Goal: Task Accomplishment & Management: Complete application form

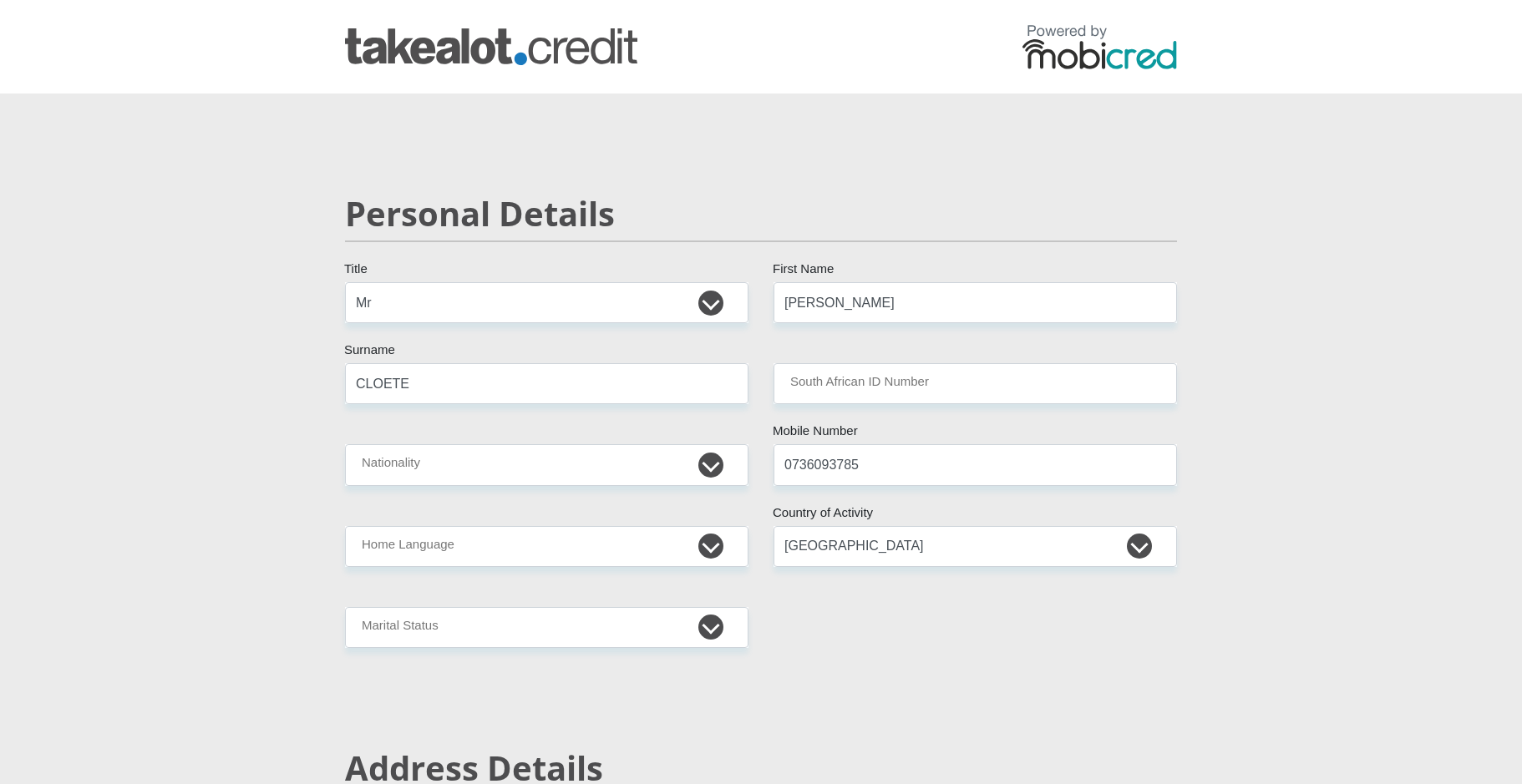
select select "Mr"
select select "ZAF"
select select "Northern Cape"
select select "Owned"
click at [831, 389] on input "South African ID Number" at bounding box center [975, 384] width 404 height 41
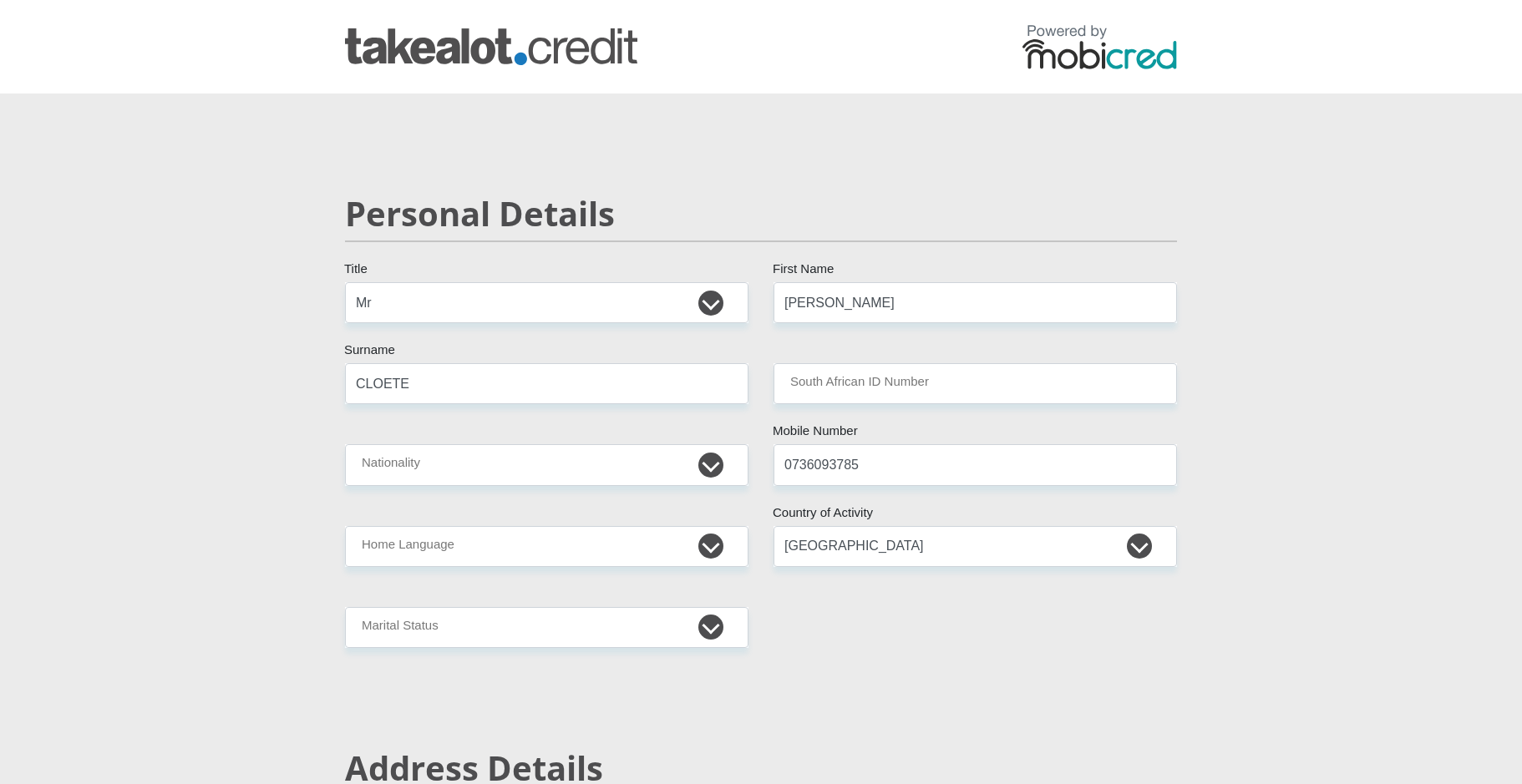
type input "7006015058084"
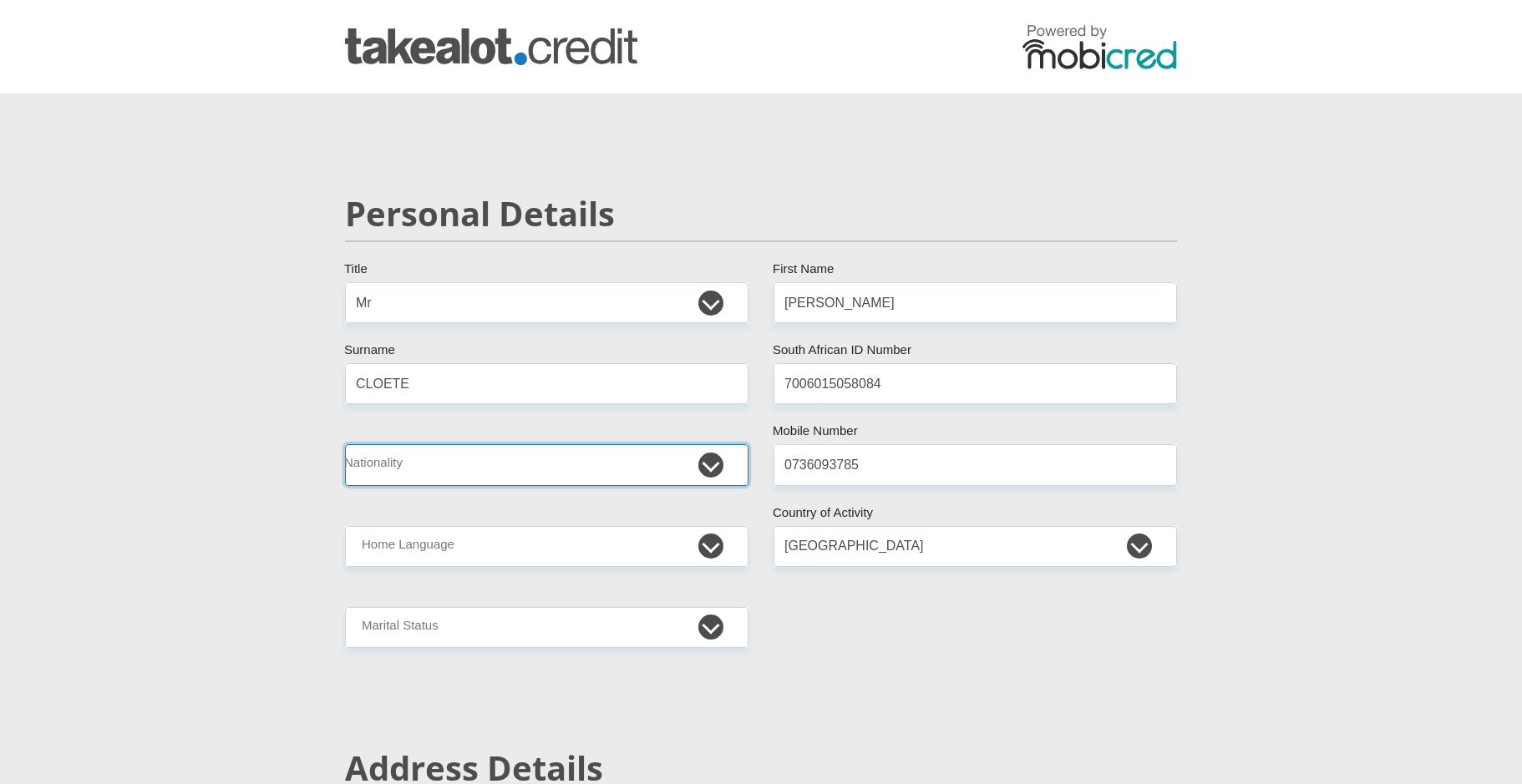
select select "ZAF"
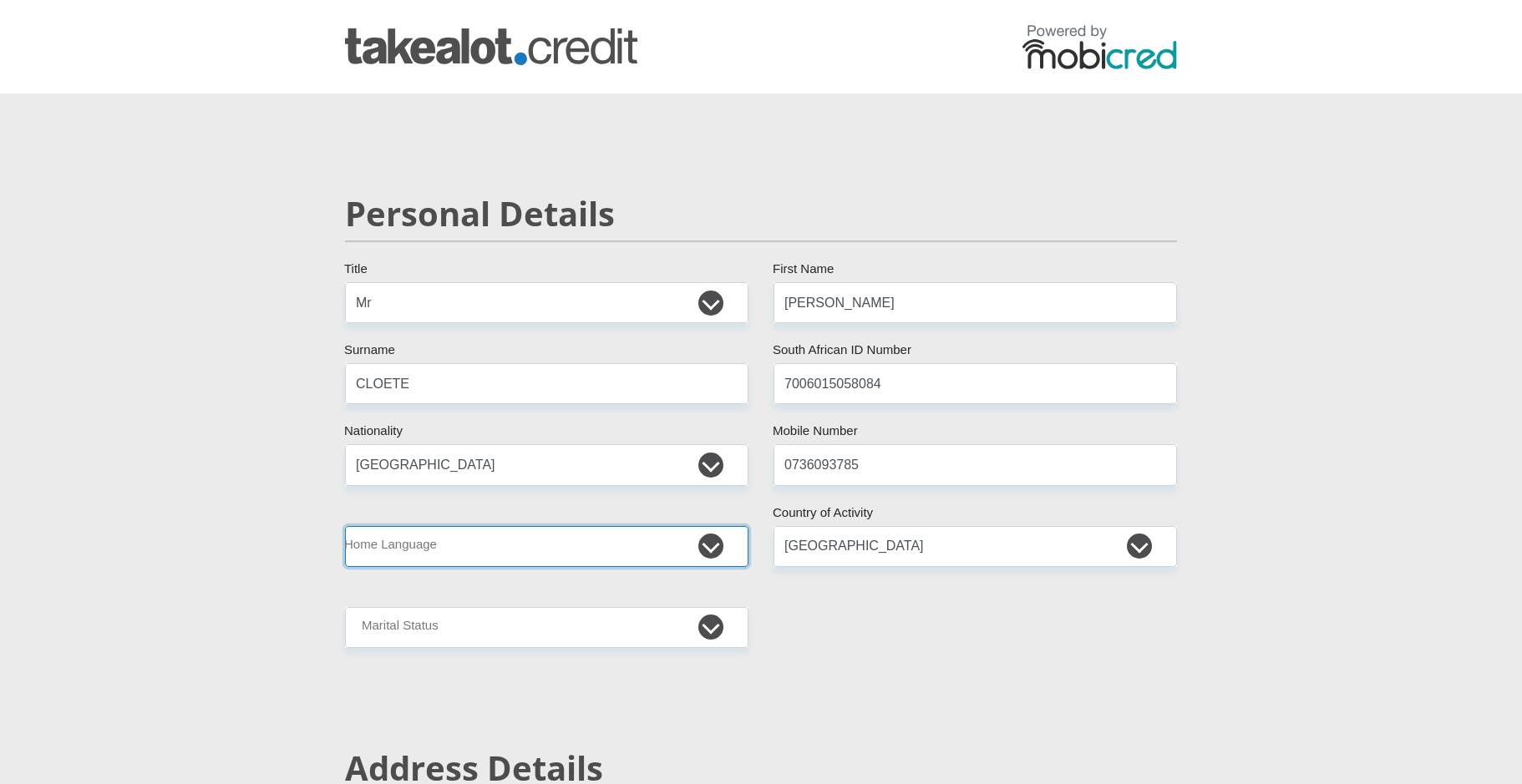
click at [714, 546] on select "Afrikaans English Sepedi South Ndebele Southern Sotho Swati Tsonga Tswana Venda…" at bounding box center [547, 546] width 404 height 41
select select "afr"
click at [345, 526] on select "Afrikaans English Sepedi South Ndebele Southern Sotho Swati Tsonga Tswana Venda…" at bounding box center [547, 546] width 404 height 41
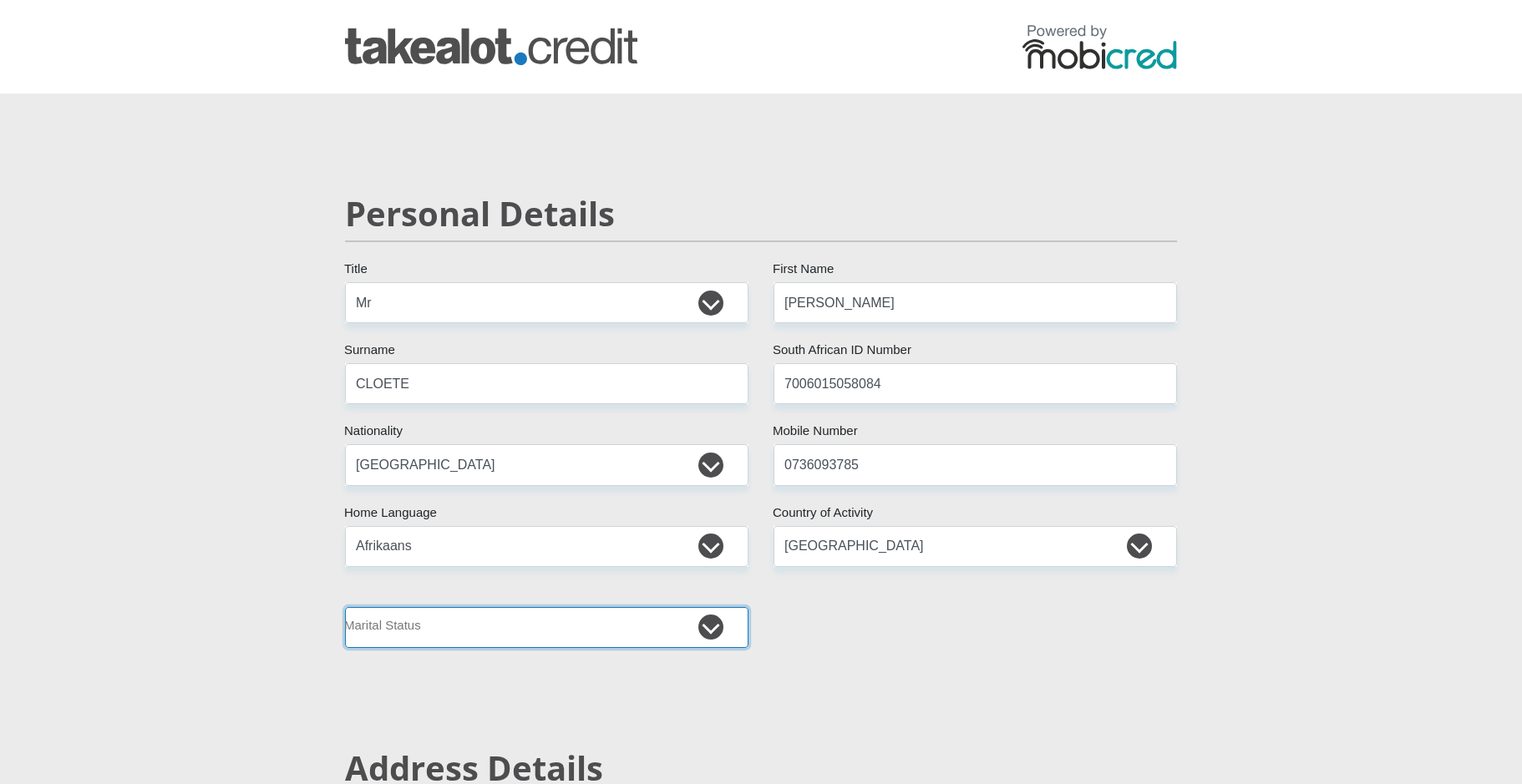
click at [706, 627] on select "Married ANC Single Divorced Widowed Married COP or Customary Law" at bounding box center [547, 627] width 404 height 41
select select "5"
click at [345, 607] on select "Married ANC Single Divorced Widowed Married COP or Customary Law" at bounding box center [547, 627] width 404 height 41
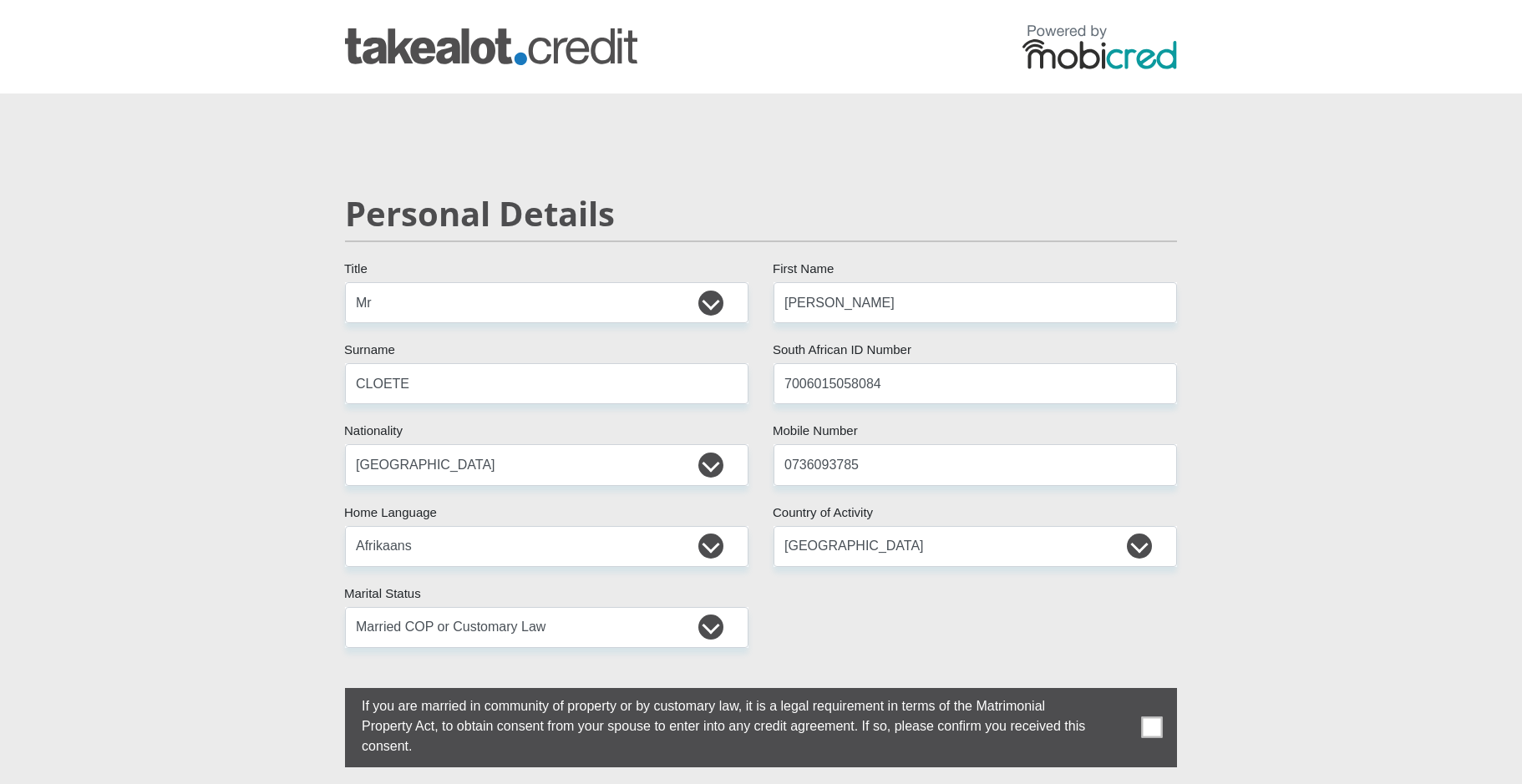
click at [1150, 725] on span at bounding box center [1152, 727] width 21 height 21
click at [328, 693] on input "checkbox" at bounding box center [328, 693] width 0 height 0
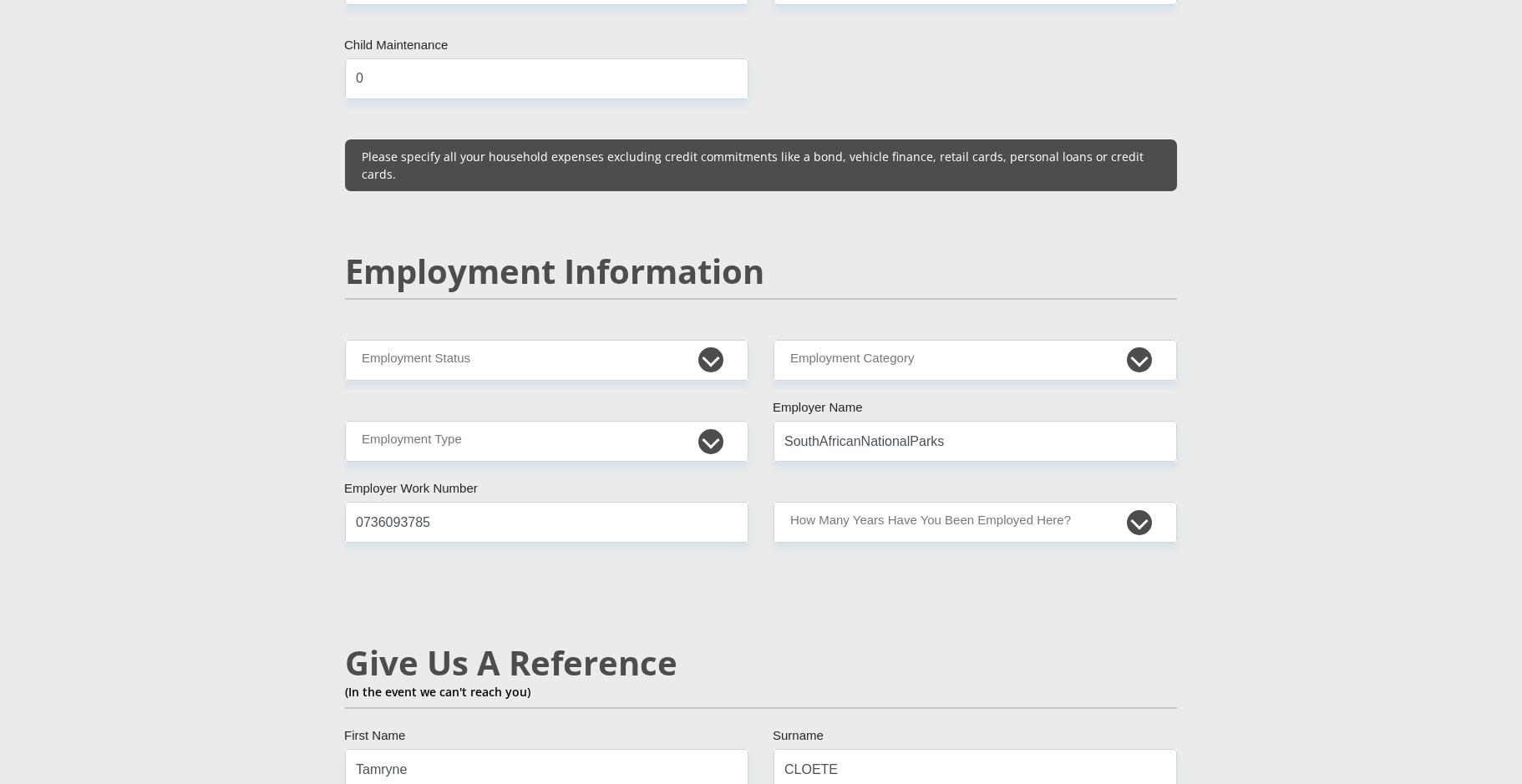
scroll to position [2422, 0]
click at [708, 339] on select "Permanent/Full-time Part-time/Casual Contract Worker Self-Employed Housewife Re…" at bounding box center [547, 359] width 404 height 41
select select "1"
click at [345, 339] on select "Permanent/Full-time Part-time/Casual Contract Worker Self-Employed Housewife Re…" at bounding box center [547, 359] width 404 height 41
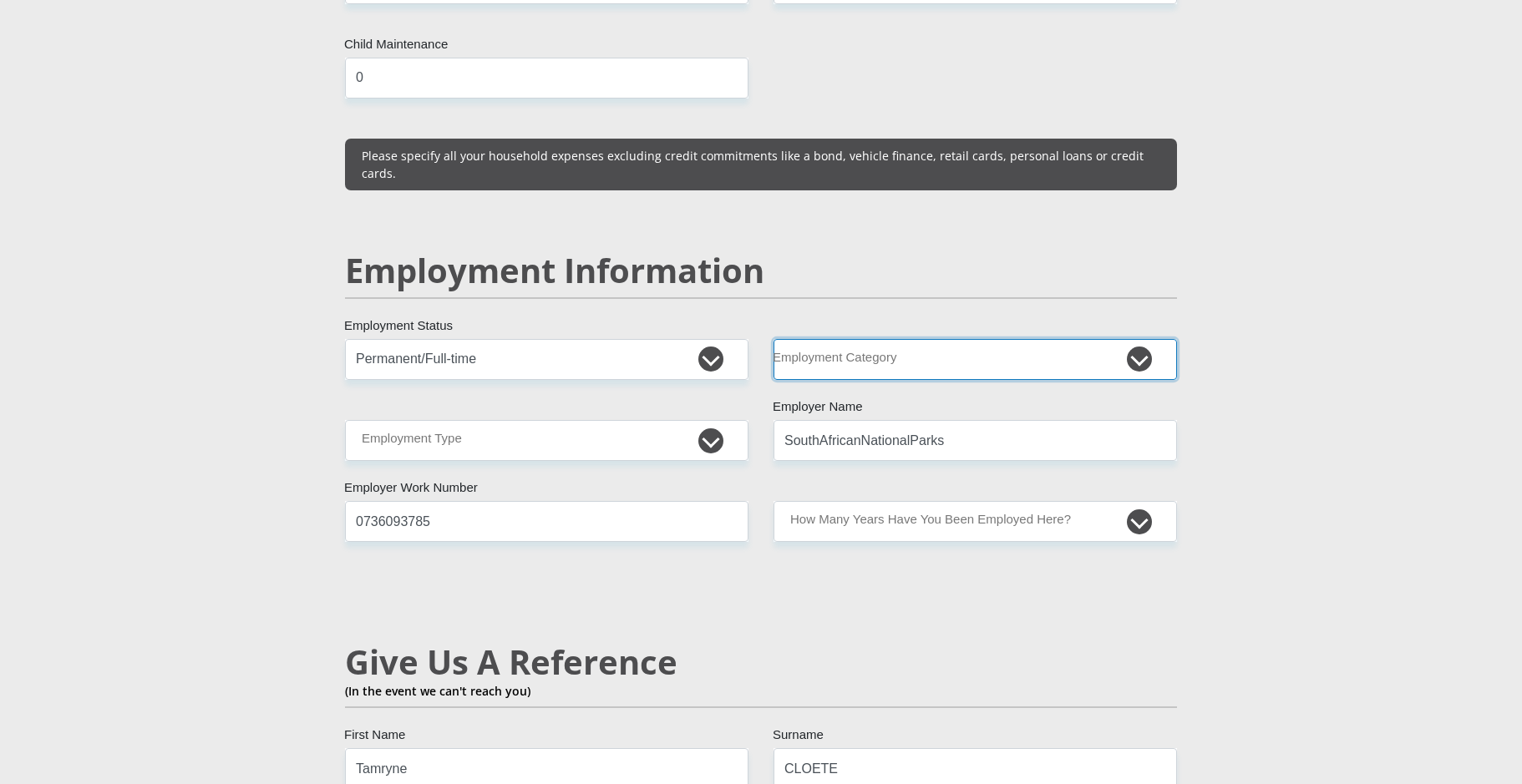
click at [874, 339] on select "AGRICULTURE ALCOHOL & TOBACCO CONSTRUCTION MATERIALS METALLURGY EQUIPMENT FOR R…" at bounding box center [975, 359] width 404 height 41
select select "77"
click at [773, 339] on select "AGRICULTURE ALCOHOL & TOBACCO CONSTRUCTION MATERIALS METALLURGY EQUIPMENT FOR R…" at bounding box center [975, 359] width 404 height 41
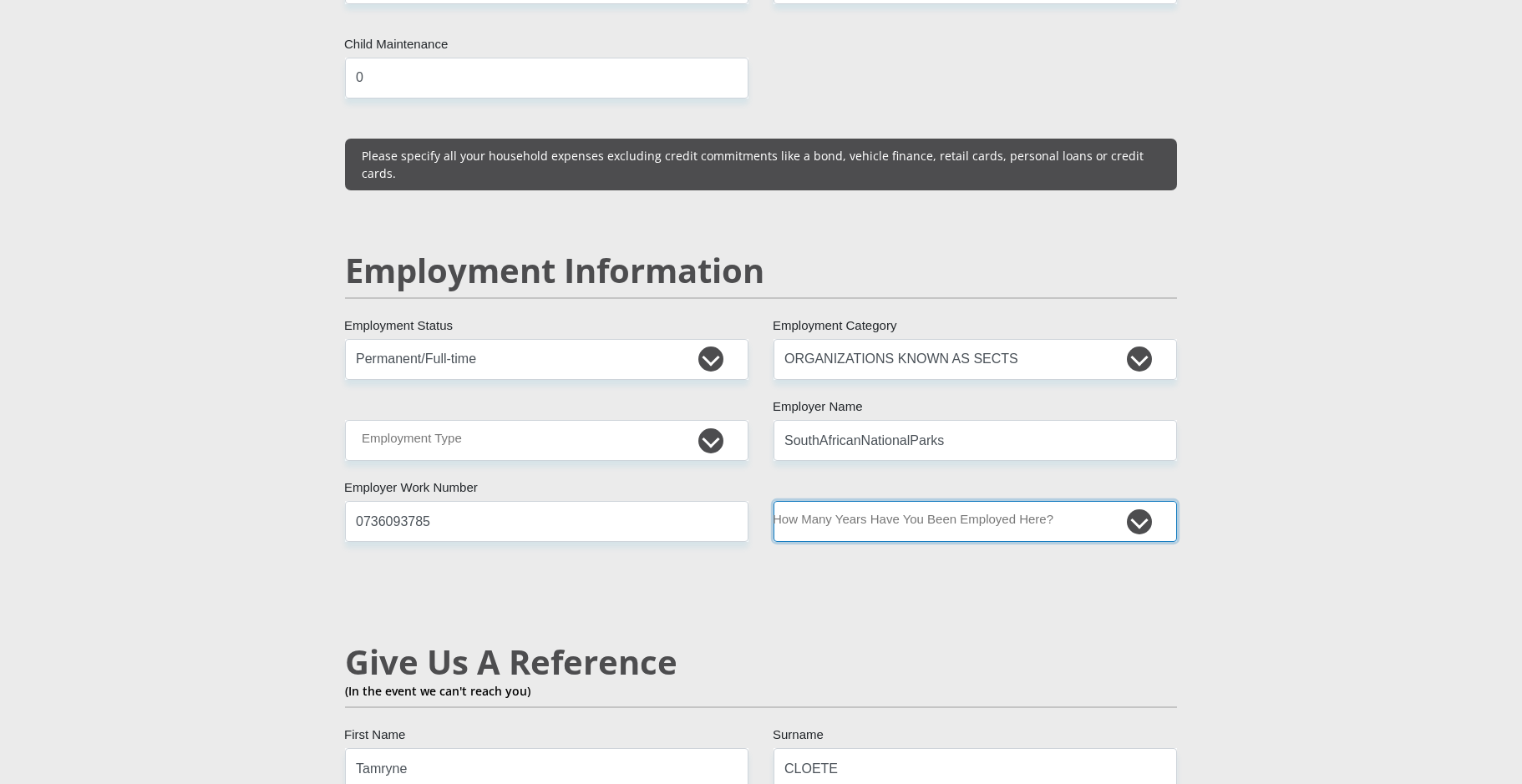
click at [866, 501] on select "less than 1 year 1-3 years 3-5 years 5+ years" at bounding box center [975, 521] width 404 height 41
select select "60"
click at [773, 501] on select "less than 1 year 1-3 years 3-5 years 5+ years" at bounding box center [975, 521] width 404 height 41
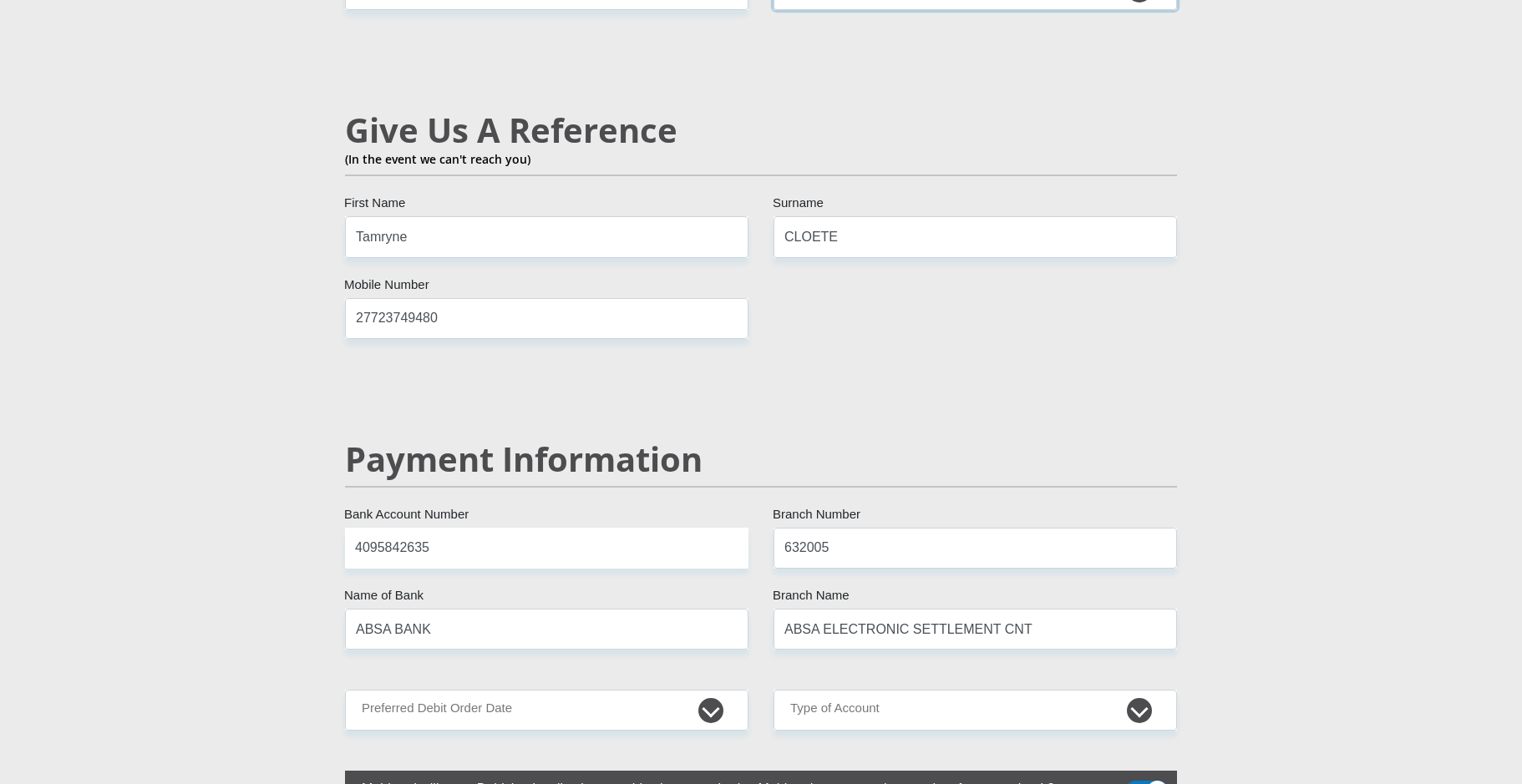
scroll to position [3006, 0]
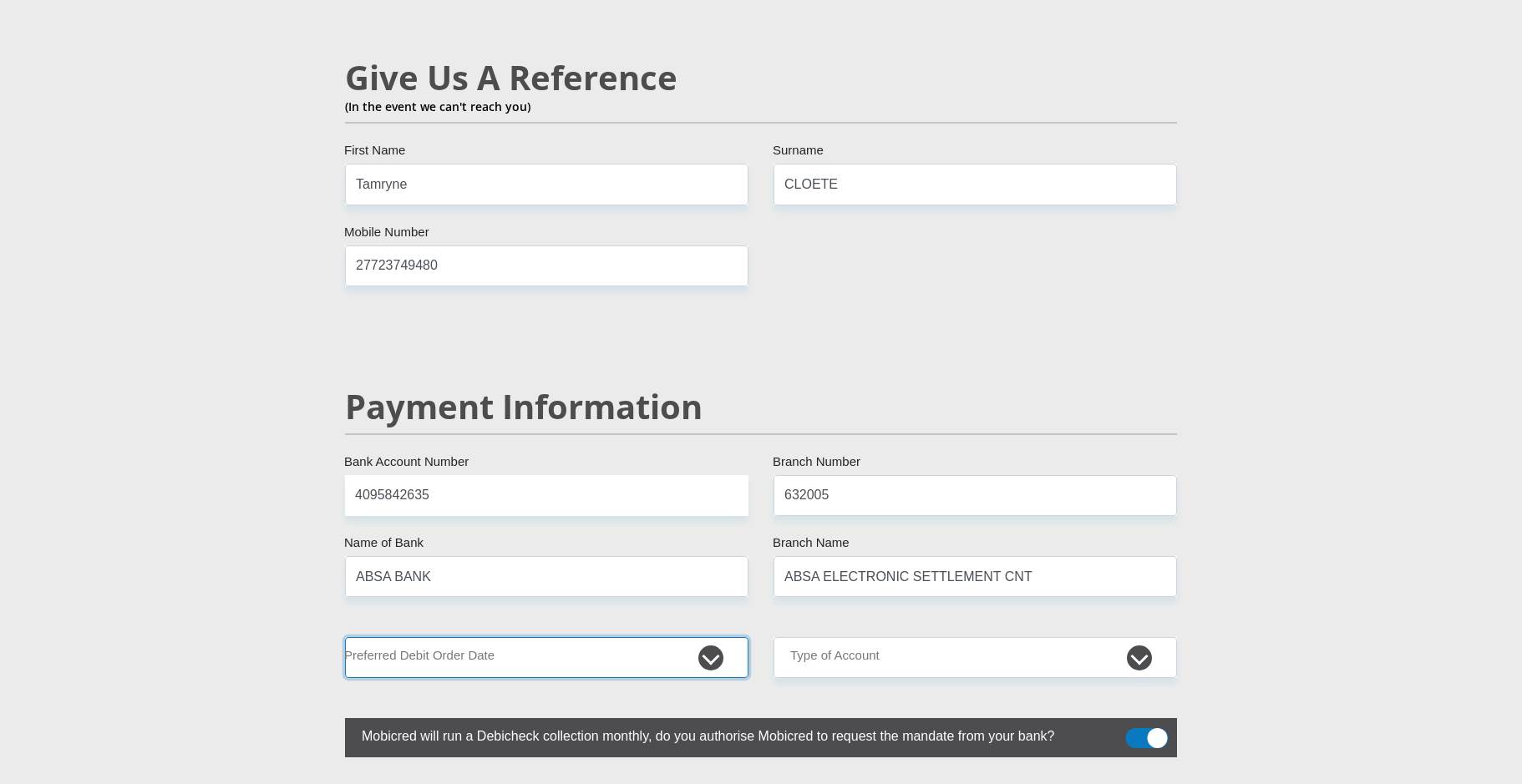
click at [710, 637] on select "1st 2nd 3rd 4th 5th 7th 18th 19th 20th 21st 22nd 23rd 24th 25th 26th 27th 28th …" at bounding box center [547, 657] width 404 height 41
select select "25"
click at [345, 637] on select "1st 2nd 3rd 4th 5th 7th 18th 19th 20th 21st 22nd 23rd 24th 25th 26th 27th 28th …" at bounding box center [547, 657] width 404 height 41
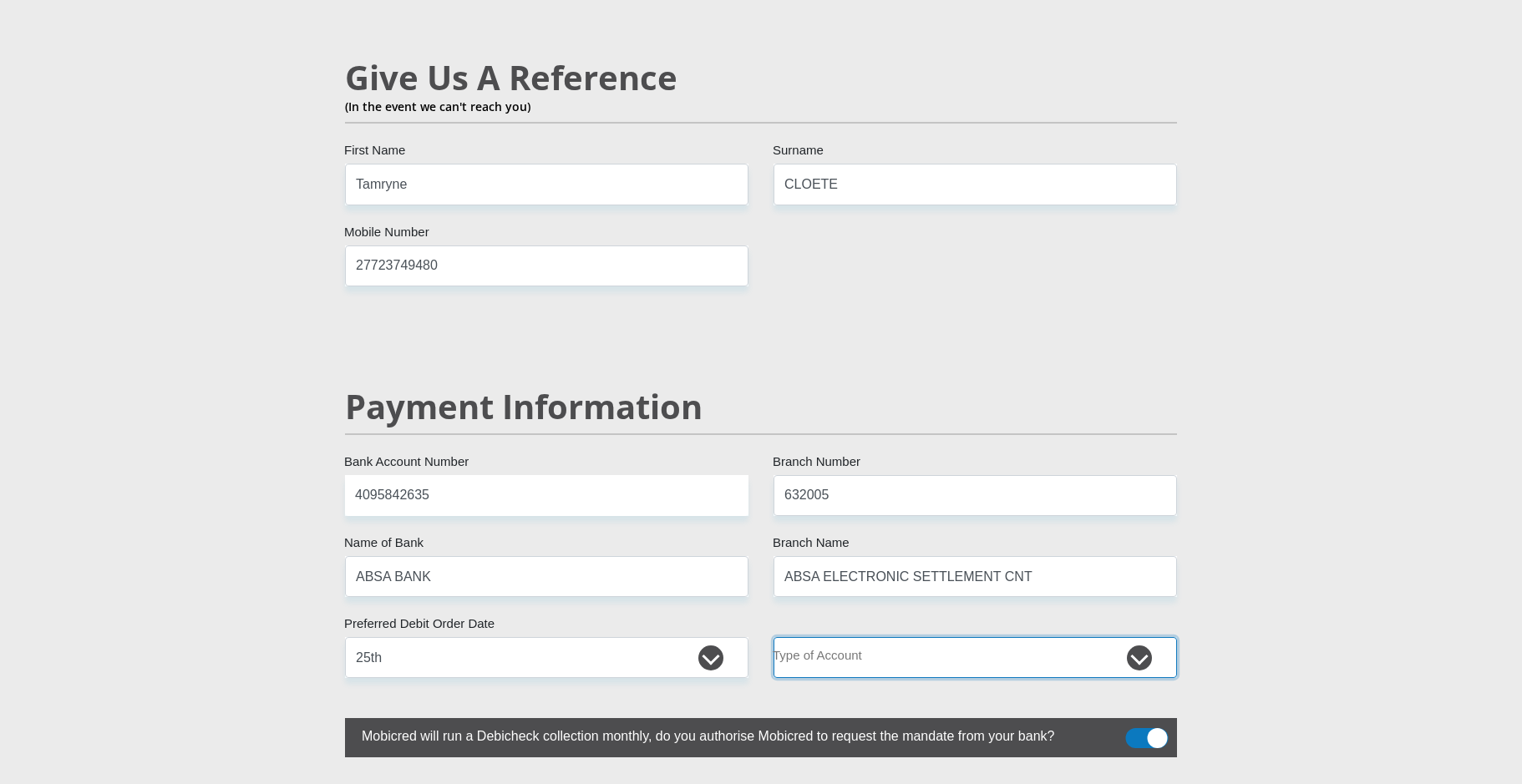
click at [1127, 637] on select "Cheque Savings" at bounding box center [975, 657] width 404 height 41
select select "CUR"
click at [773, 637] on select "Cheque Savings" at bounding box center [975, 657] width 404 height 41
click at [1157, 728] on span at bounding box center [1147, 738] width 43 height 20
click at [1135, 732] on input "checkbox" at bounding box center [1135, 732] width 0 height 0
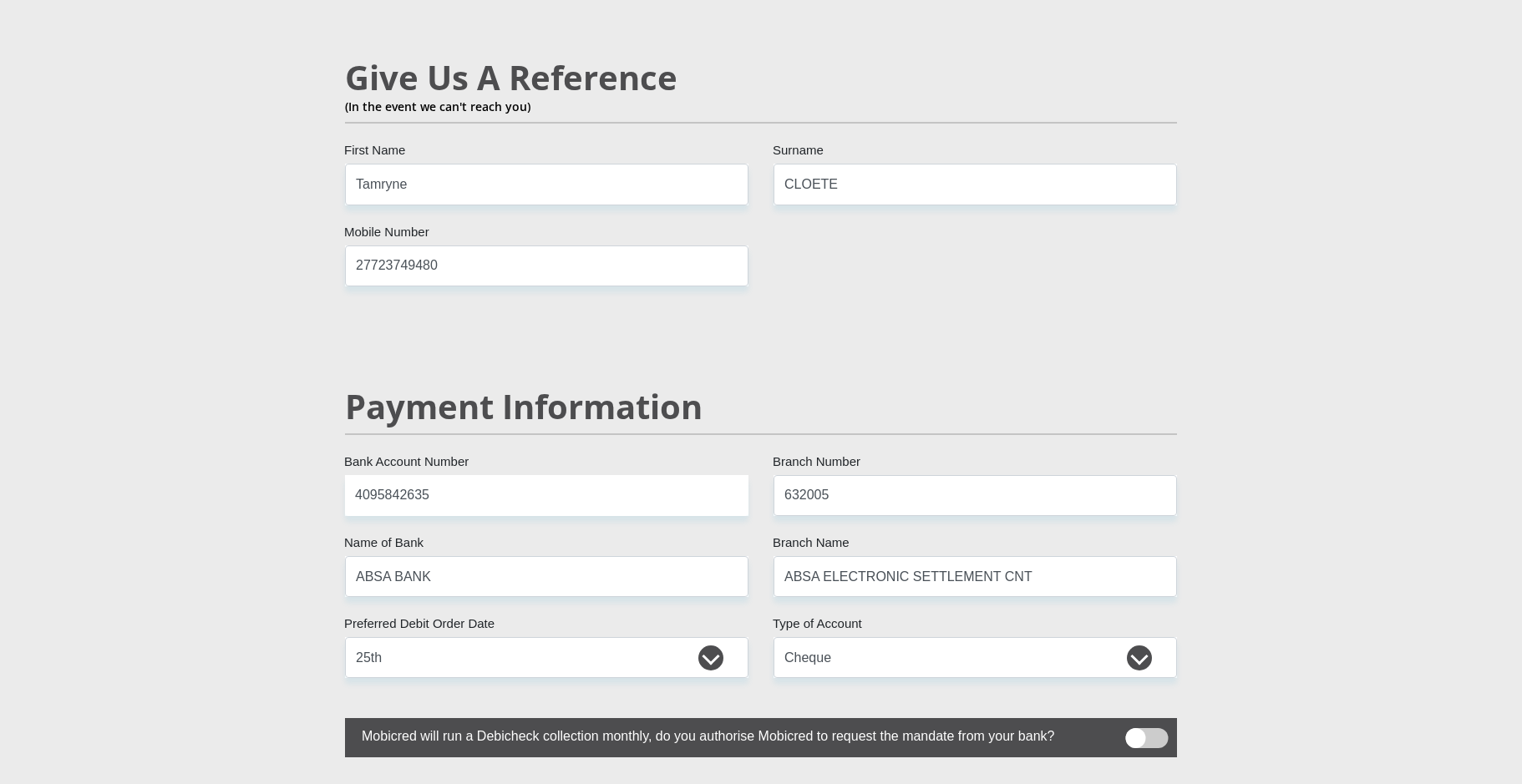
click at [1157, 728] on span at bounding box center [1147, 738] width 43 height 20
click at [1135, 732] on input "checkbox" at bounding box center [1135, 732] width 0 height 0
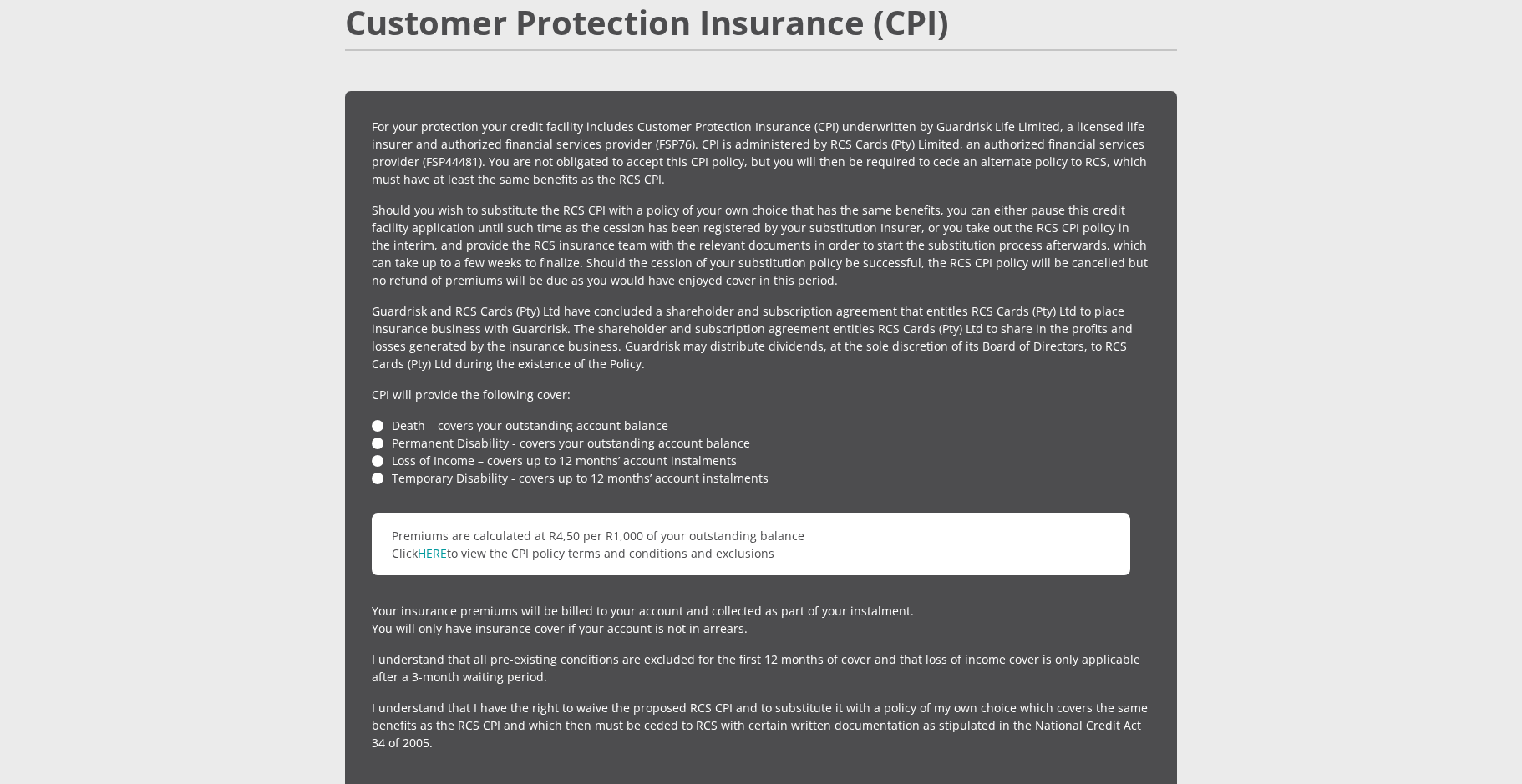
scroll to position [3842, 0]
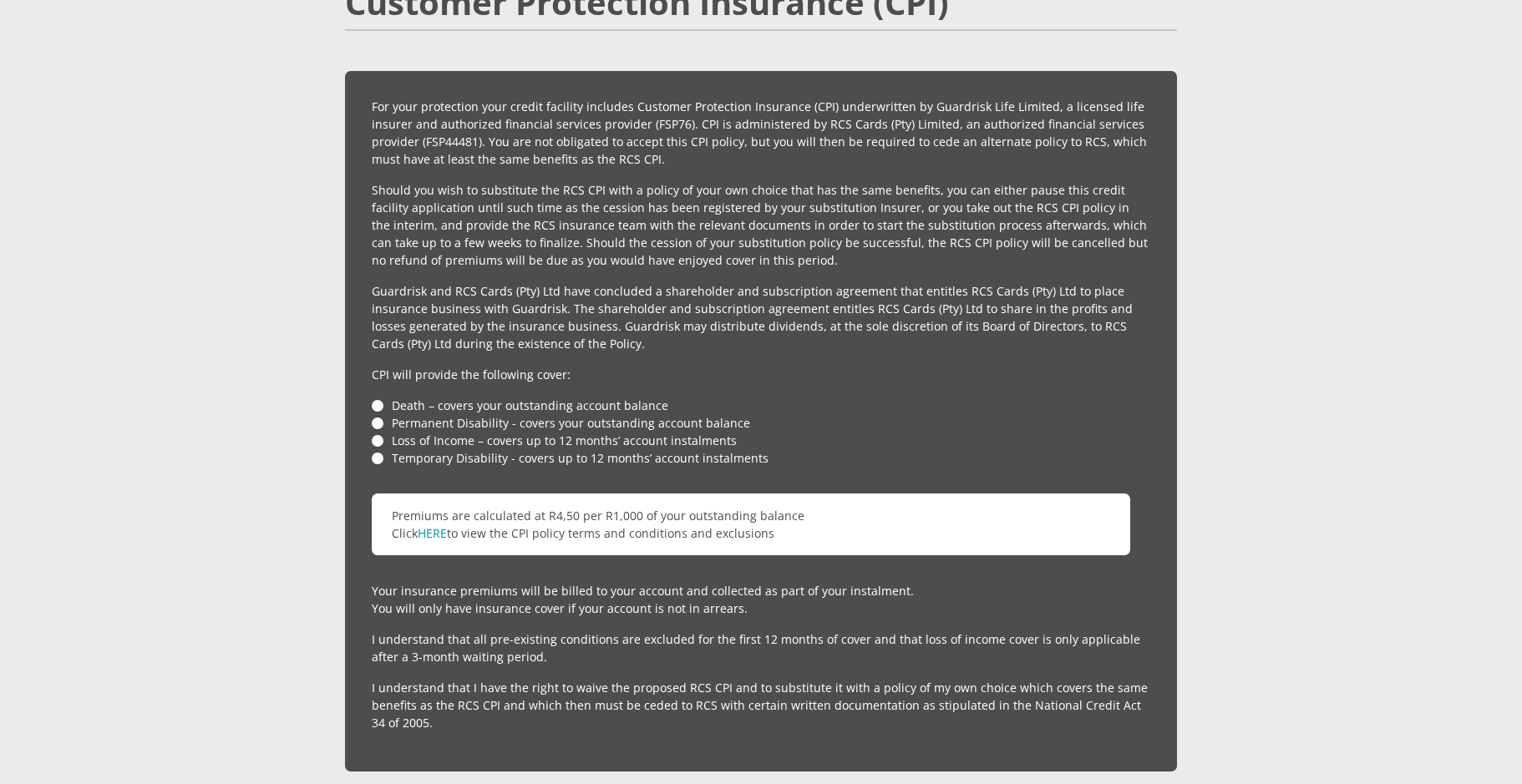
click at [379, 396] on li "Death – covers your outstanding account balance" at bounding box center [761, 405] width 778 height 18
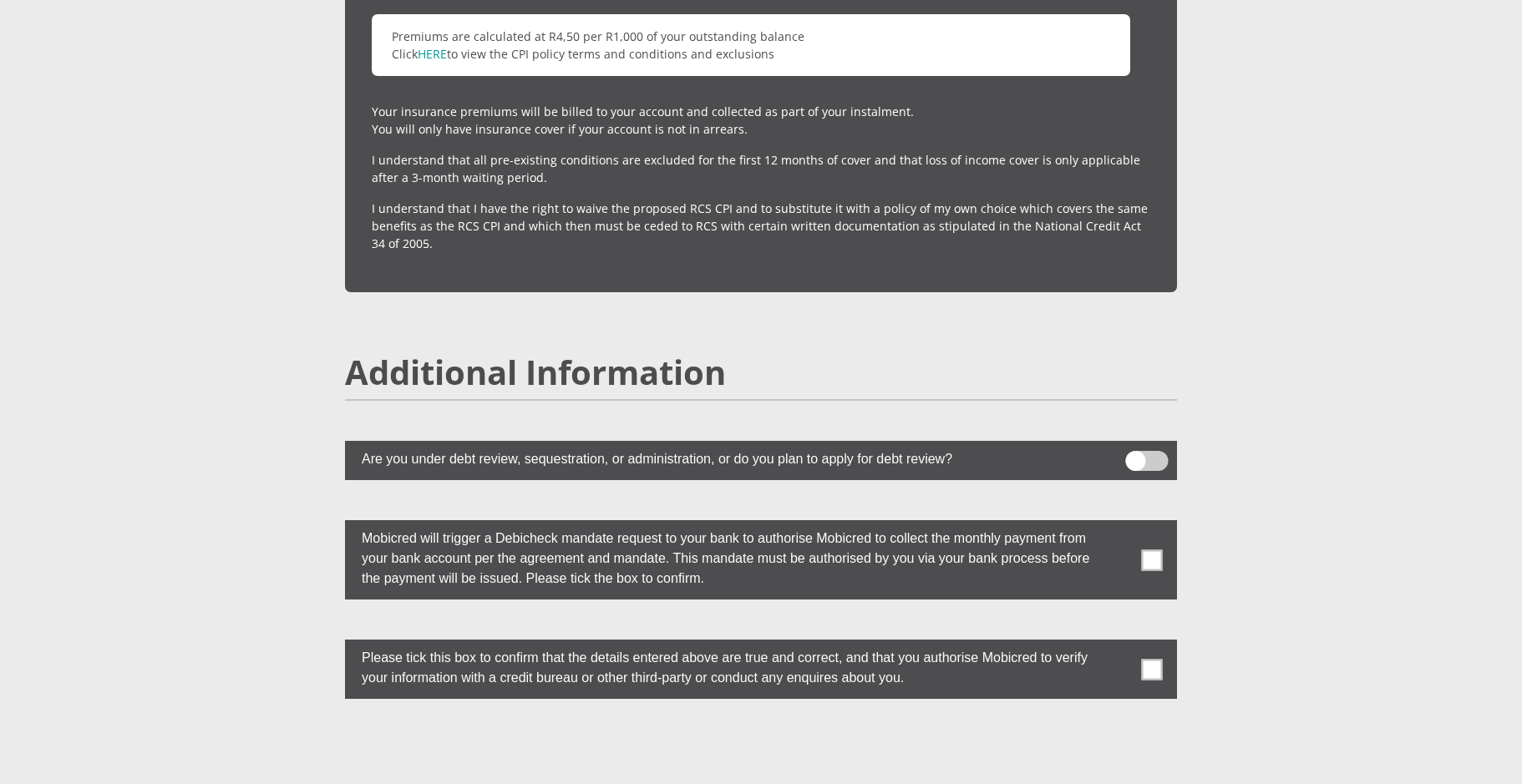
scroll to position [4342, 0]
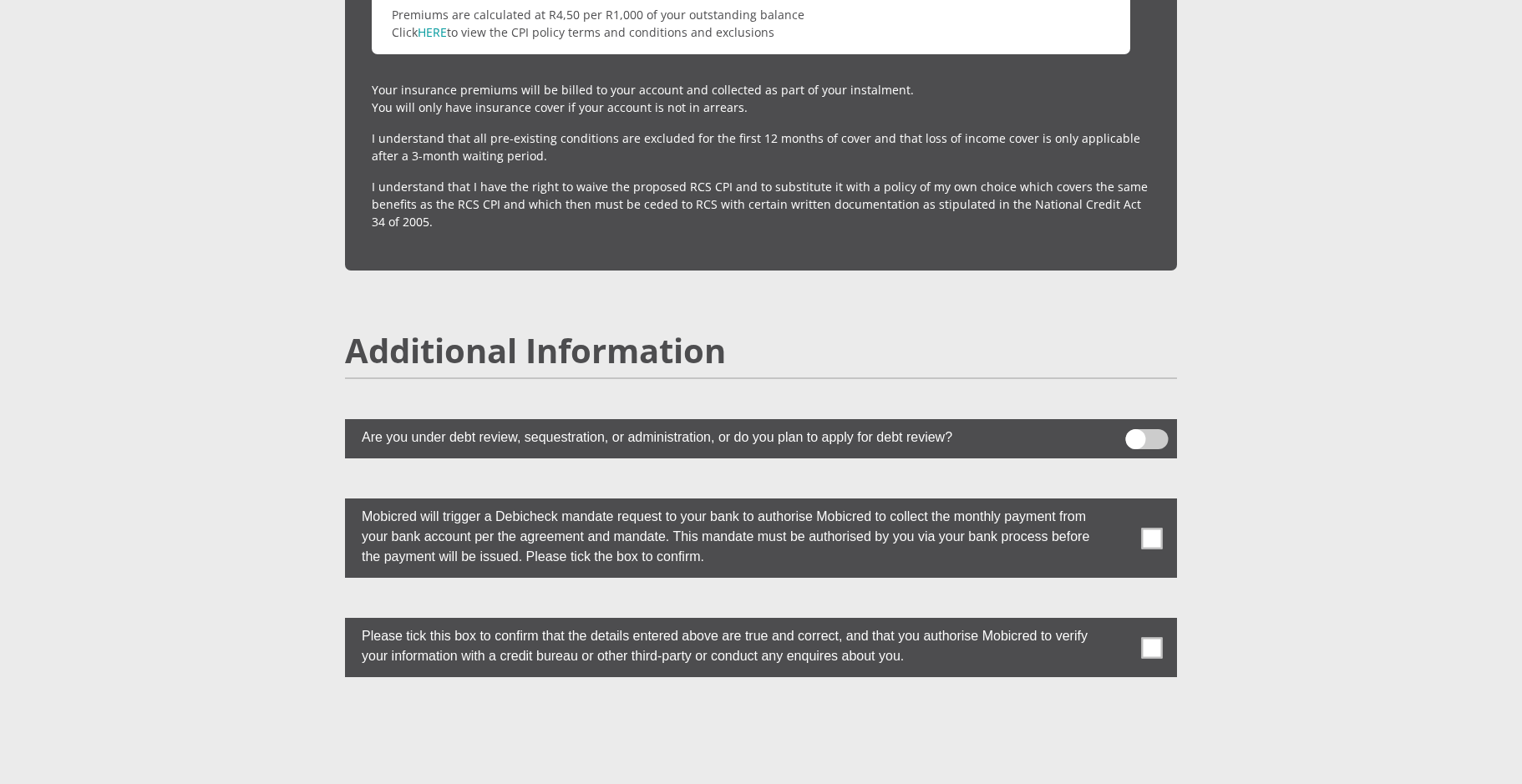
click at [1157, 528] on span at bounding box center [1152, 538] width 21 height 21
click at [1118, 503] on input "checkbox" at bounding box center [1118, 503] width 0 height 0
click at [1153, 637] on span at bounding box center [1152, 647] width 21 height 21
click at [1118, 622] on input "checkbox" at bounding box center [1118, 622] width 0 height 0
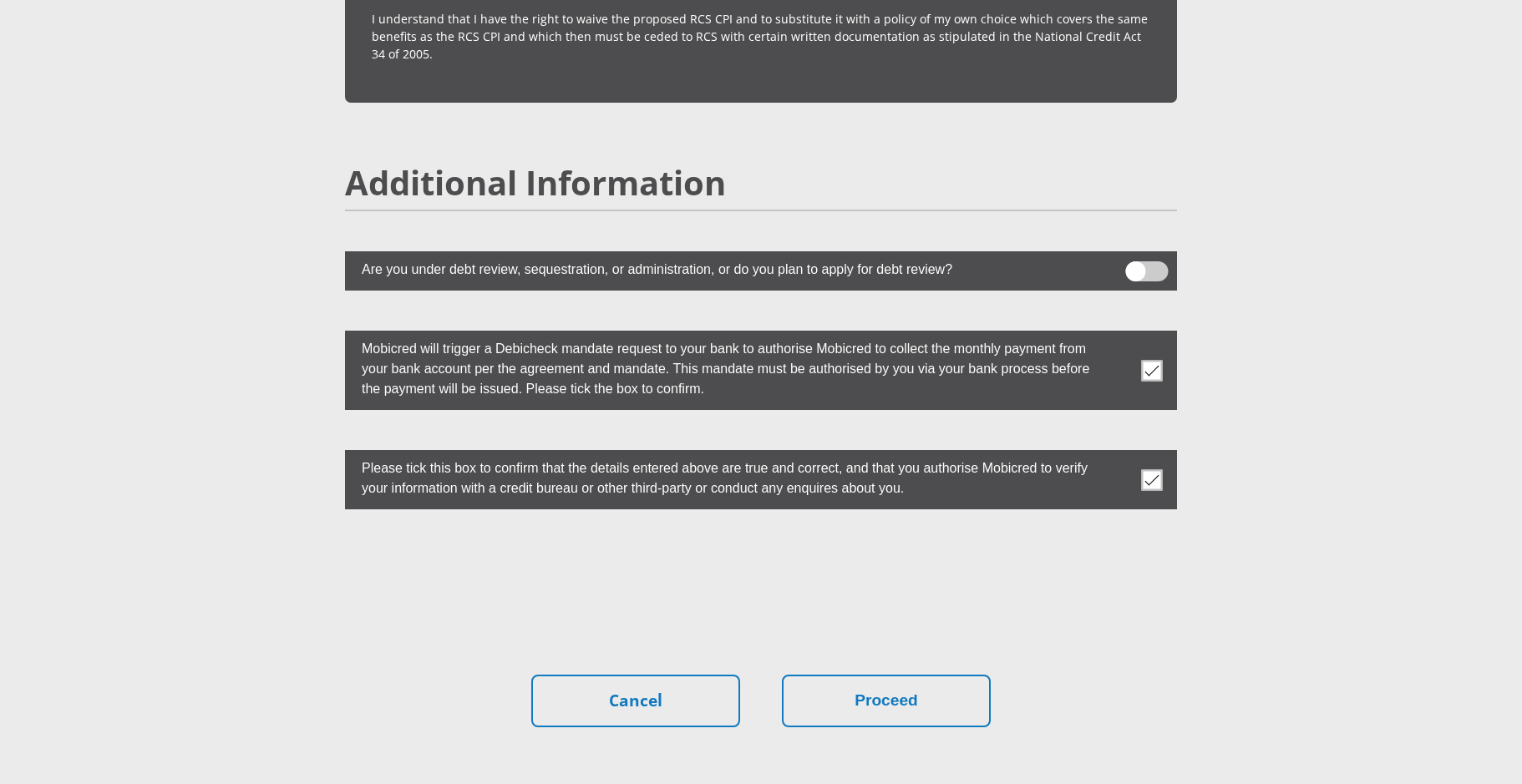
scroll to position [4611, 0]
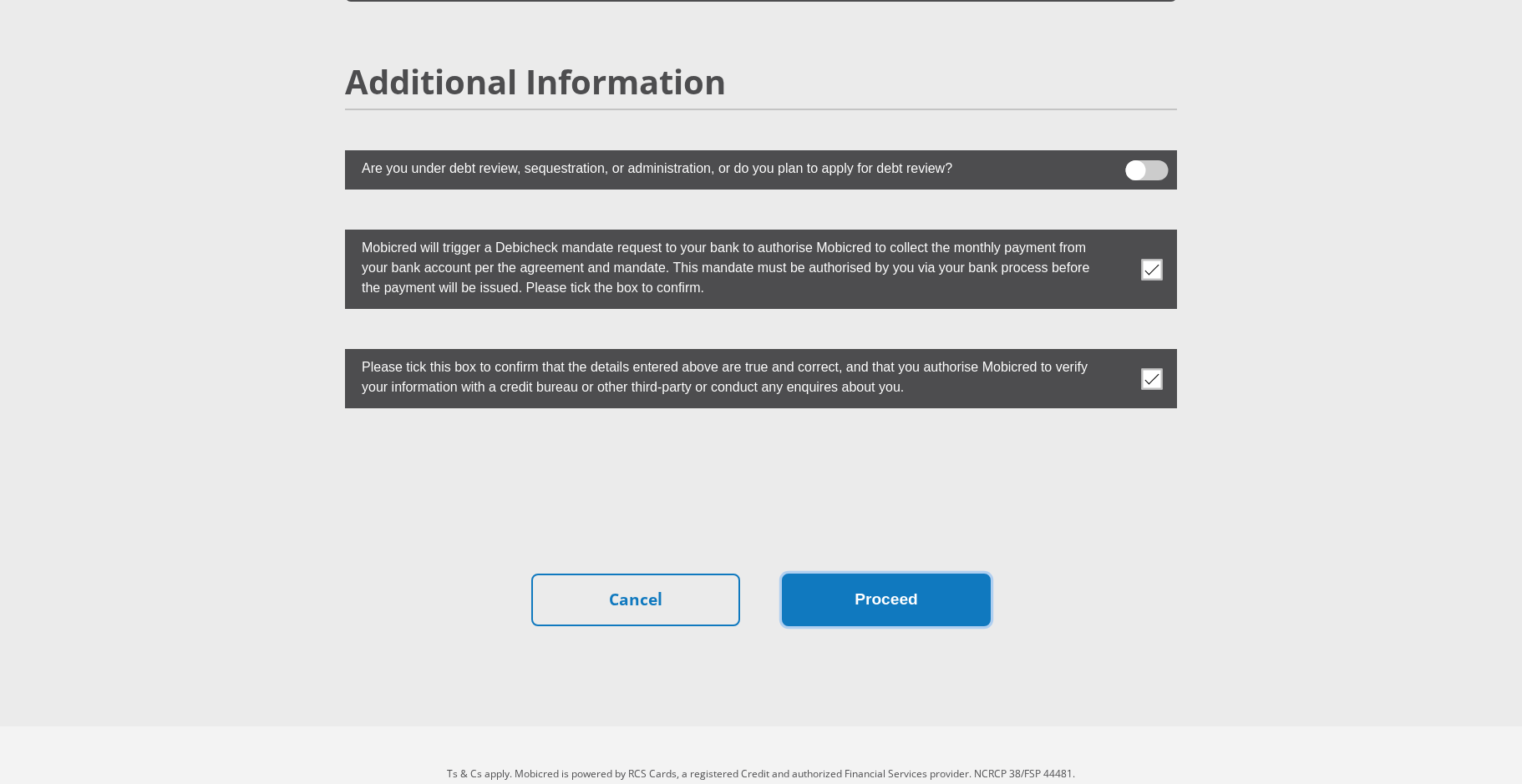
click at [884, 573] on button "Proceed" at bounding box center [887, 599] width 209 height 53
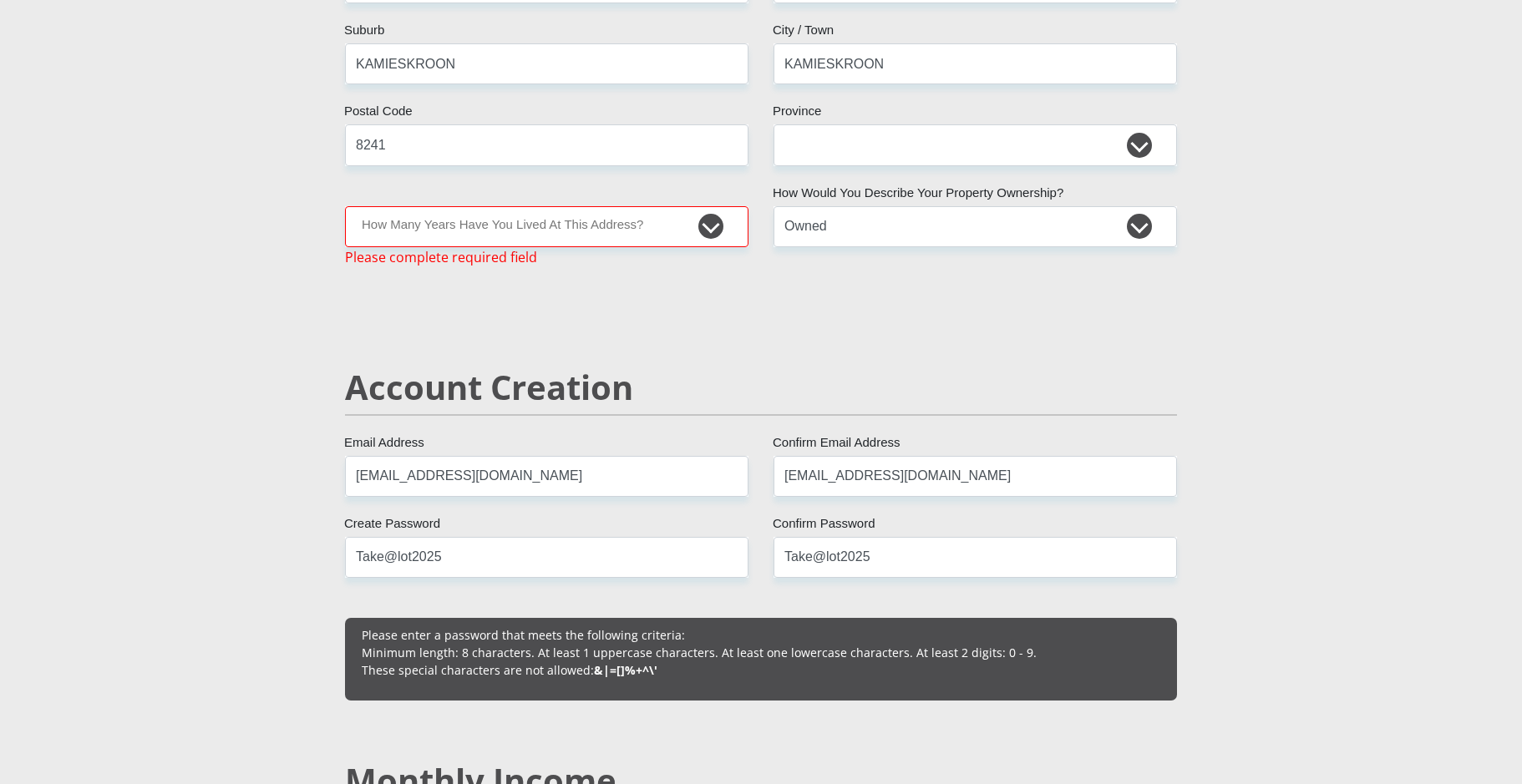
scroll to position [950, 0]
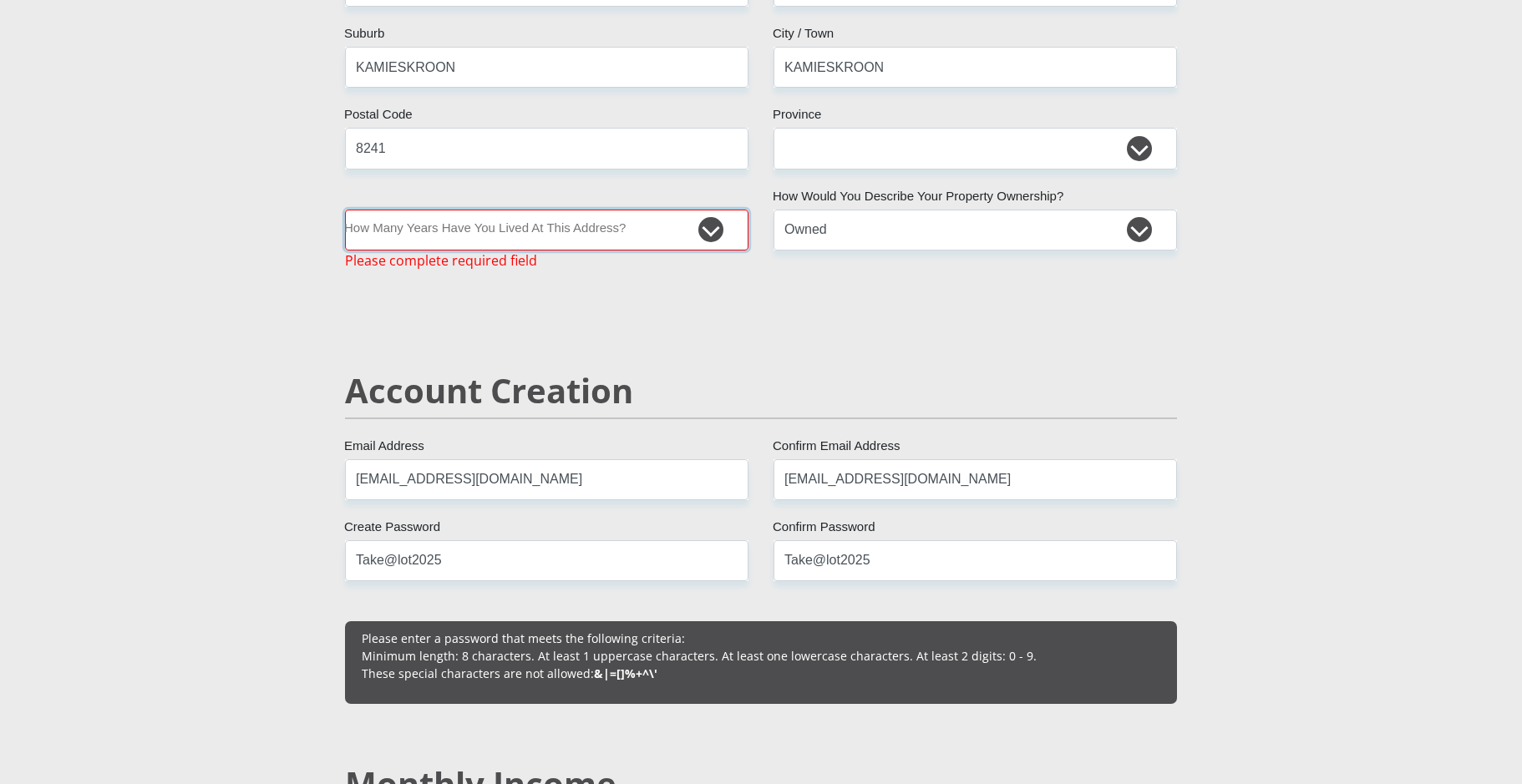
click at [711, 232] on select "less than 1 year 1-3 years 3-5 years 5+ years" at bounding box center [547, 230] width 404 height 41
select select "5"
click at [345, 210] on select "less than 1 year 1-3 years 3-5 years 5+ years" at bounding box center [547, 230] width 404 height 41
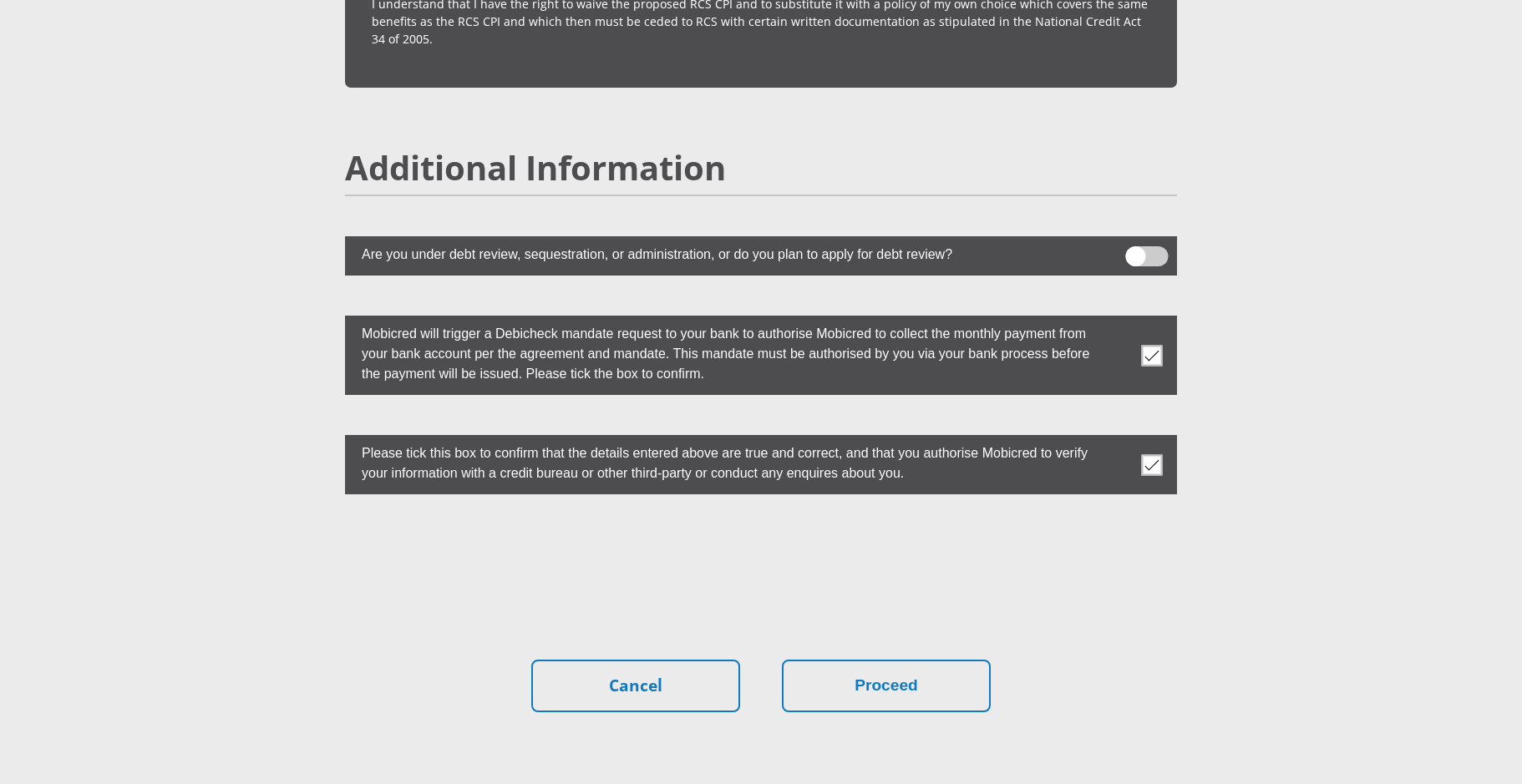
scroll to position [4630, 0]
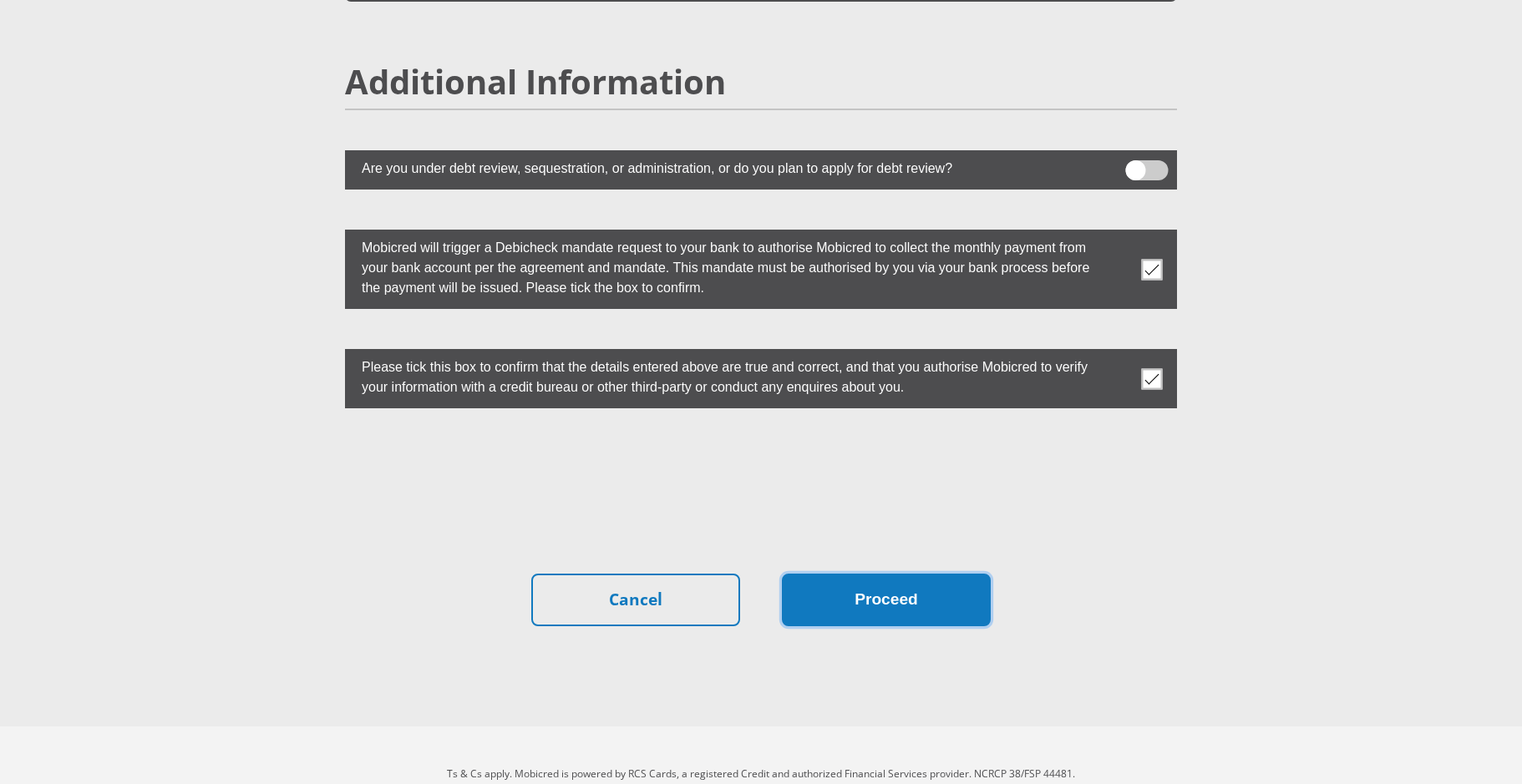
click at [898, 573] on button "Proceed" at bounding box center [887, 599] width 209 height 53
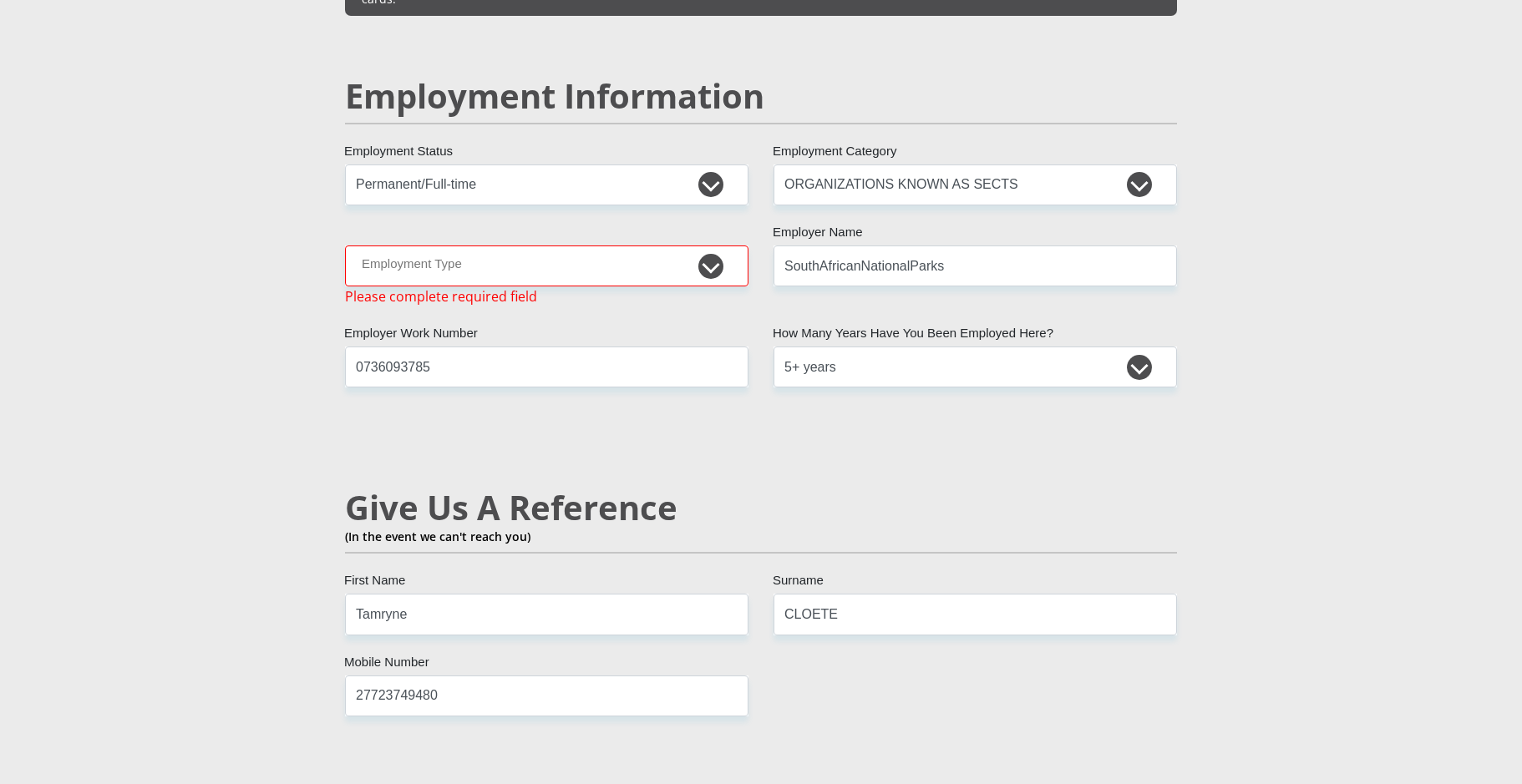
scroll to position [2594, 0]
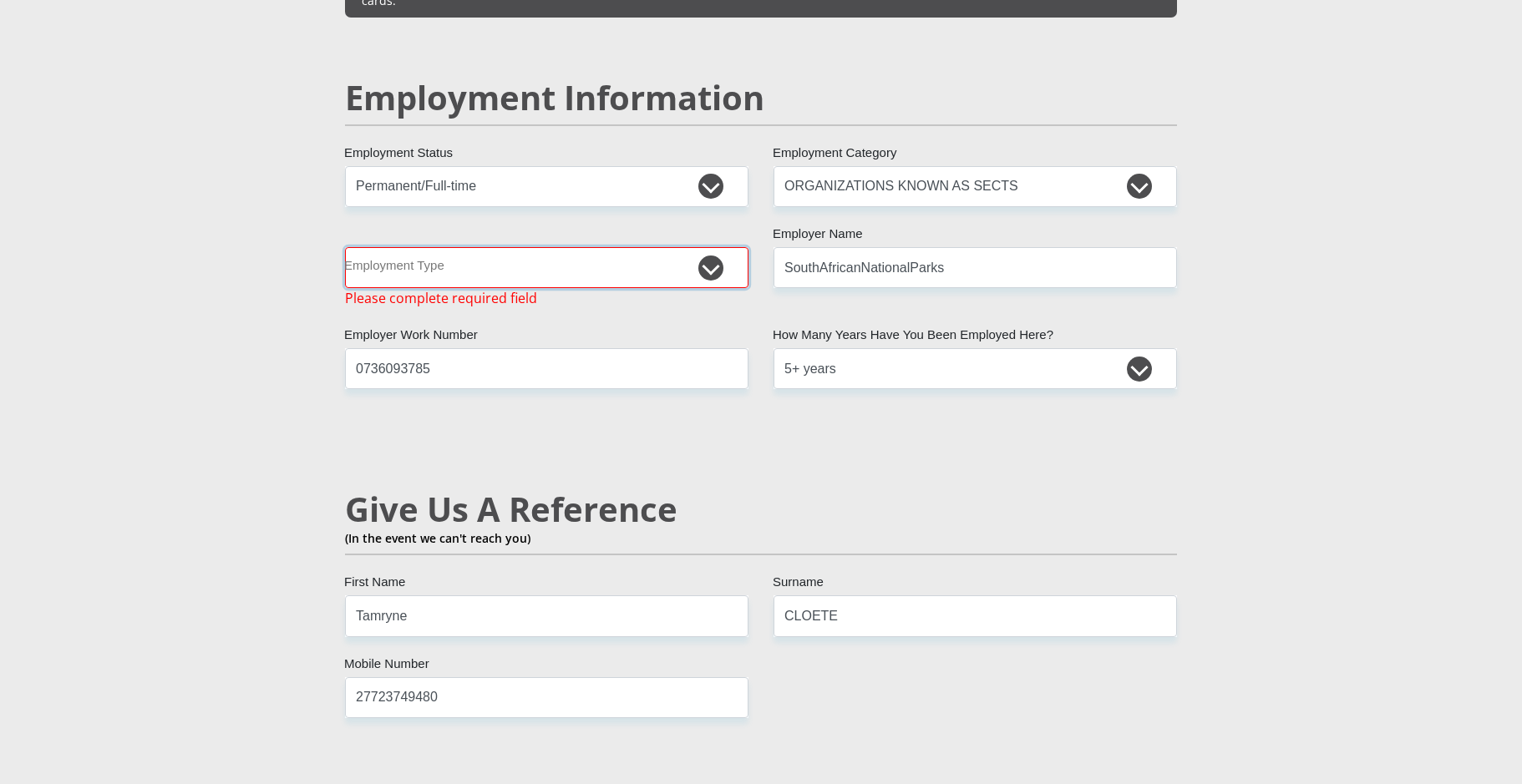
click at [720, 247] on select "College/Lecturer Craft Seller Creative Driver Executive Farmer Forces - Non Com…" at bounding box center [547, 267] width 404 height 41
select select "Office Staff/Clerk"
click at [345, 247] on select "College/Lecturer Craft Seller Creative Driver Executive Farmer Forces - Non Com…" at bounding box center [547, 267] width 404 height 41
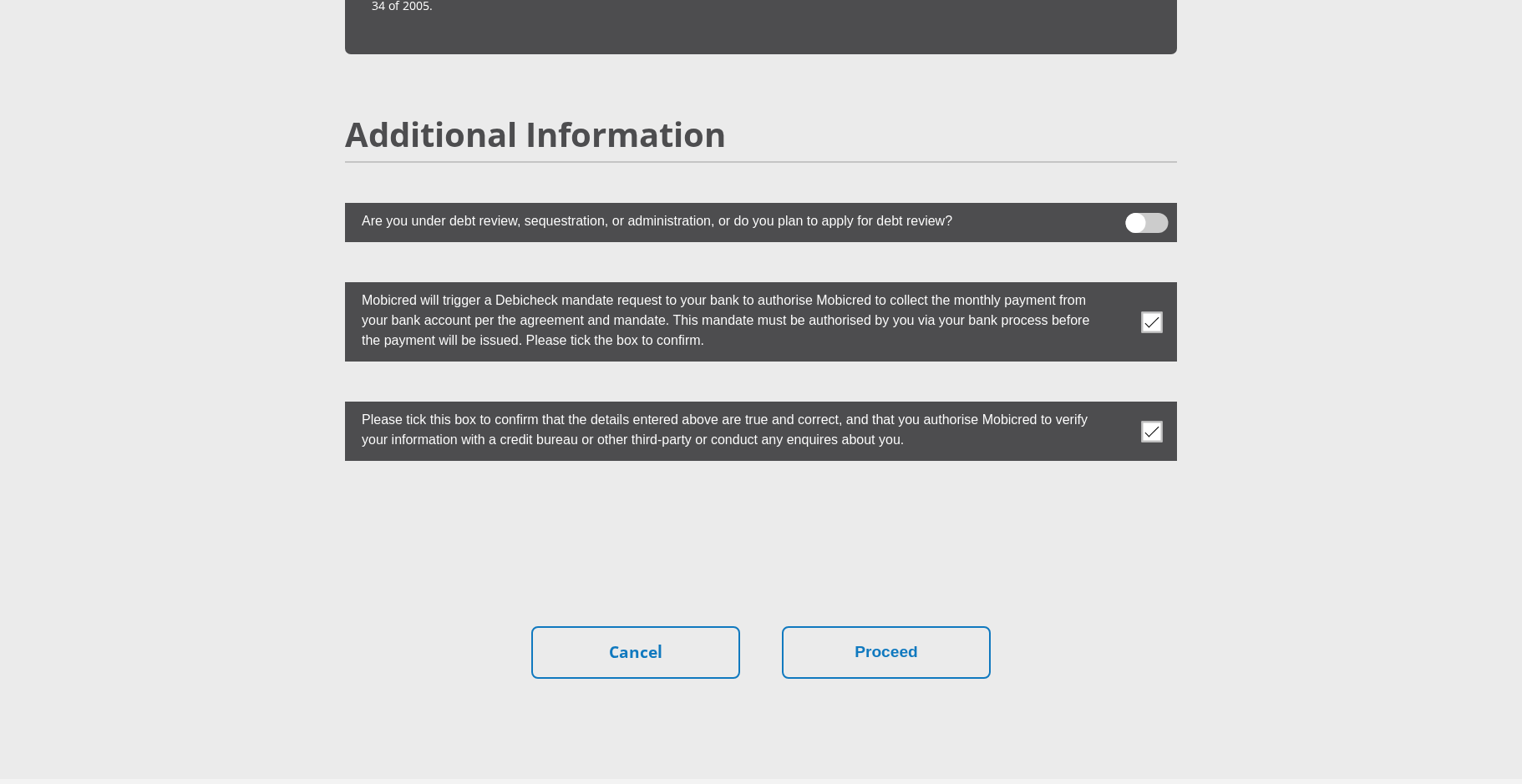
scroll to position [4611, 0]
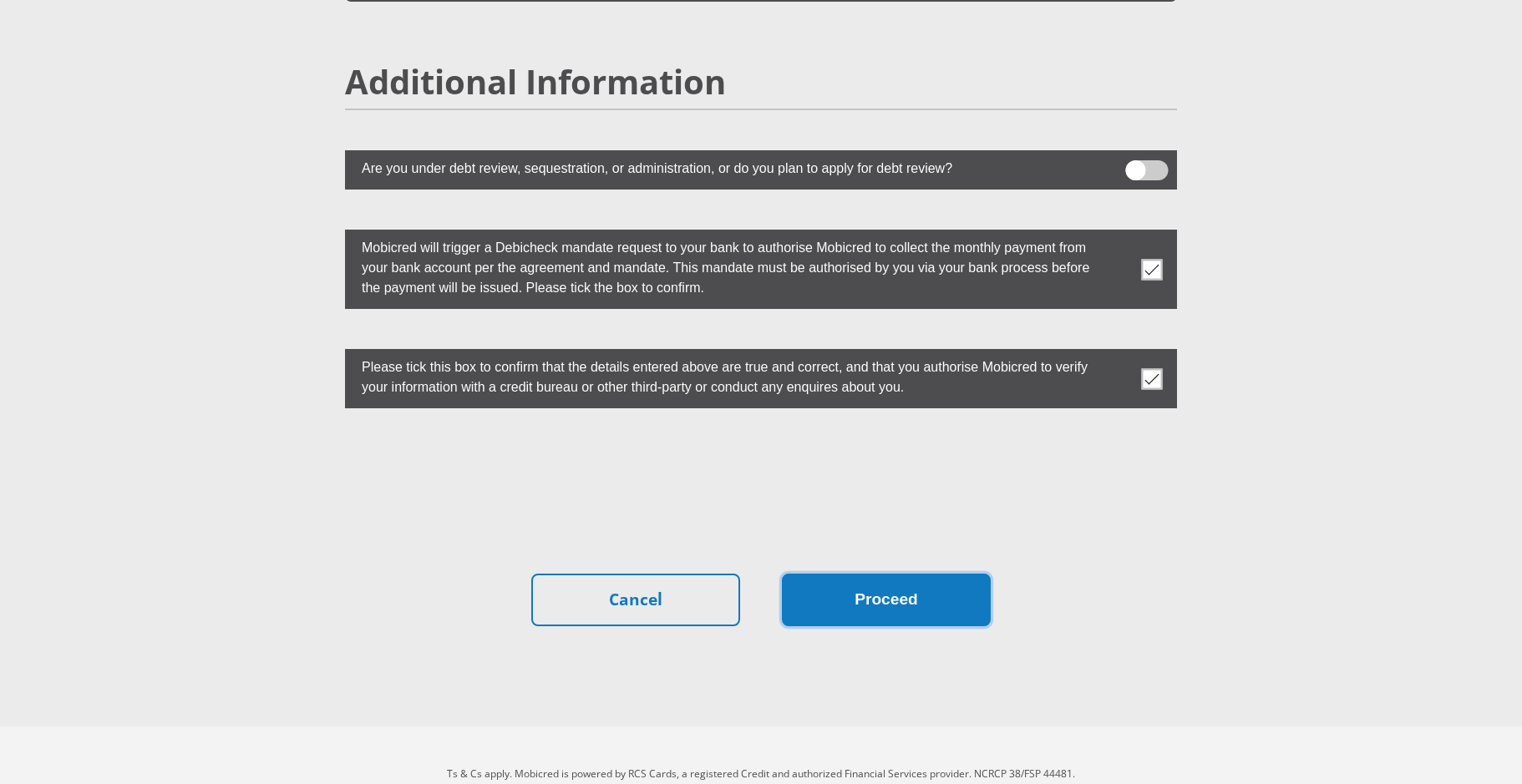
click at [859, 578] on button "Proceed" at bounding box center [887, 599] width 209 height 53
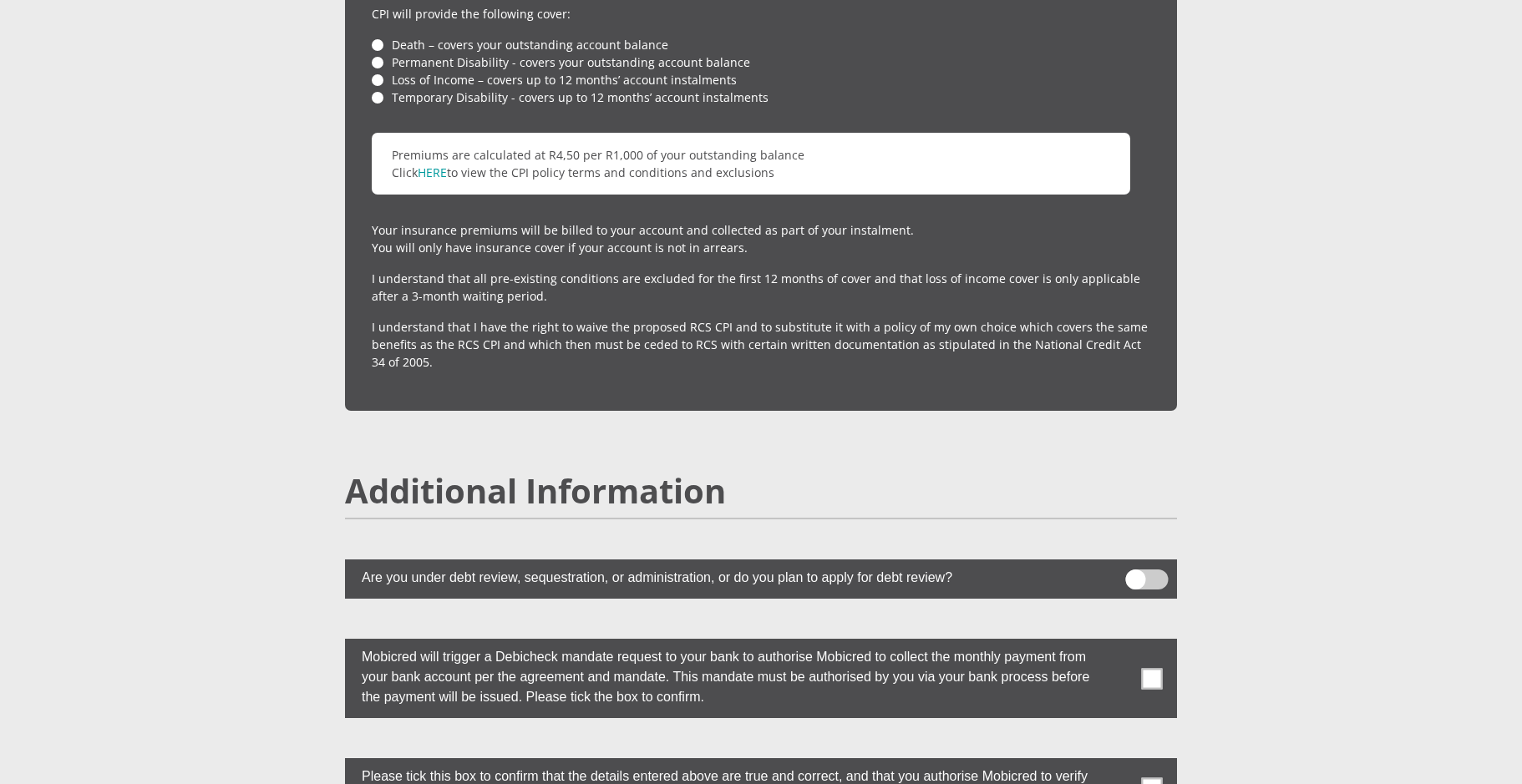
scroll to position [4114, 0]
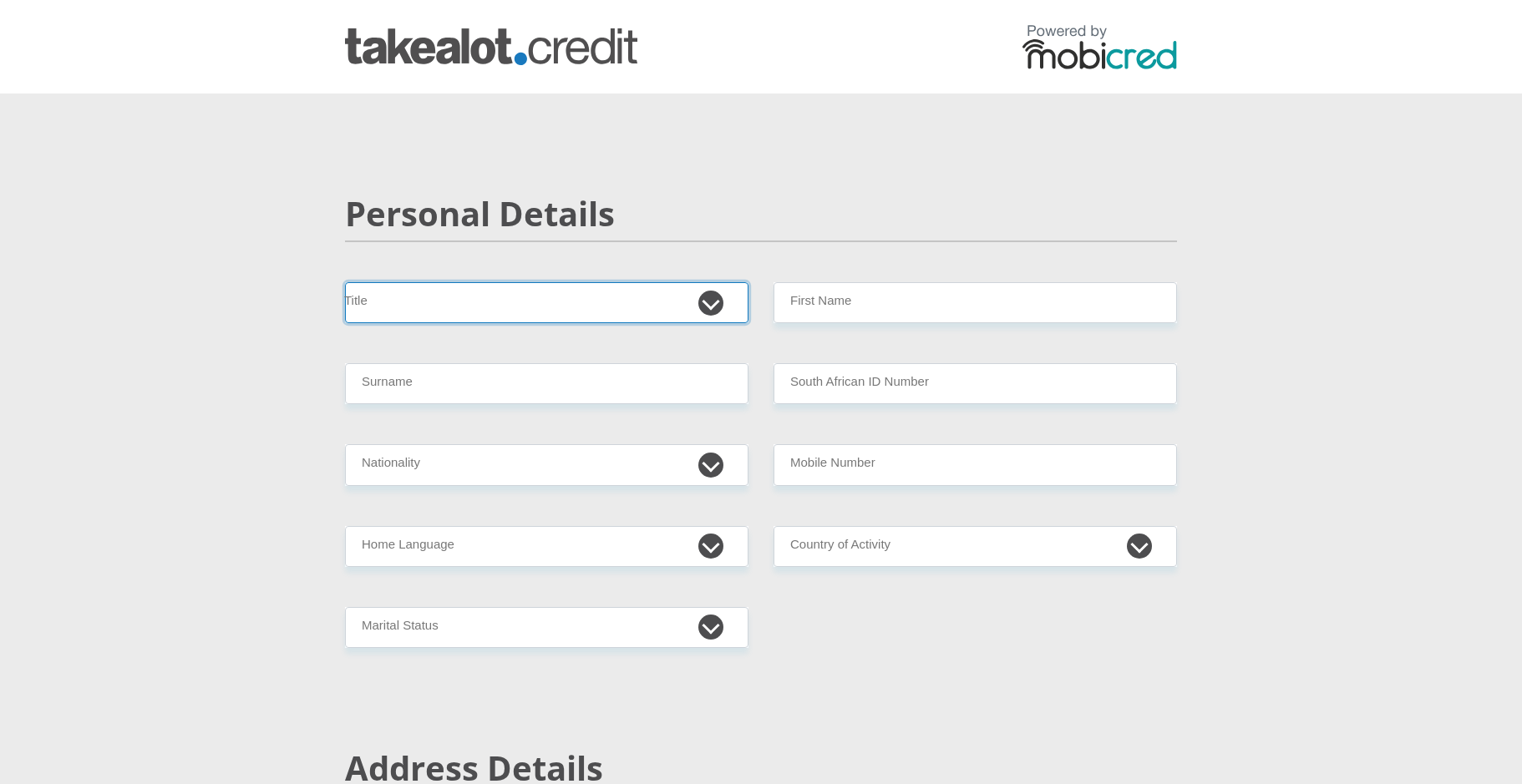
click at [614, 301] on select "Mr Ms Mrs Dr Other" at bounding box center [547, 302] width 404 height 41
select select "Mr"
click at [345, 282] on select "Mr Ms Mrs Dr Other" at bounding box center [547, 302] width 404 height 41
click at [804, 294] on input "First Name" at bounding box center [975, 302] width 404 height 41
type input "[PERSON_NAME]"
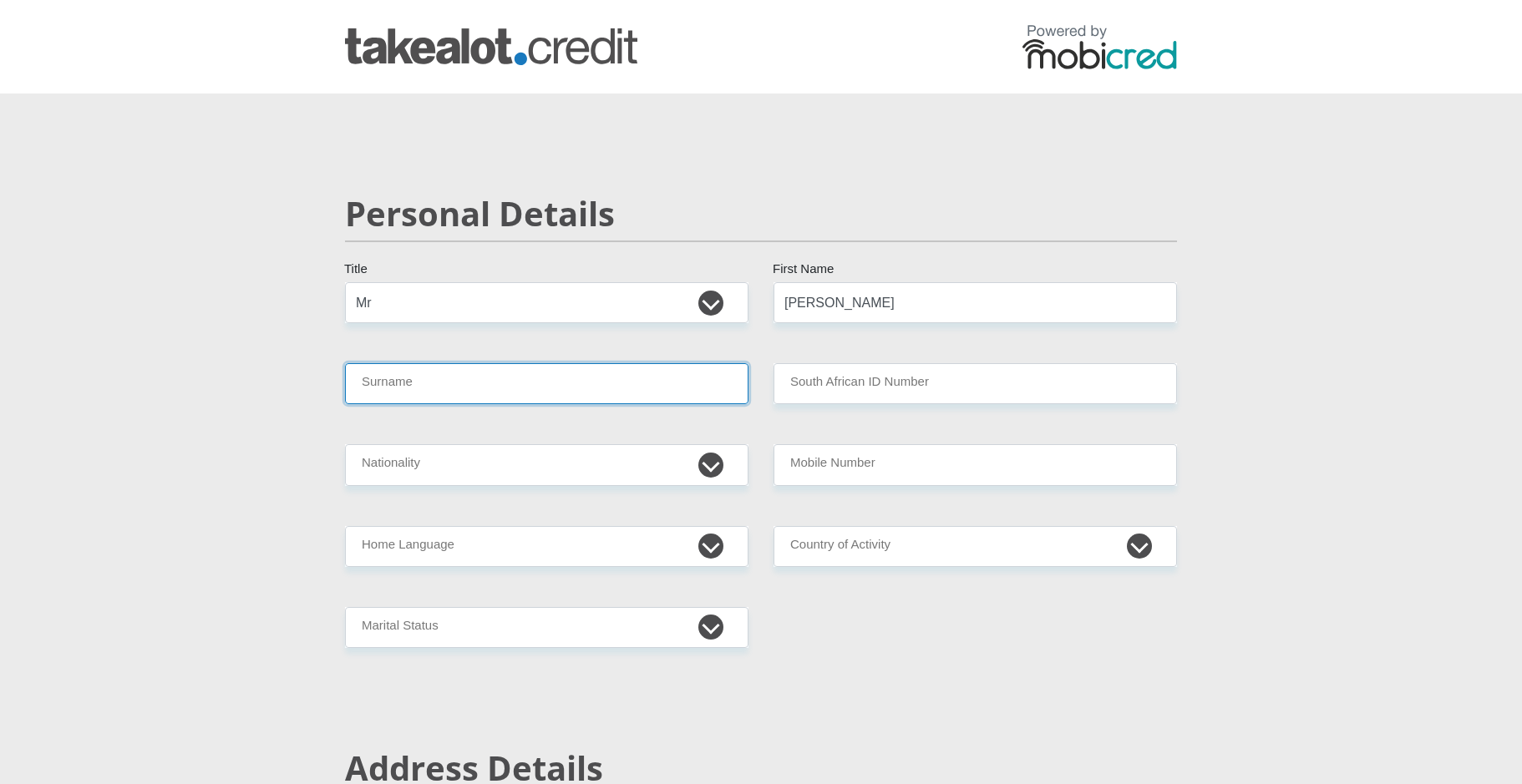
type input "CLOETE"
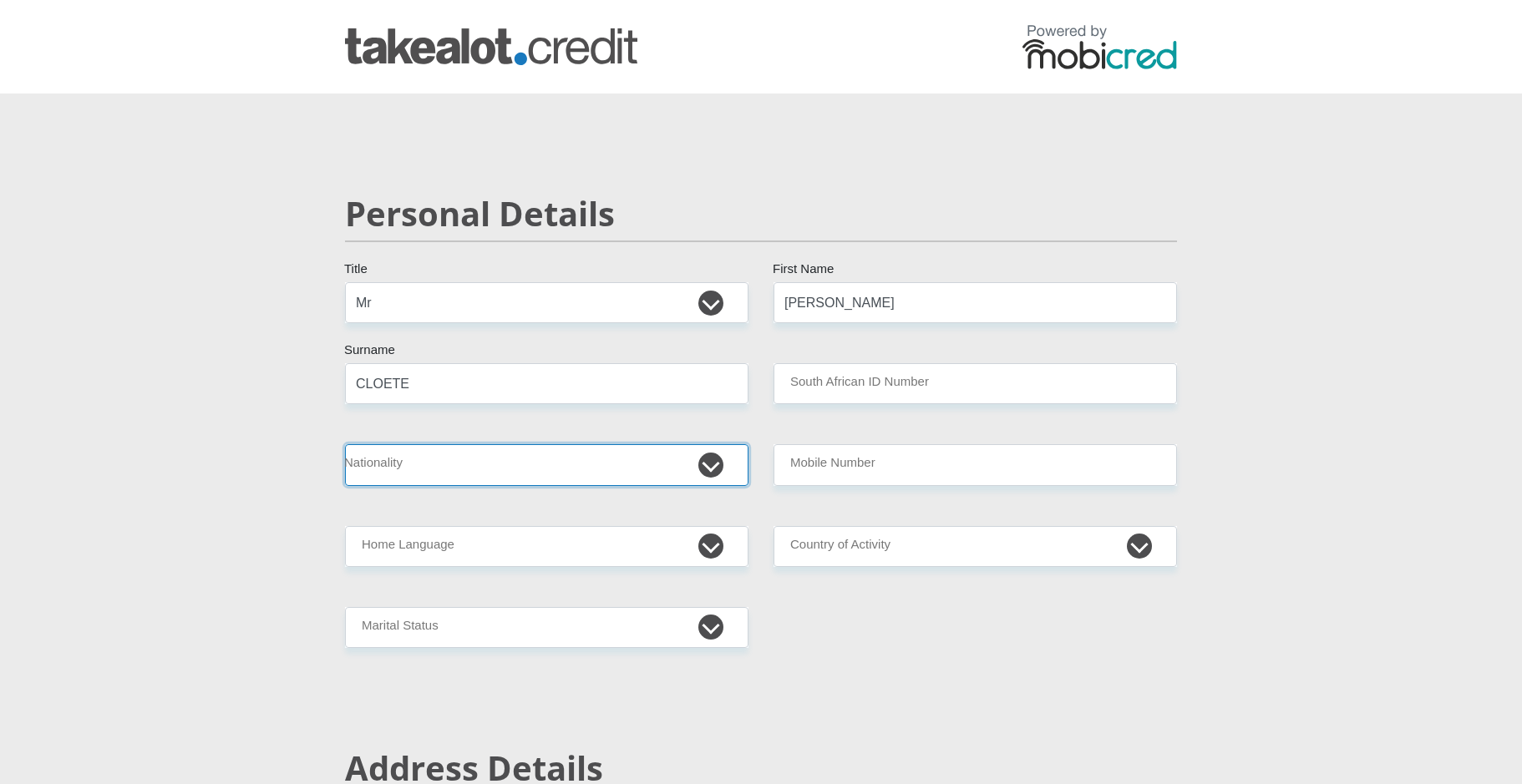
select select "ZAF"
type input "0736093785"
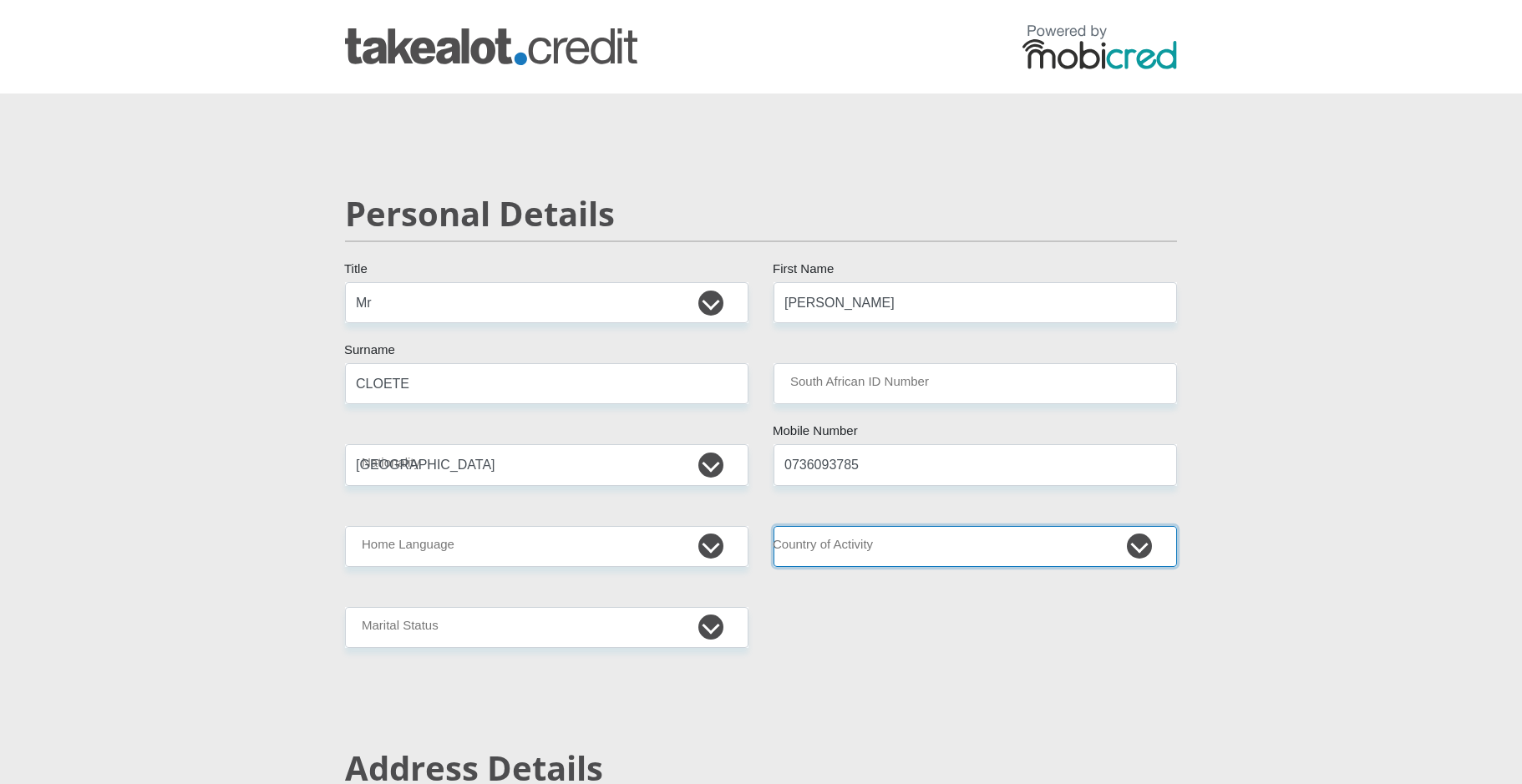
select select "ZAF"
type input "CHARLOTTA STREET 60"
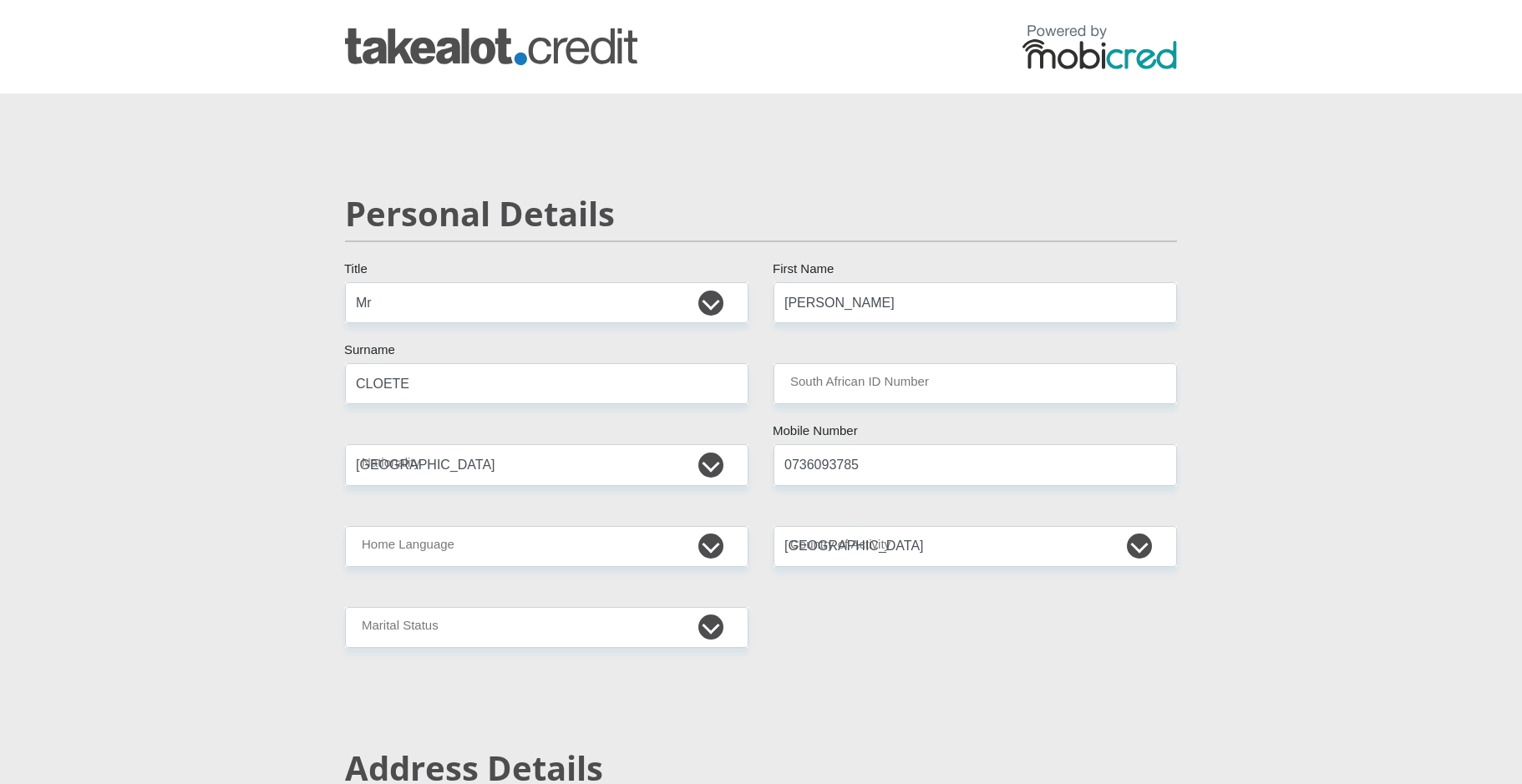
type input "KAMIESKROON"
type input "8241"
select select "Northern Cape"
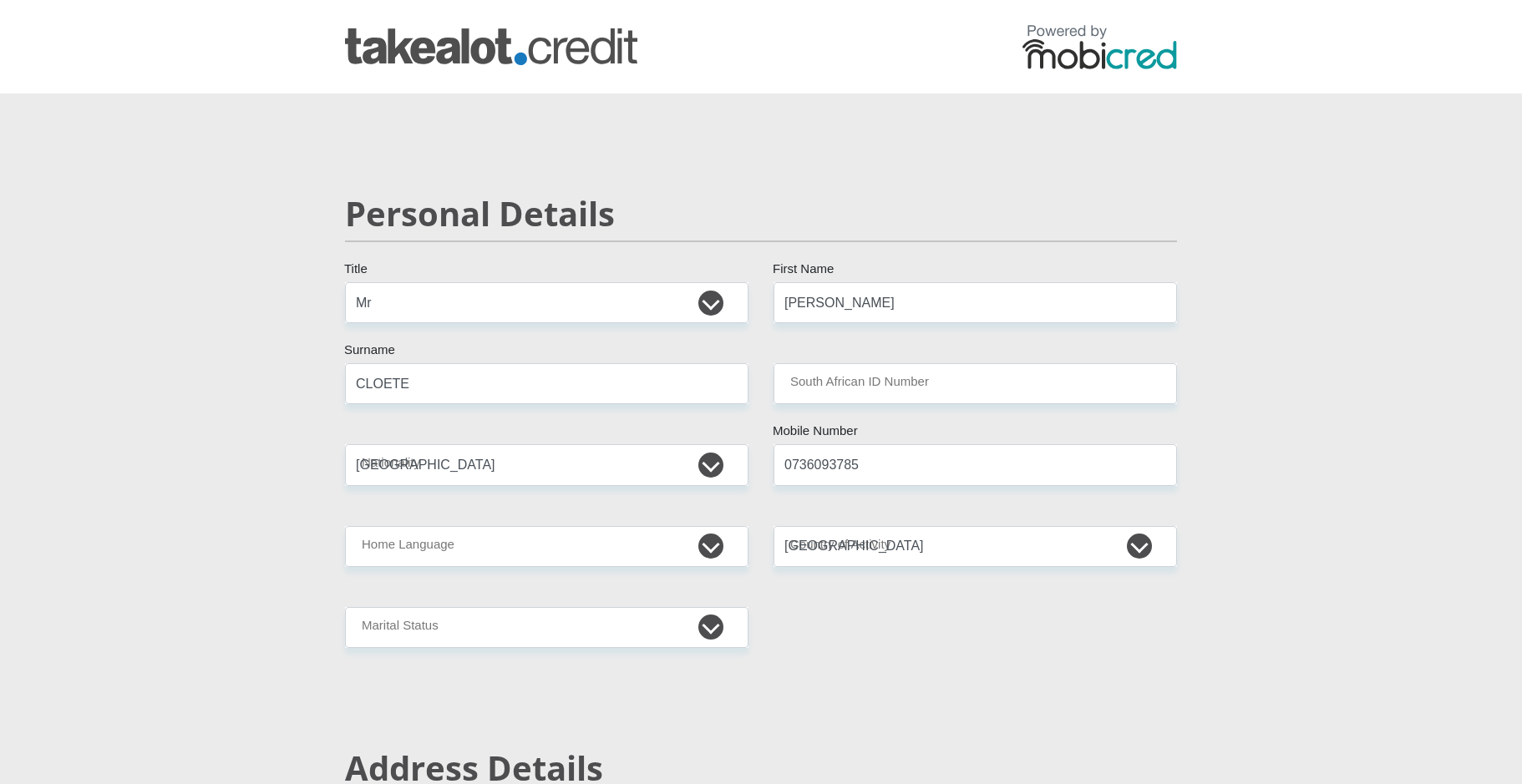
type input "lvcloete70@gmail.com"
type input "Take@lot2025"
type input "19705"
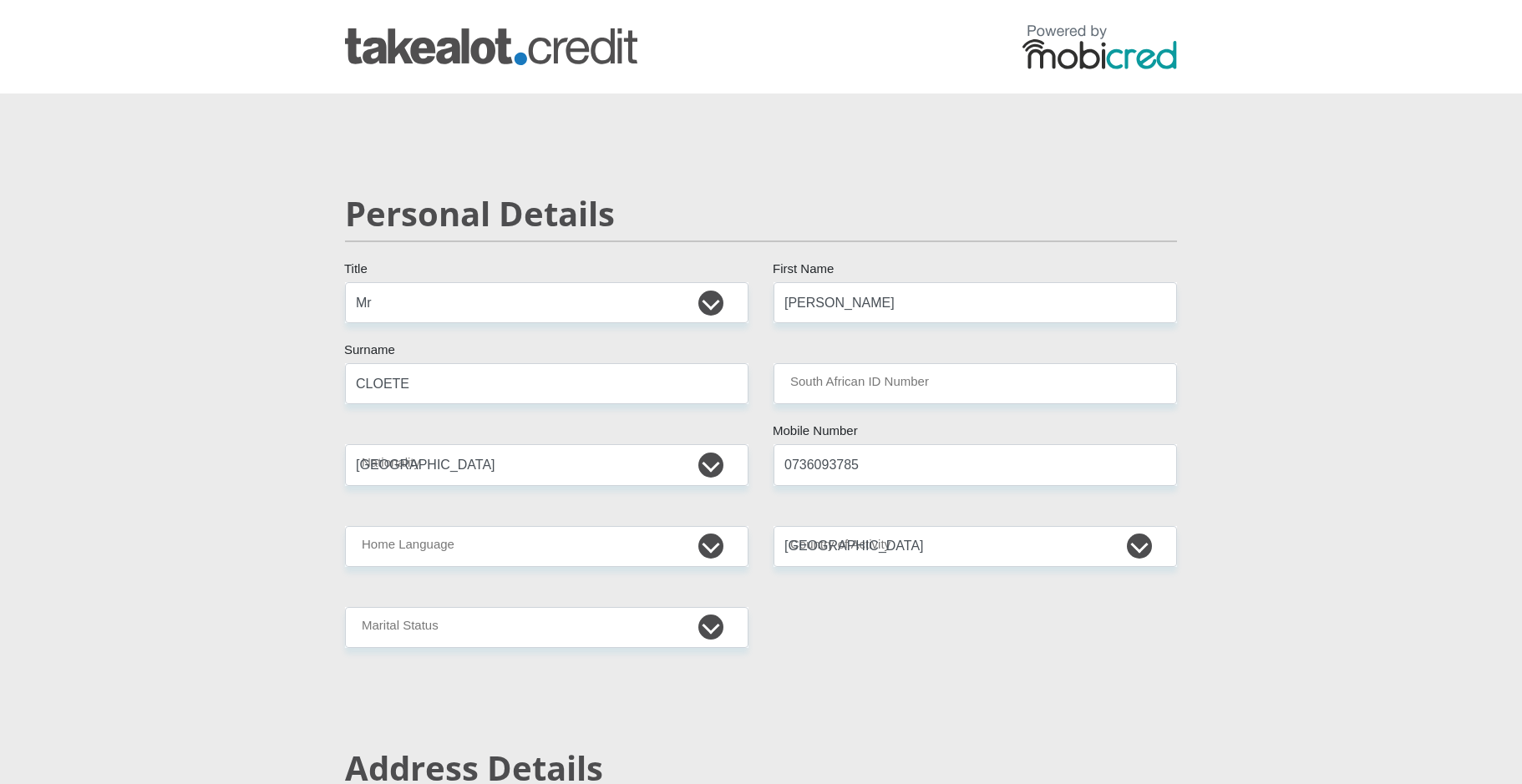
type input "12505"
type input "0"
type input "800"
type input "0"
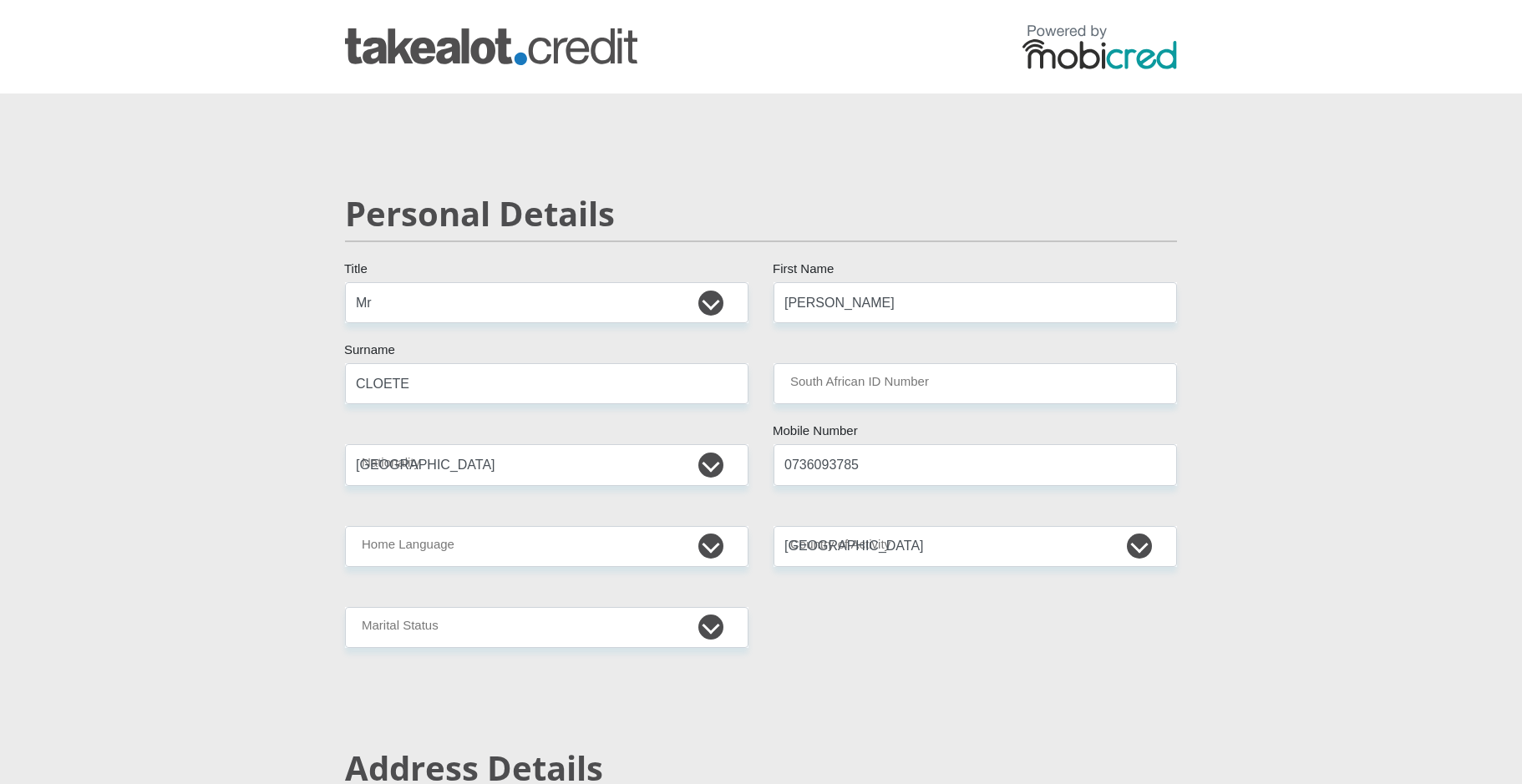
type input "1500"
type input "1200"
type input "0"
type input "SouthAfricanNationalParks"
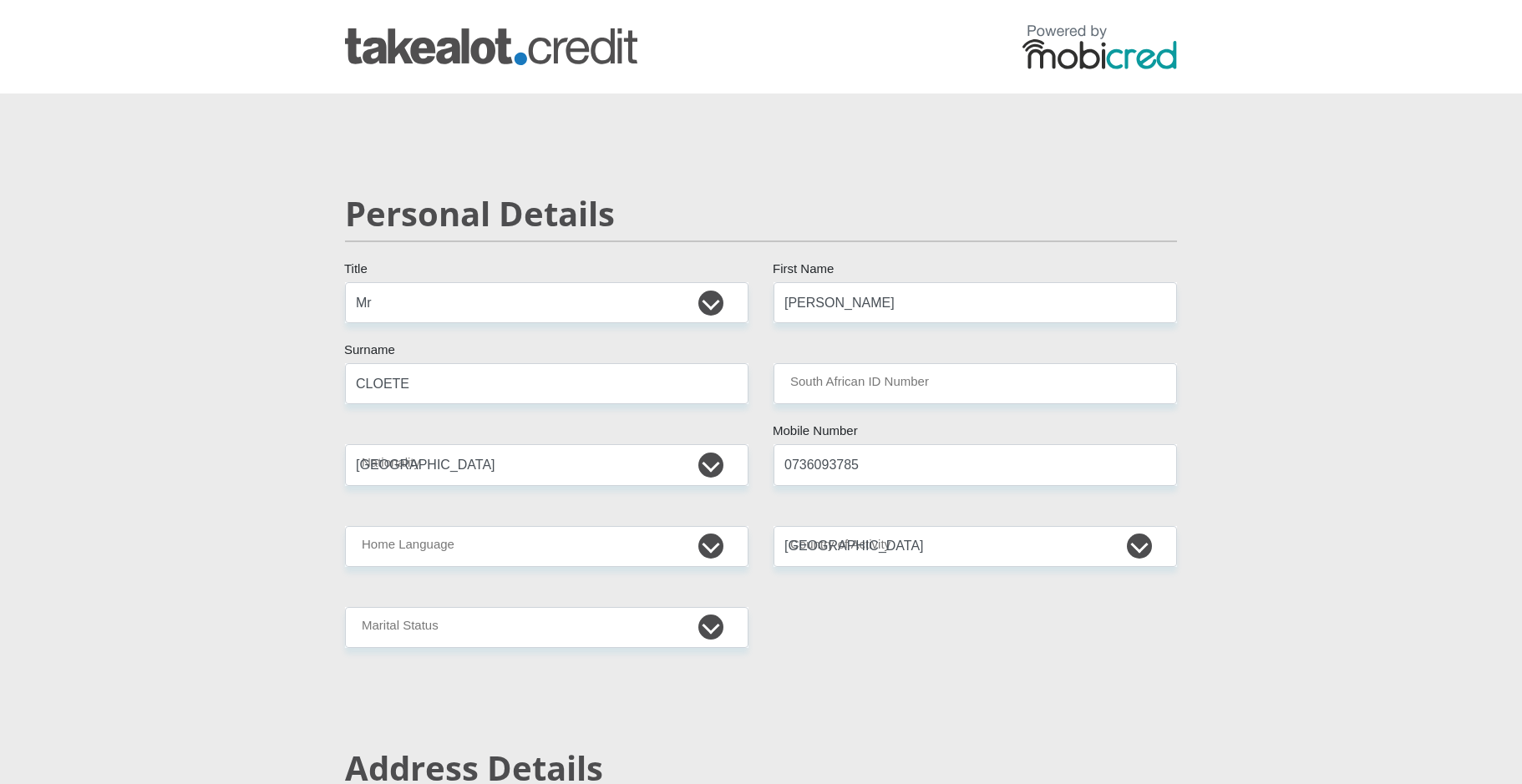
type input "0736093785"
type input "Tamryne"
type input "CLOETE"
type input "27723749480"
type input "4095842635"
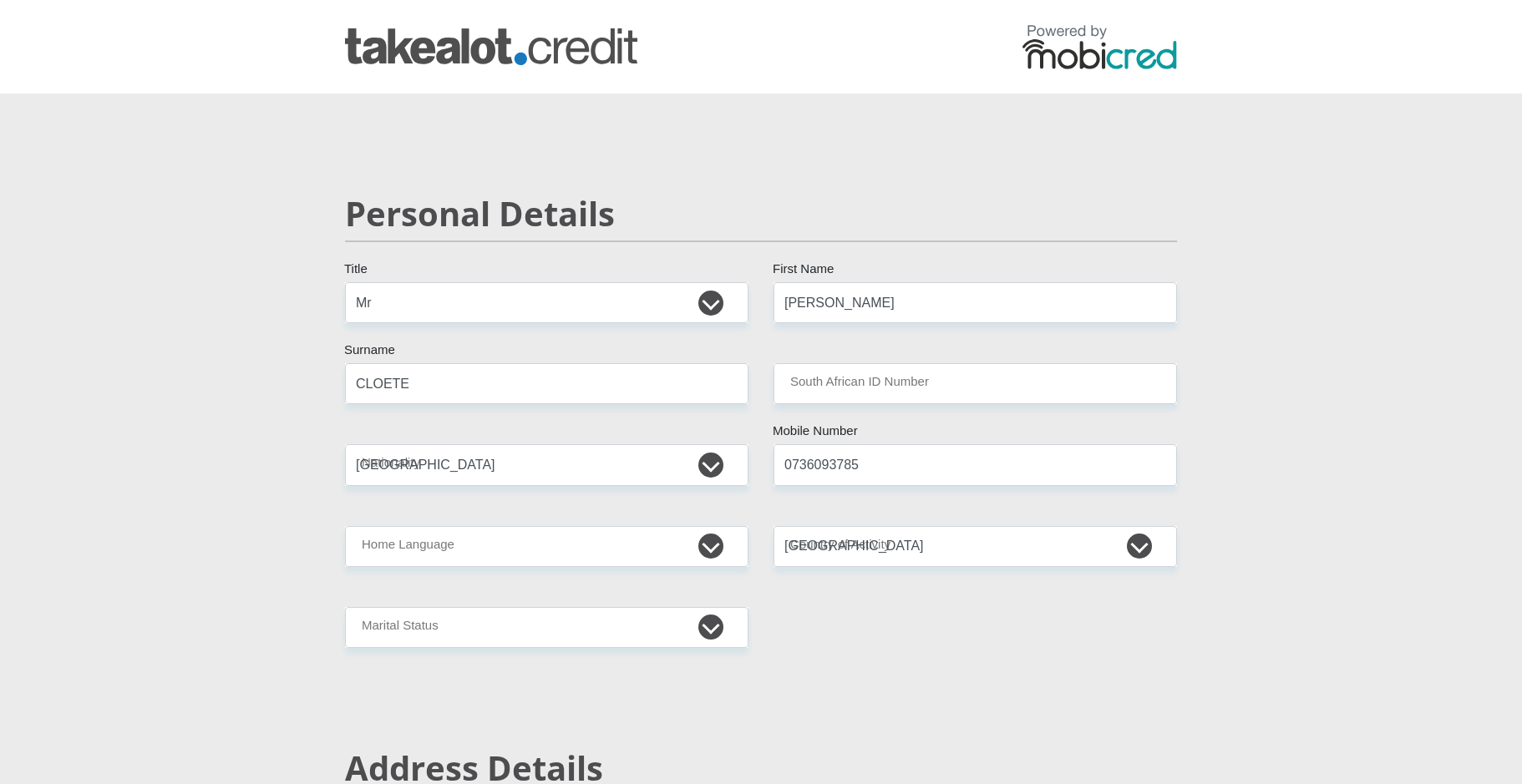
type input "632005"
click at [860, 390] on input "South African ID Number" at bounding box center [975, 384] width 404 height 41
type input "7006015058084"
type input "ABSA BANK"
type input "ABSA ELECTRONIC SETTLEMENT CNT"
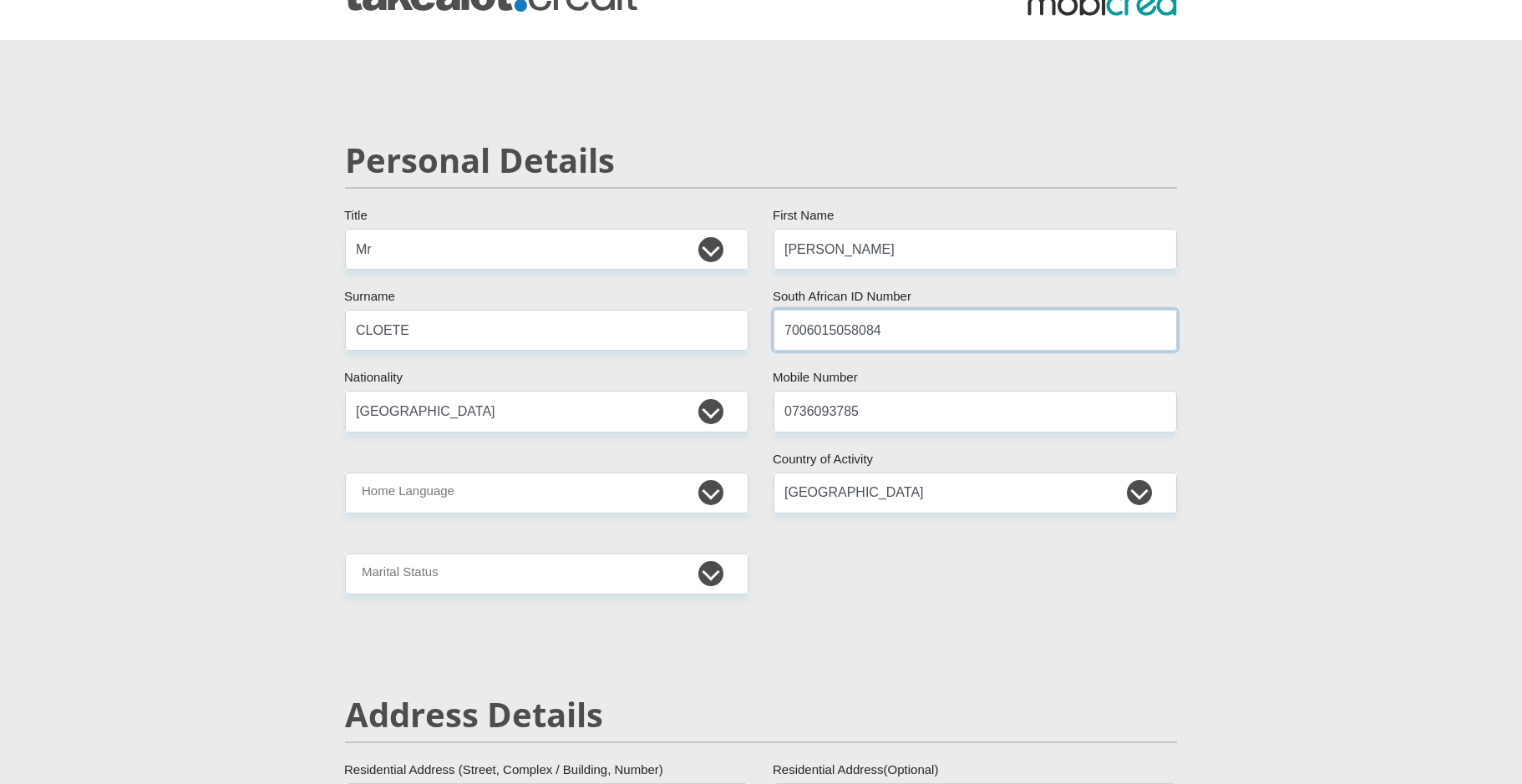
scroll to position [83, 0]
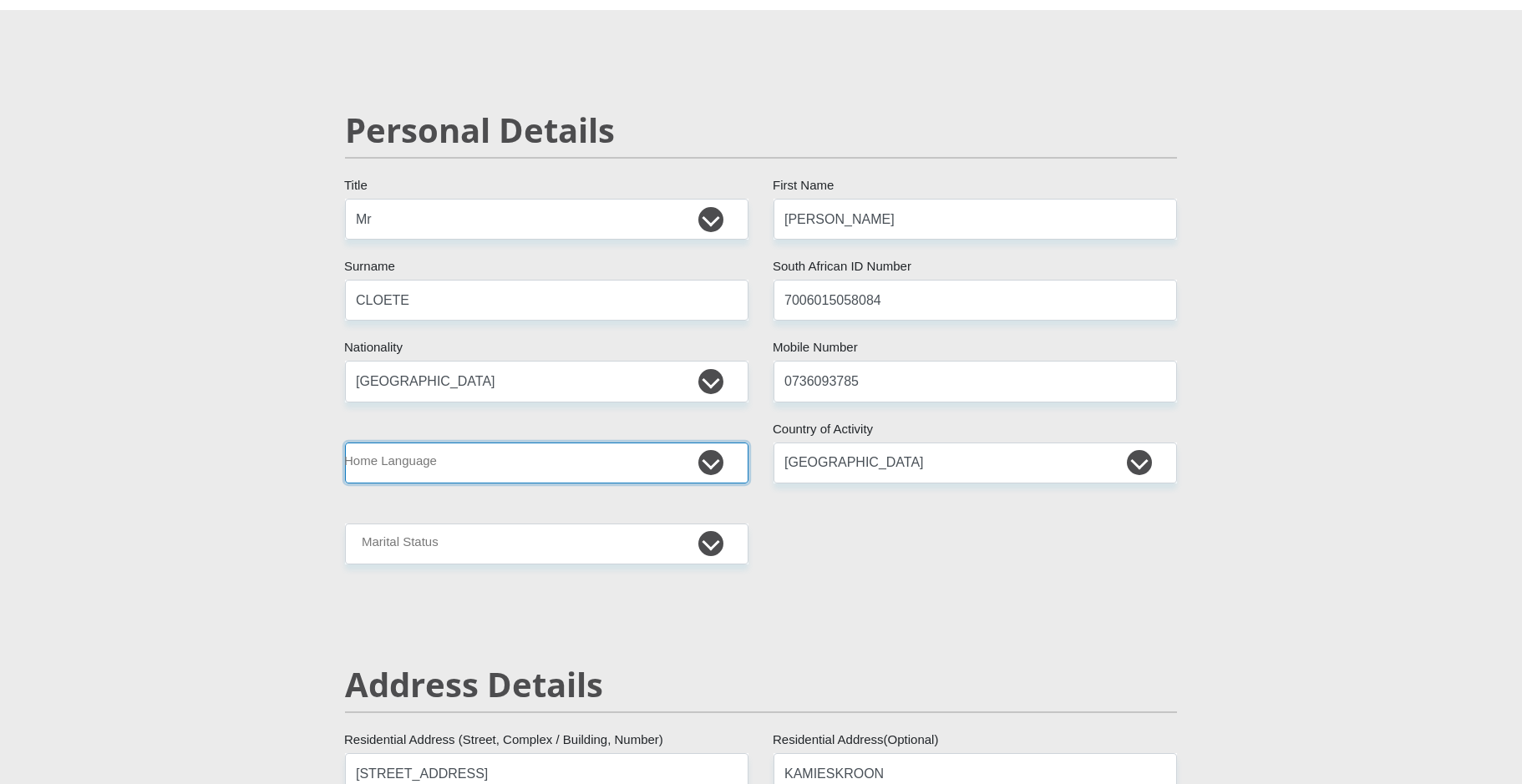
click at [671, 466] on select "Afrikaans English Sepedi South Ndebele Southern Sotho Swati Tsonga Tswana Venda…" at bounding box center [547, 462] width 404 height 41
select select "afr"
click at [345, 442] on select "Afrikaans English Sepedi South Ndebele Southern Sotho Swati Tsonga Tswana Venda…" at bounding box center [547, 462] width 404 height 41
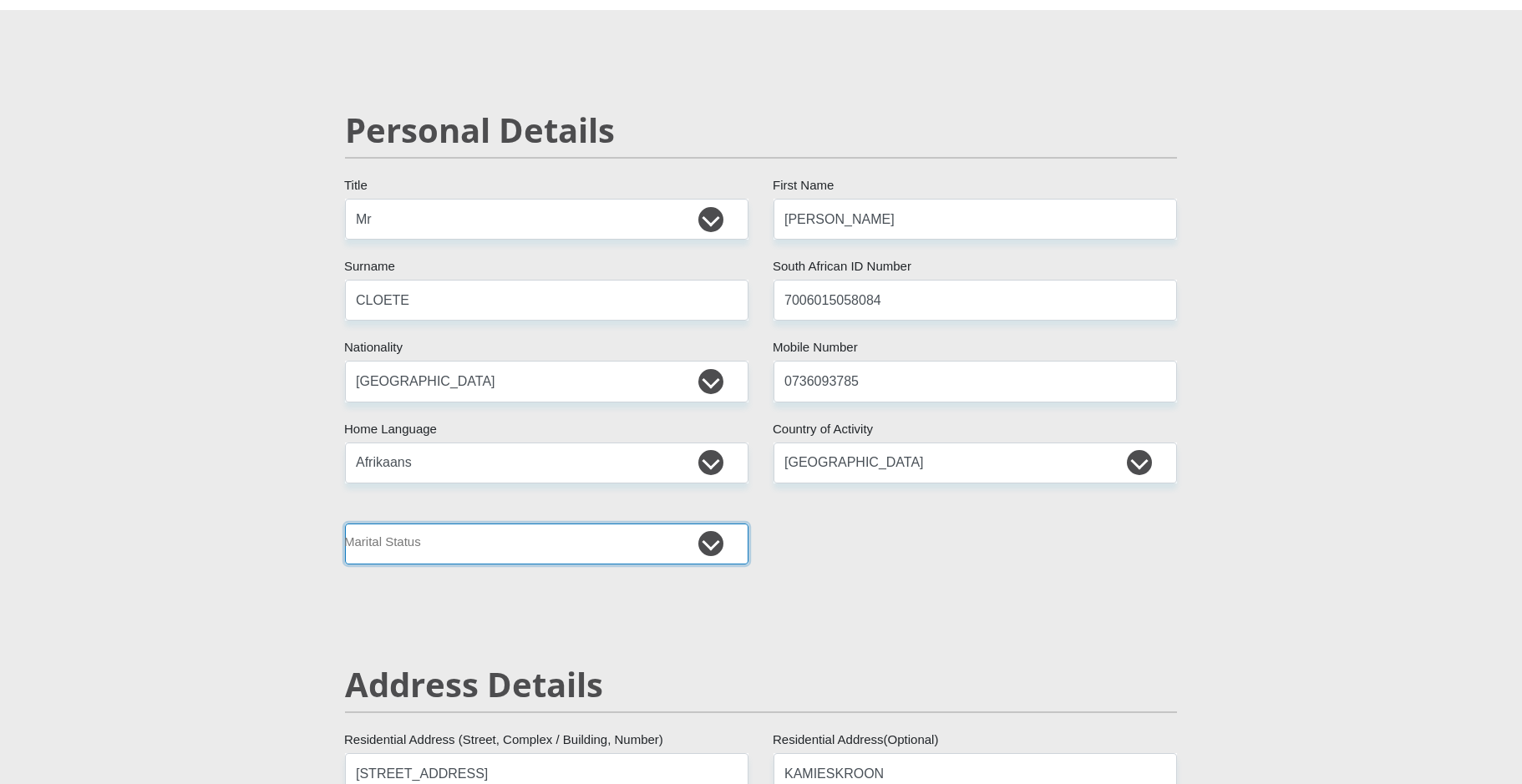
click at [547, 547] on select "Married ANC Single Divorced Widowed Married COP or Customary Law" at bounding box center [547, 544] width 404 height 41
select select "5"
click at [345, 524] on select "Married ANC Single Divorced Widowed Married COP or Customary Law" at bounding box center [547, 544] width 404 height 41
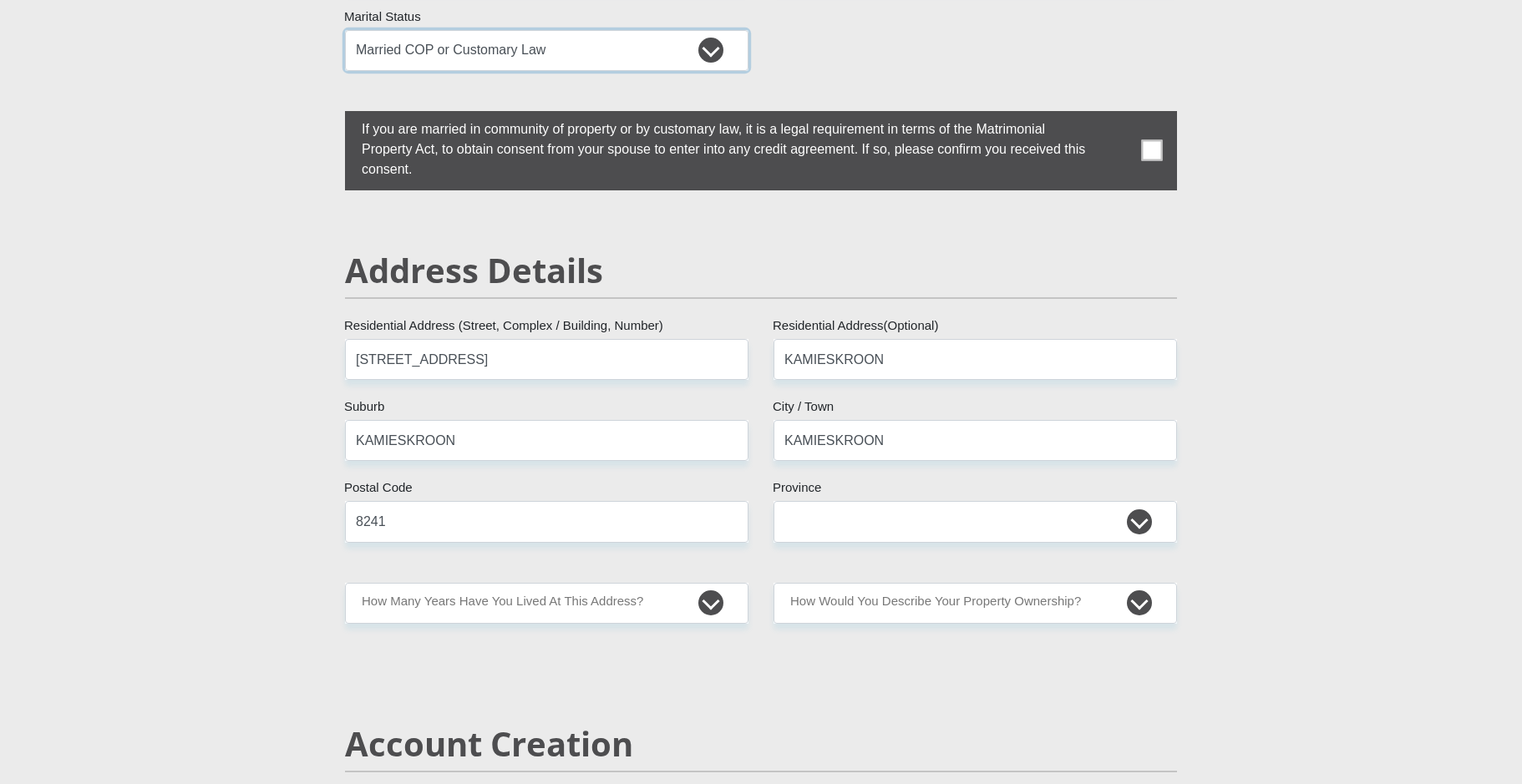
scroll to position [584, 0]
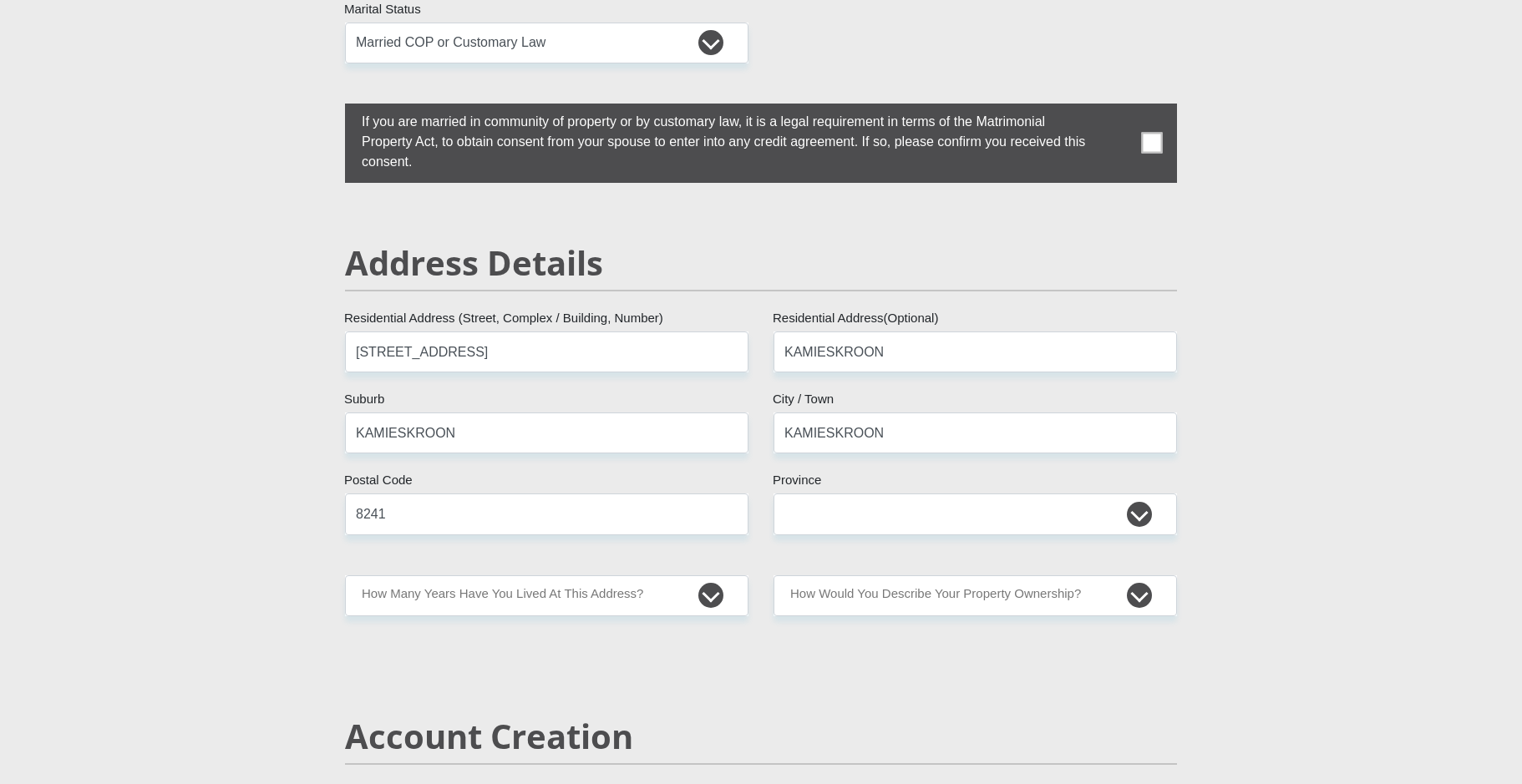
click at [1150, 137] on span at bounding box center [1152, 143] width 21 height 21
click at [328, 107] on input "checkbox" at bounding box center [328, 107] width 0 height 0
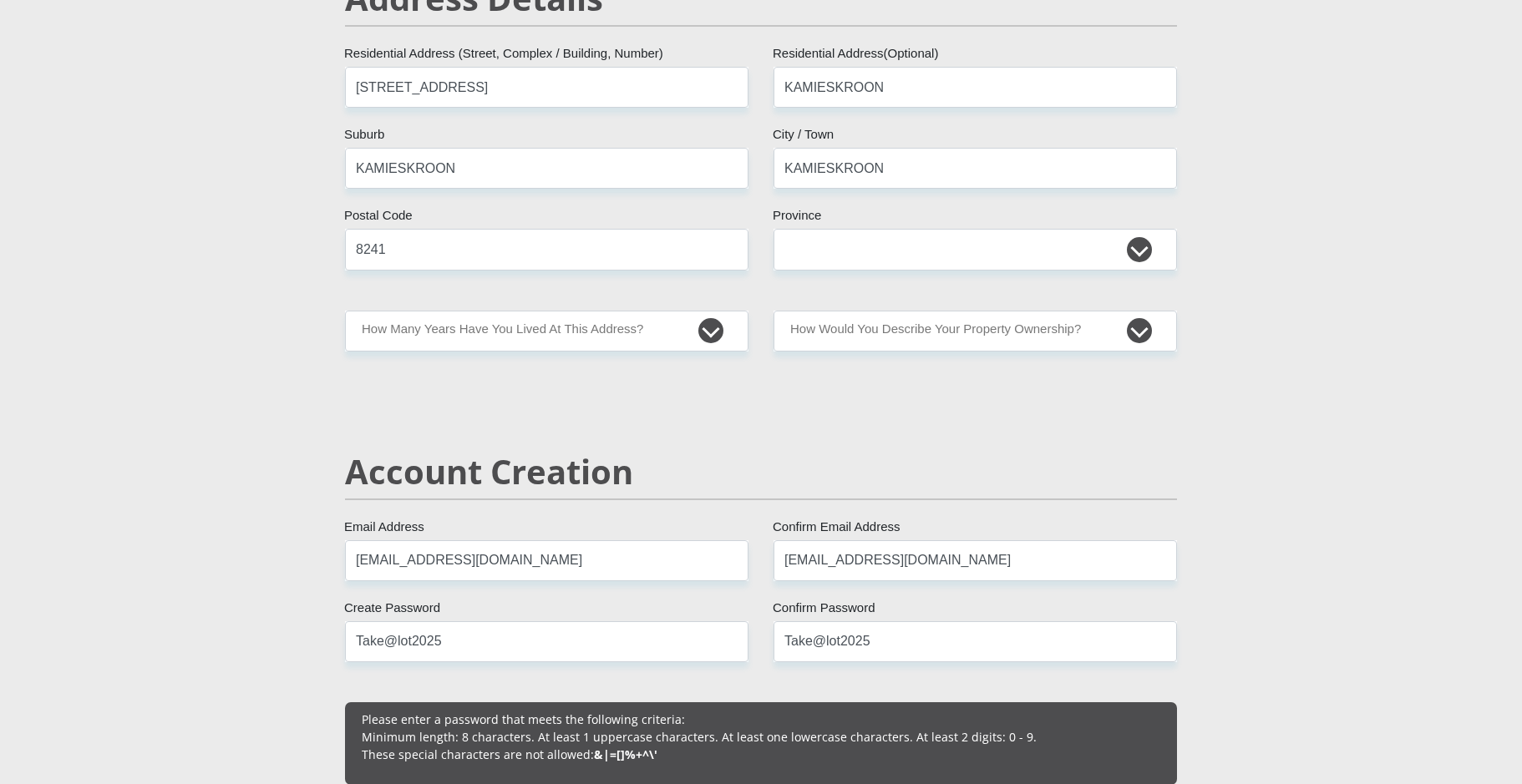
scroll to position [918, 0]
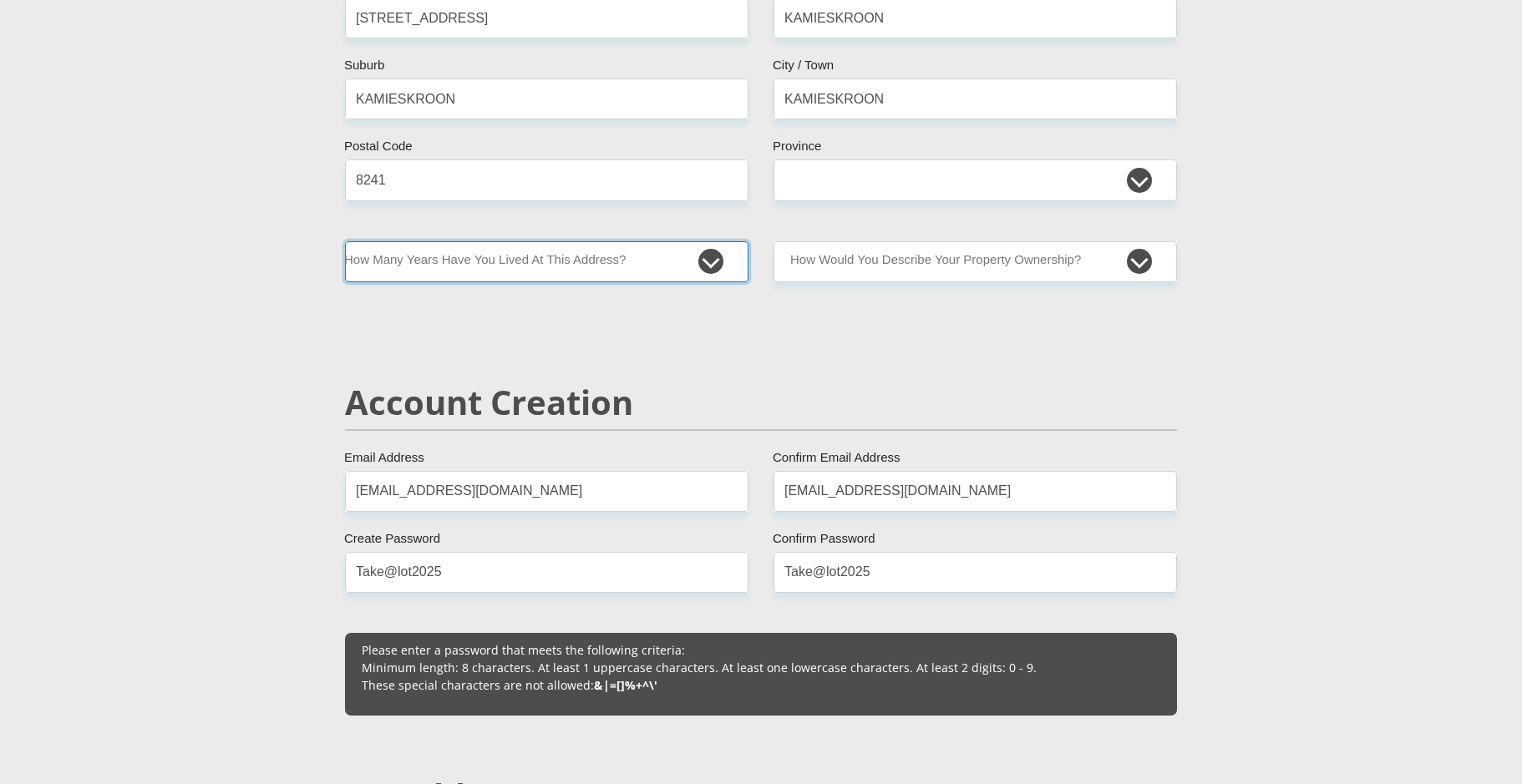
click at [704, 262] on select "less than 1 year 1-3 years 3-5 years 5+ years" at bounding box center [547, 261] width 404 height 41
select select "5"
click at [345, 241] on select "less than 1 year 1-3 years 3-5 years 5+ years" at bounding box center [547, 261] width 404 height 41
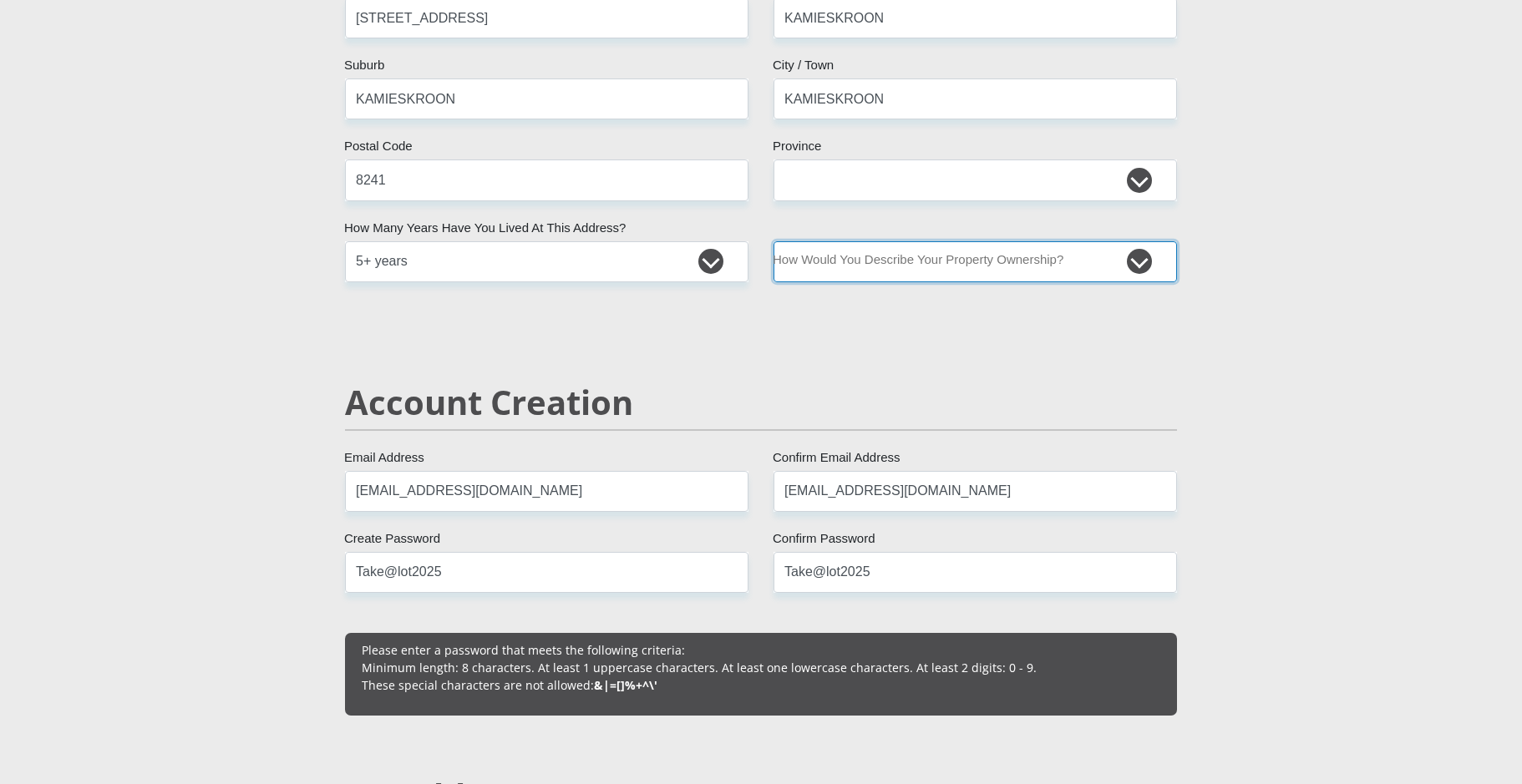
click at [894, 264] on select "Owned Rented Family Owned Company Dwelling" at bounding box center [975, 261] width 404 height 41
select select "Owned"
click at [773, 241] on select "Owned Rented Family Owned Company Dwelling" at bounding box center [975, 261] width 404 height 41
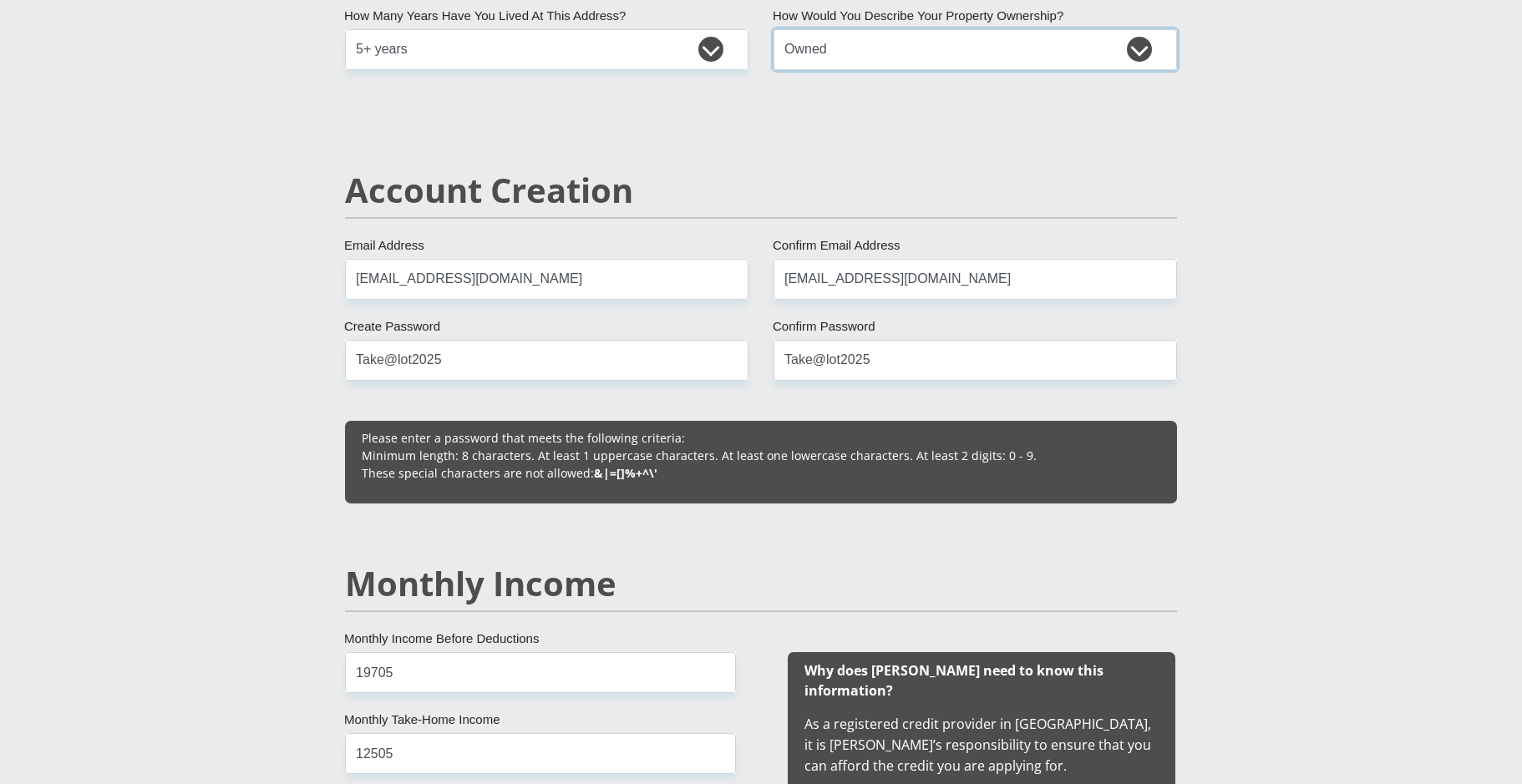
scroll to position [1252, 0]
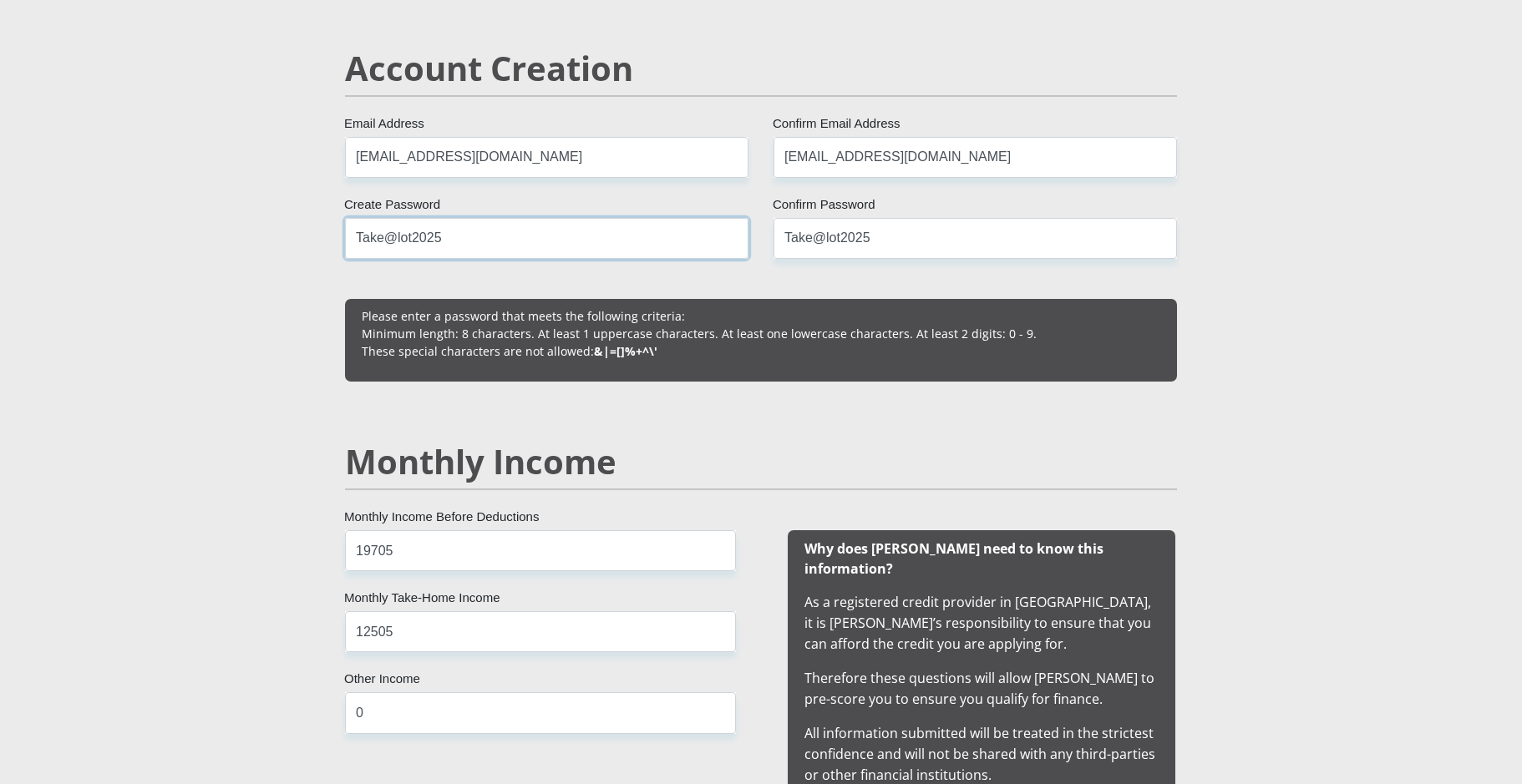
click at [456, 239] on input "Take@lot2025" at bounding box center [547, 237] width 404 height 41
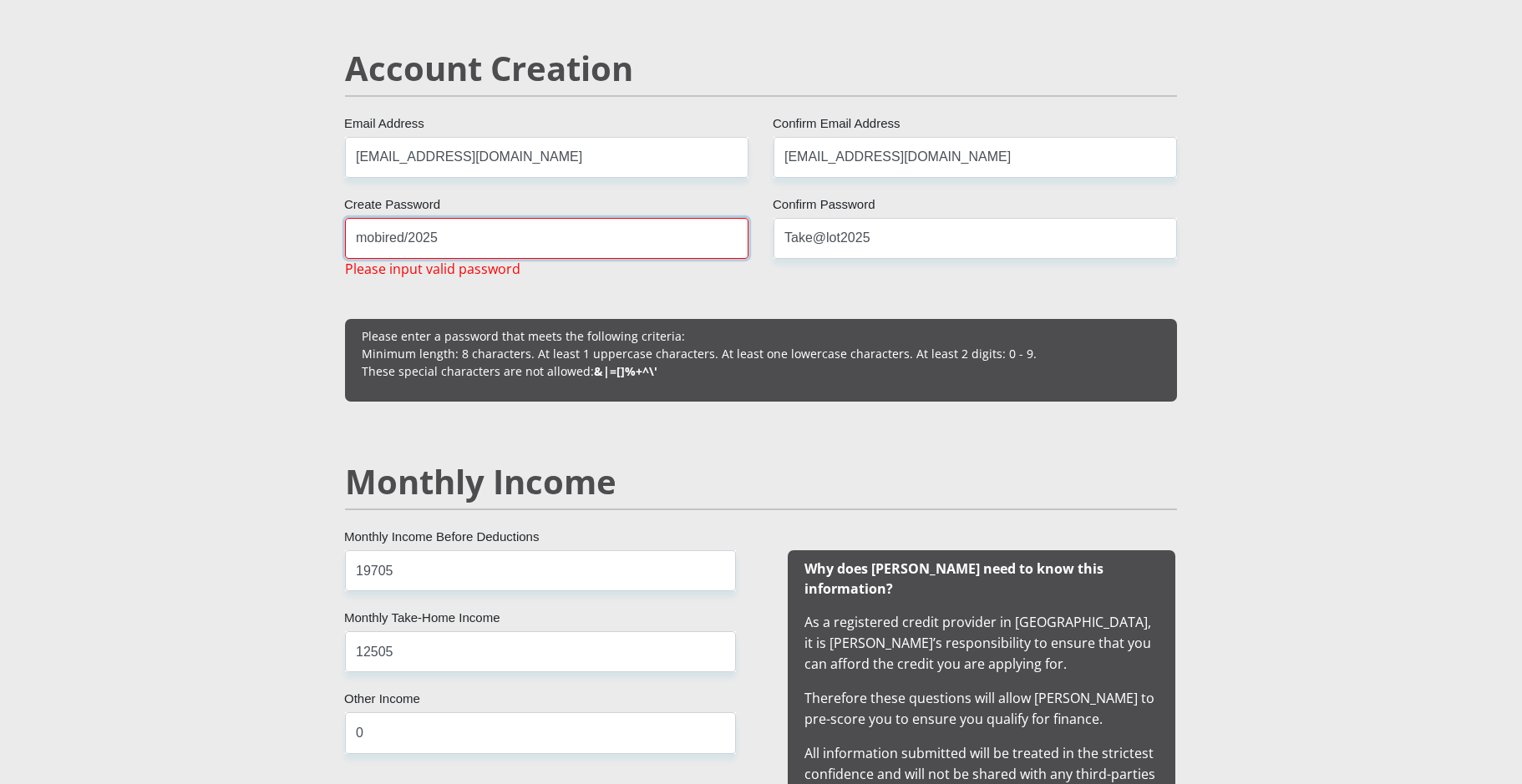
type input "mobired/2025"
drag, startPoint x: 896, startPoint y: 232, endPoint x: 776, endPoint y: 236, distance: 120.1
click at [776, 236] on input "Take@lot2025" at bounding box center [975, 237] width 404 height 41
drag, startPoint x: 776, startPoint y: 236, endPoint x: 785, endPoint y: 238, distance: 9.2
drag, startPoint x: 785, startPoint y: 238, endPoint x: 861, endPoint y: 232, distance: 76.2
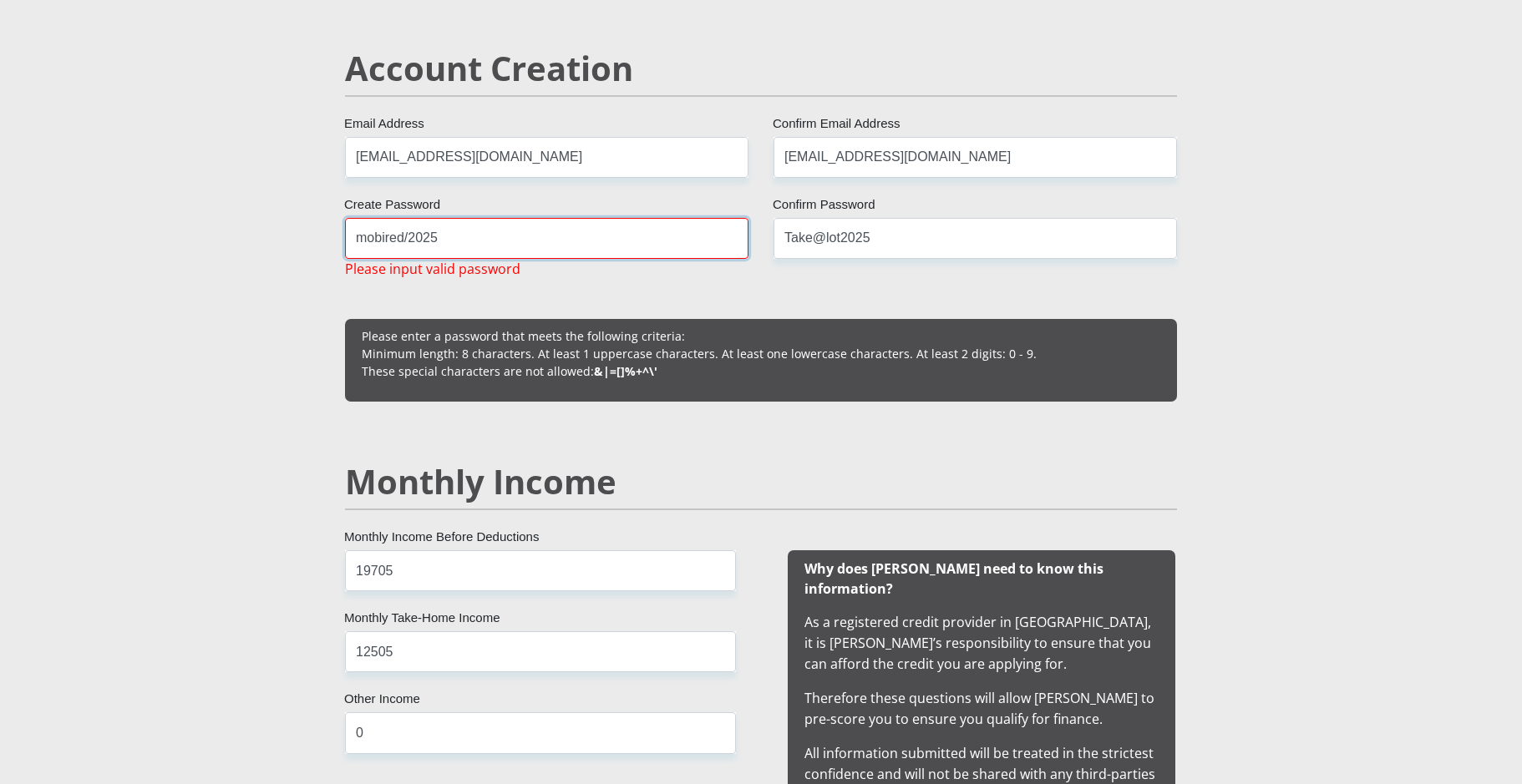
drag, startPoint x: 861, startPoint y: 232, endPoint x: 441, endPoint y: 237, distance: 420.0
click at [441, 237] on input "mobired/2025" at bounding box center [547, 237] width 404 height 41
drag, startPoint x: 441, startPoint y: 237, endPoint x: 350, endPoint y: 237, distance: 91.0
click at [350, 237] on input "mobired/2025" at bounding box center [547, 237] width 404 height 41
drag, startPoint x: 869, startPoint y: 243, endPoint x: 784, endPoint y: 237, distance: 85.2
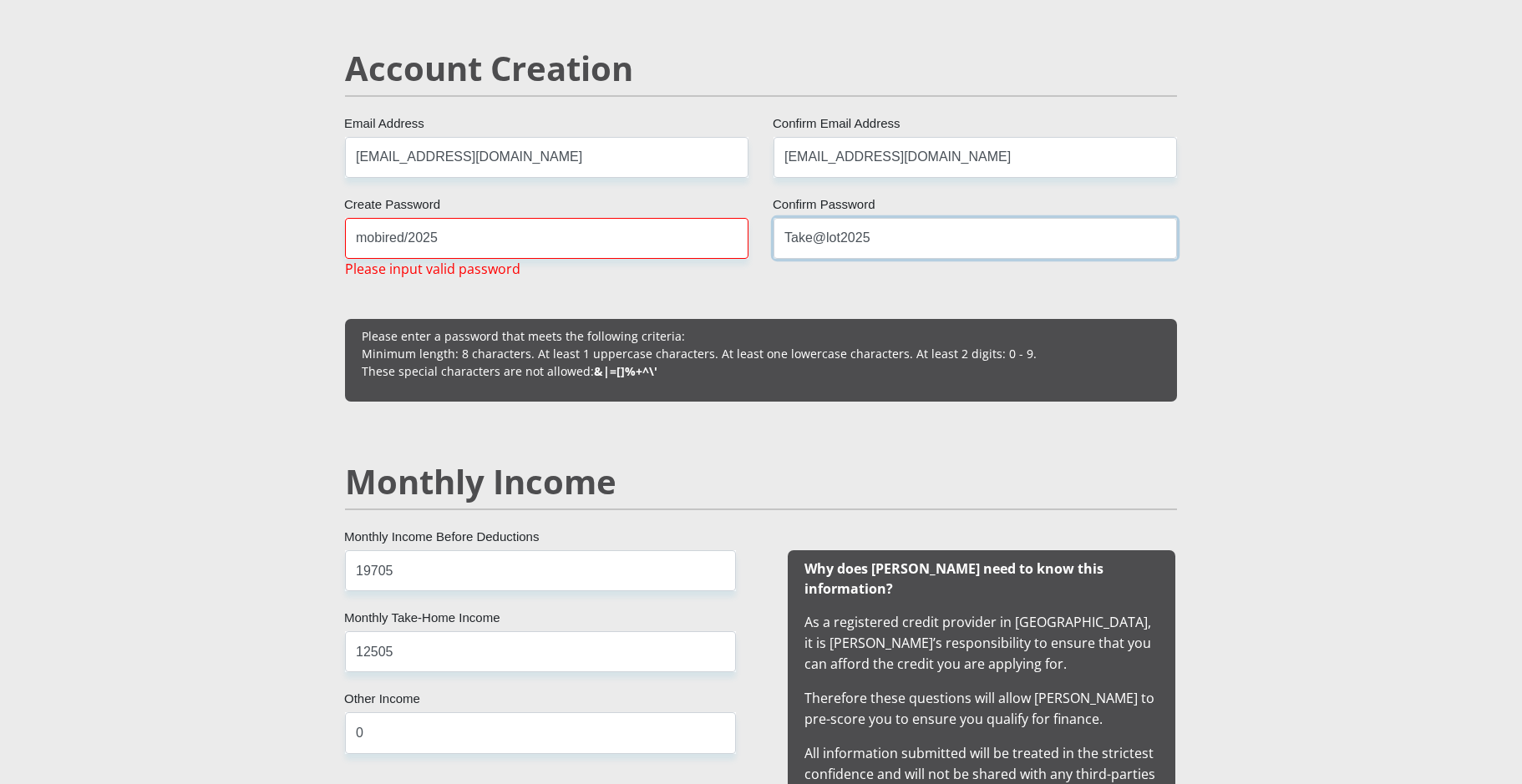
click at [784, 237] on input "Take@lot2025" at bounding box center [975, 237] width 404 height 41
drag, startPoint x: 784, startPoint y: 237, endPoint x: 825, endPoint y: 239, distance: 41.0
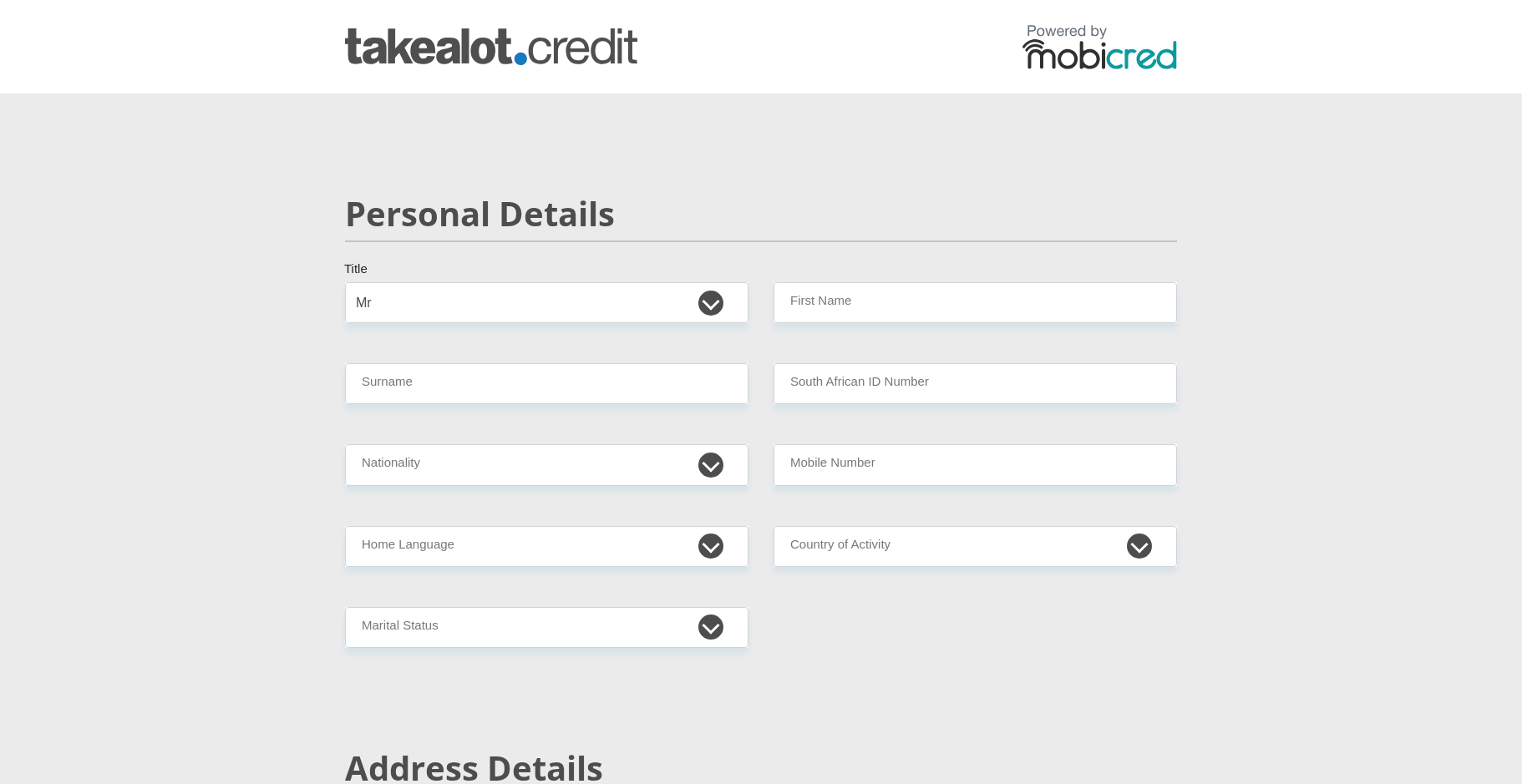
select select "Mr"
type input "[PERSON_NAME]"
type input "CLOETE"
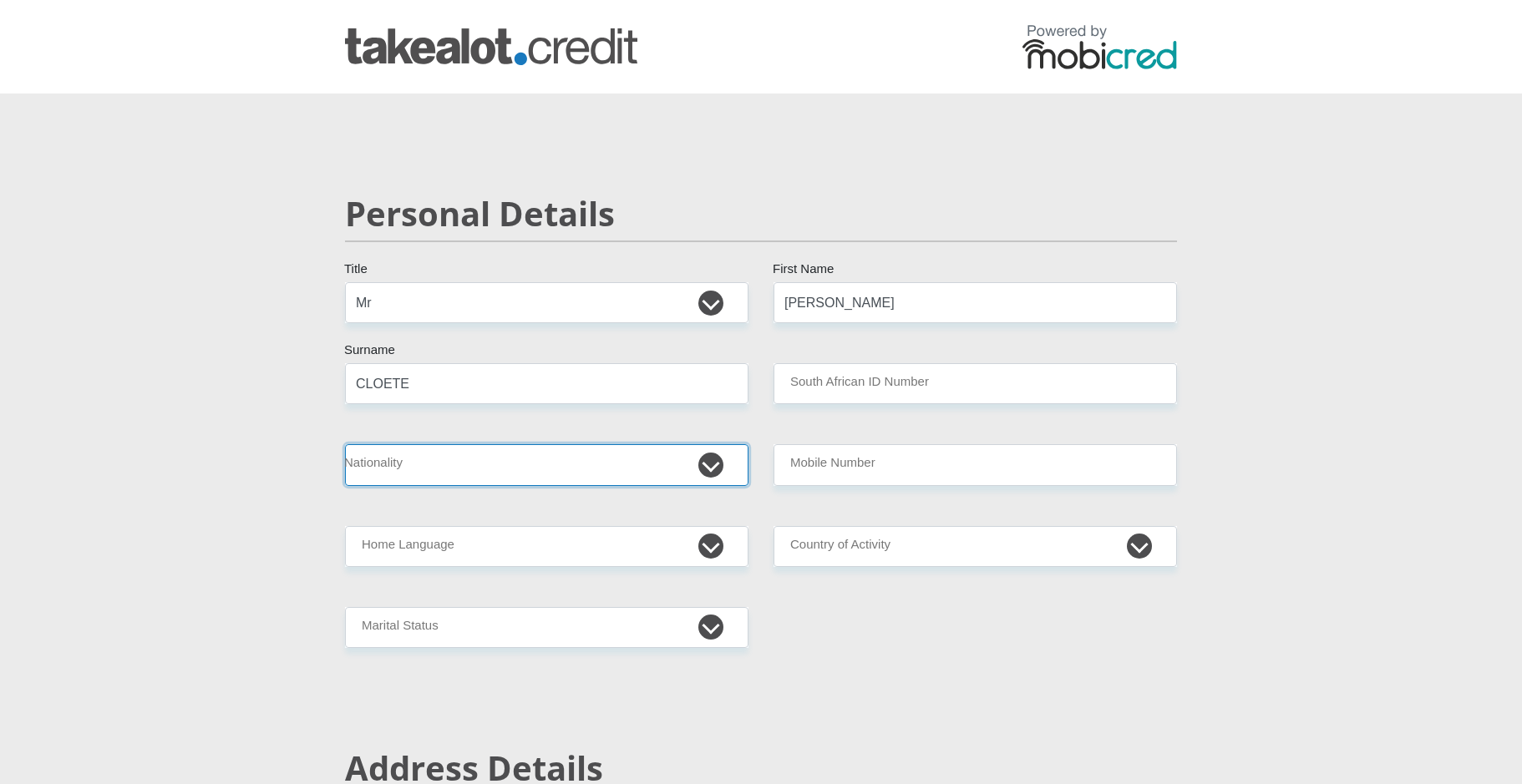
select select "ZAF"
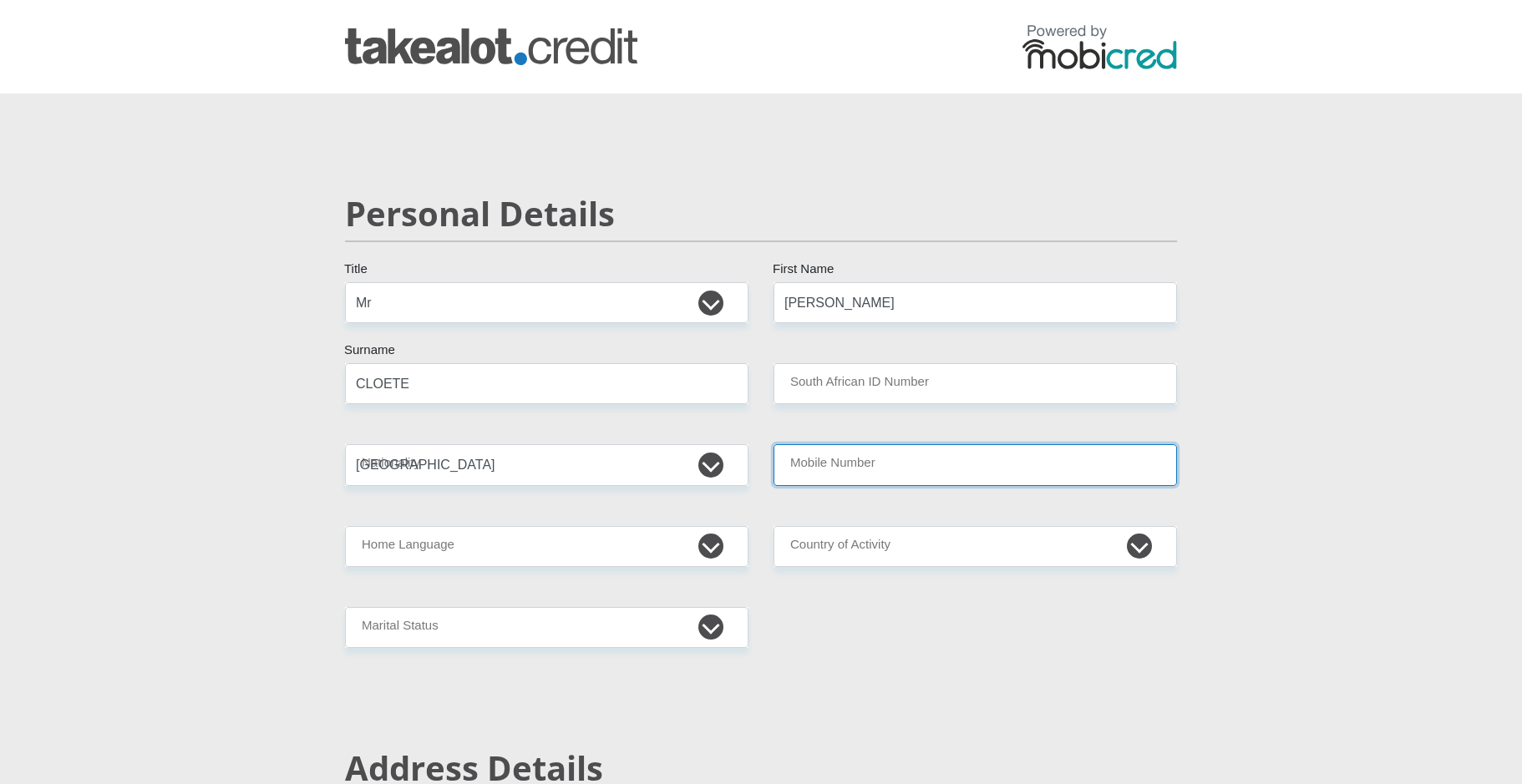
type input "0736093785"
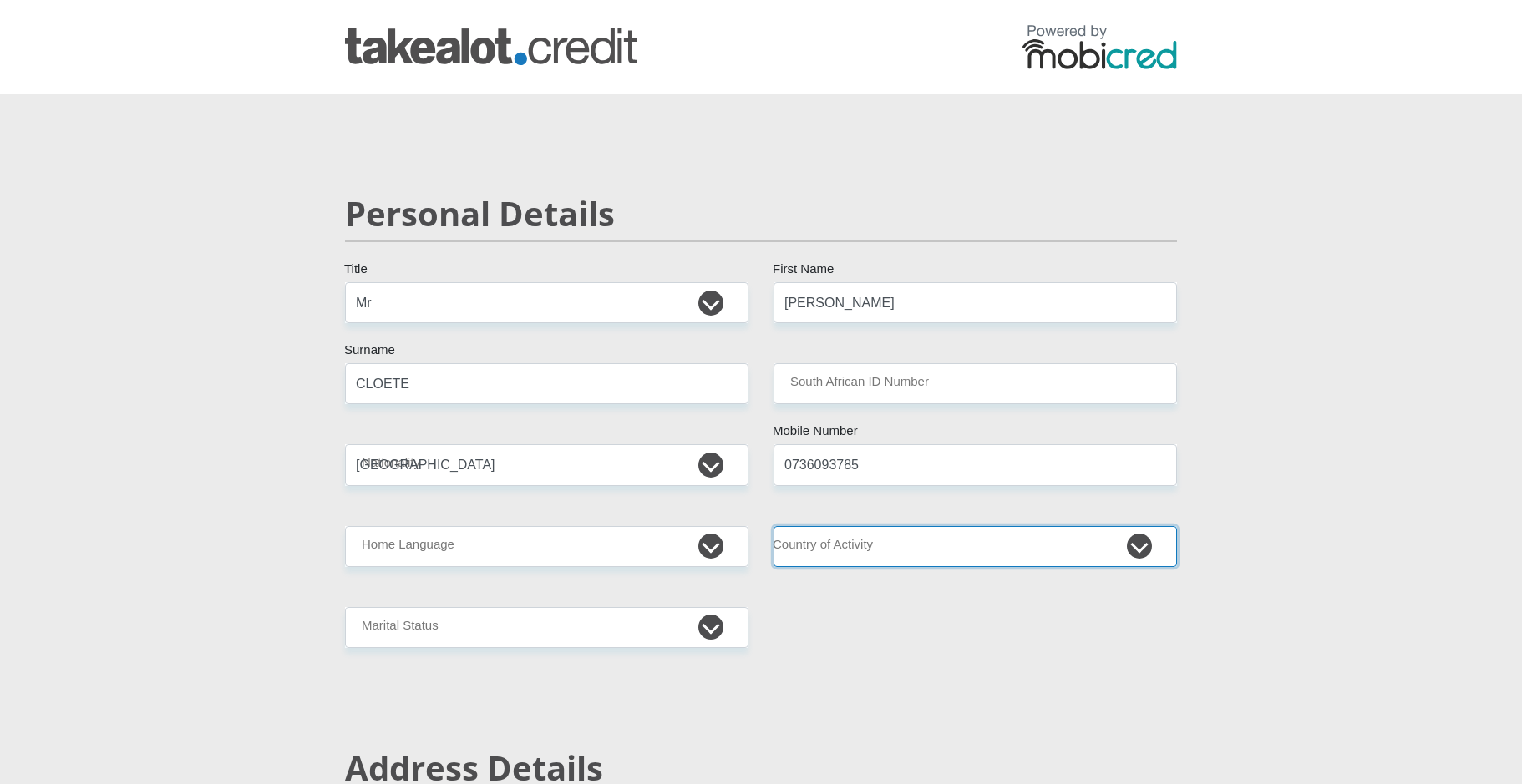
select select "ZAF"
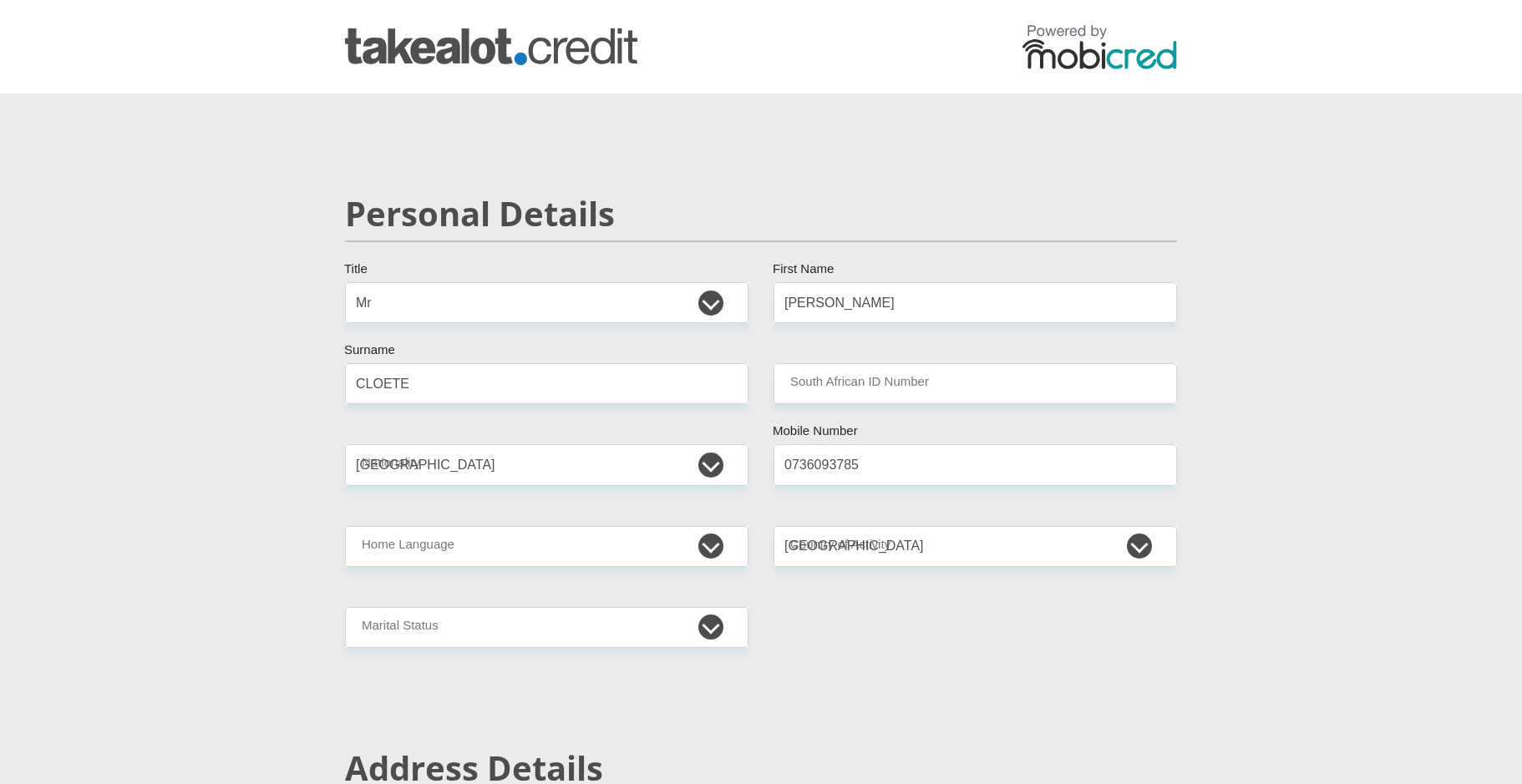
type input "CHARLOTTA STREET 60"
type input "KAMIESKROON"
type input "8241"
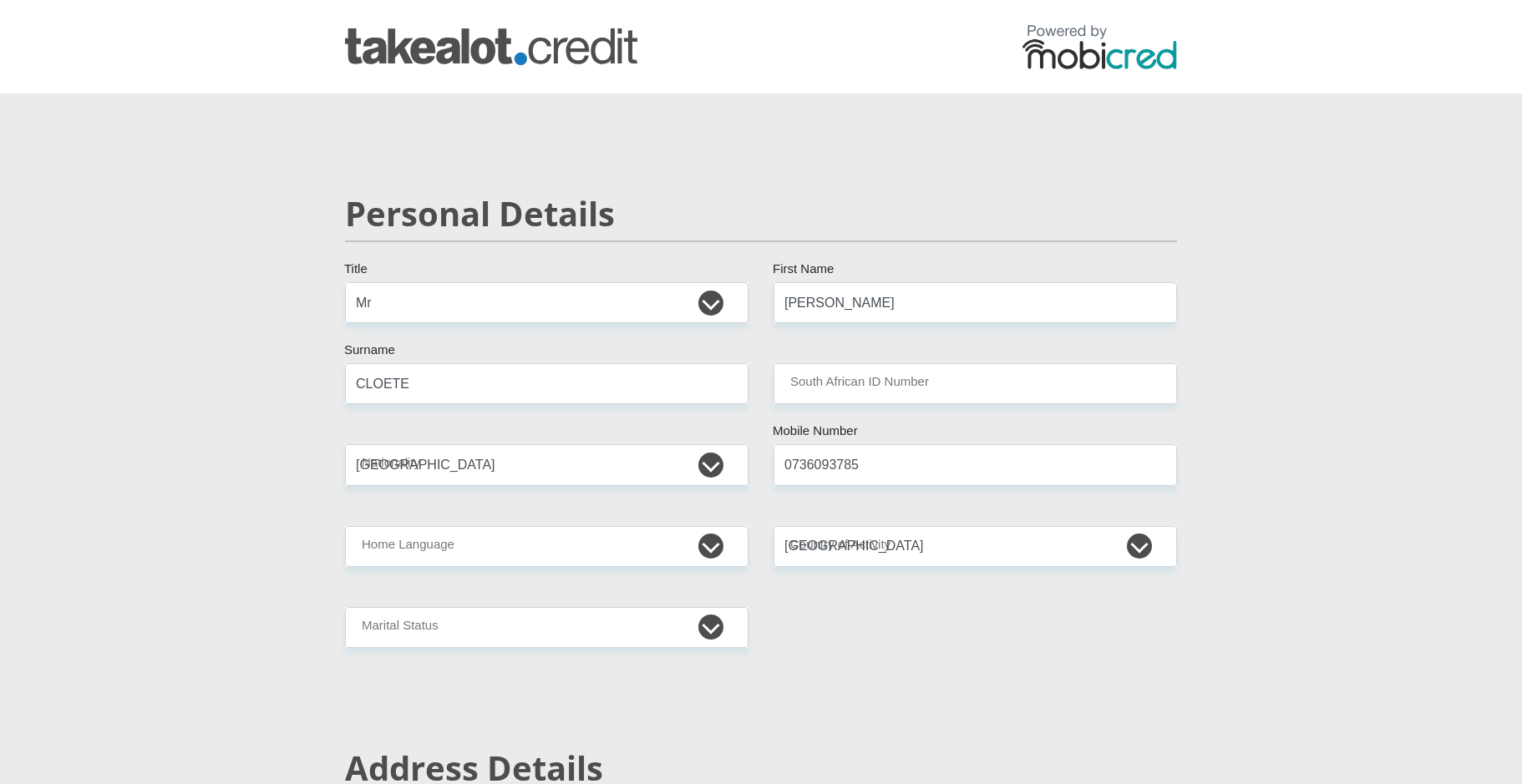
select select "Northern Cape"
type input "lvcloete70@gmail.com"
type input "mobired/2025"
type input "Take@lot2025"
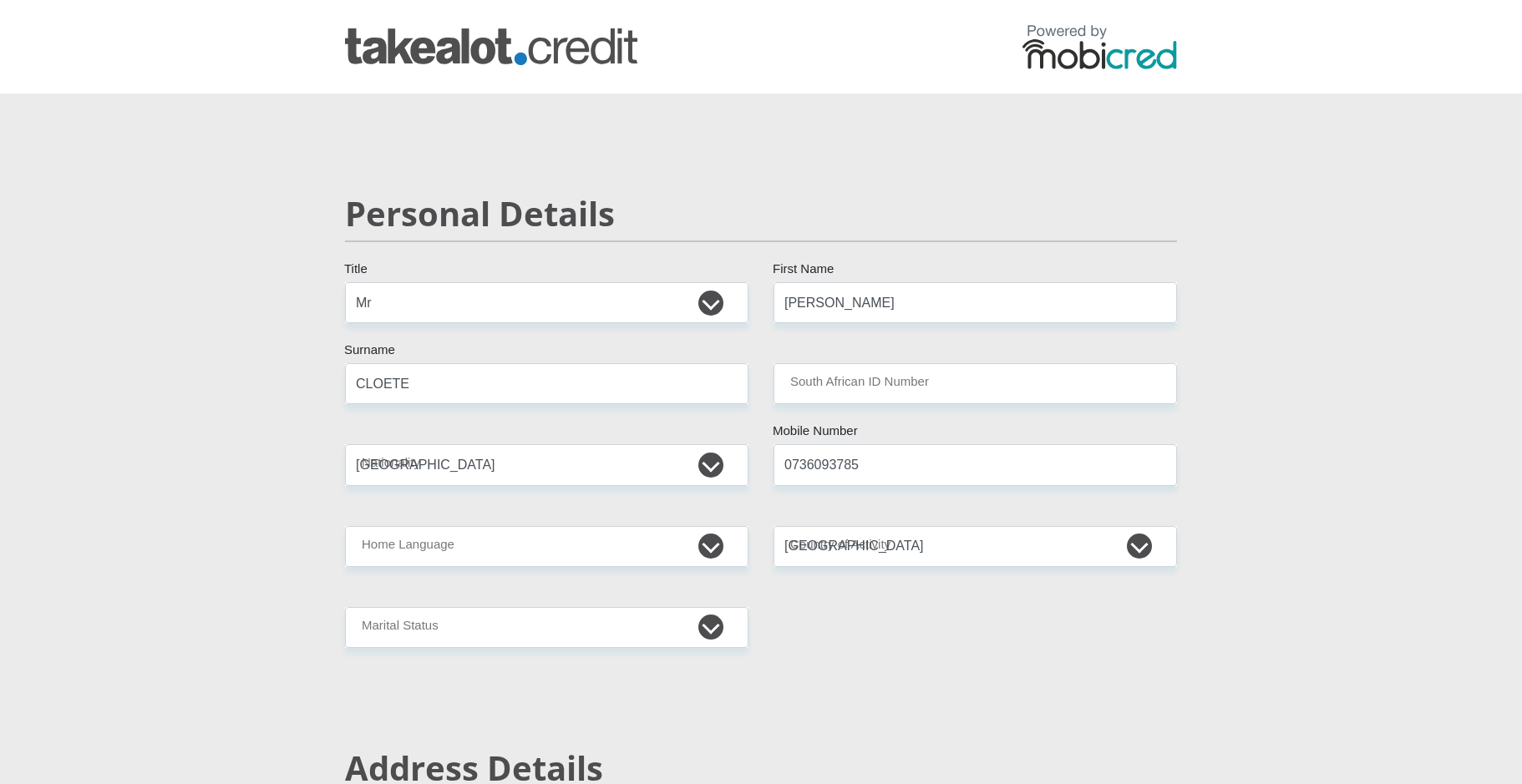
type input "19705"
type input "12505"
type input "0"
type input "800"
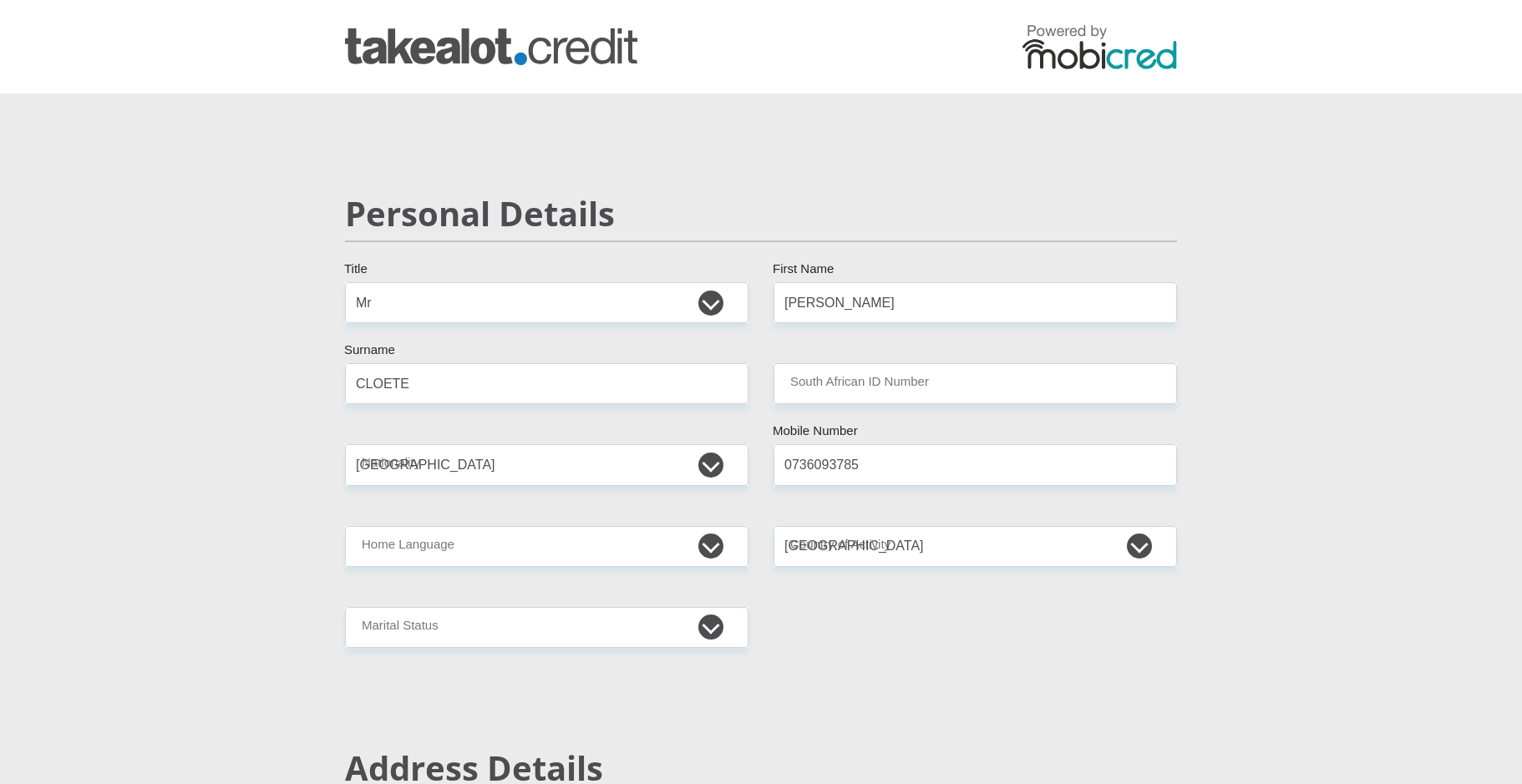
type input "0"
type input "1500"
type input "1200"
type input "0"
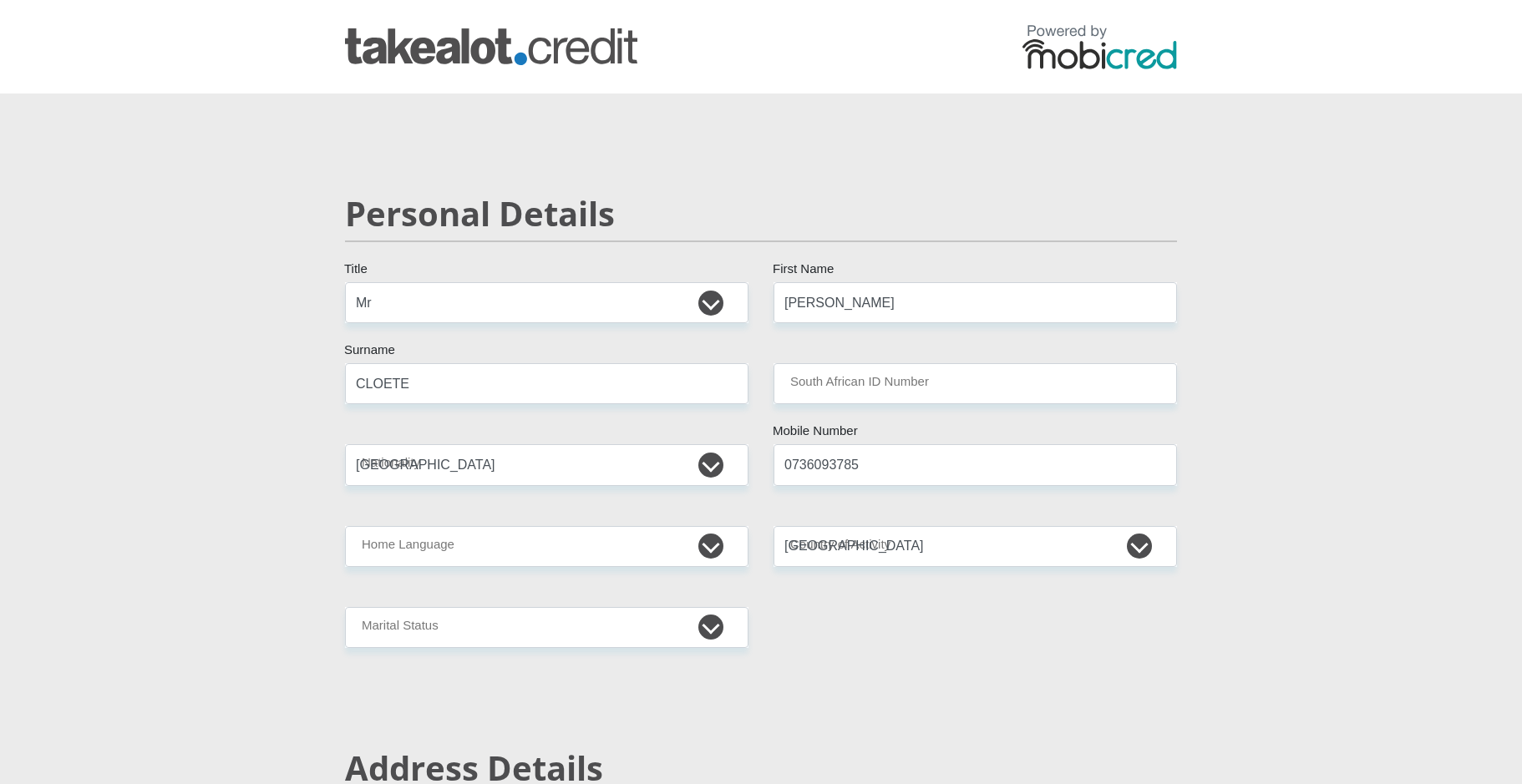
type input "SouthAfricanNationalParks"
type input "0736093785"
type input "Tamryne"
type input "CLOETE"
type input "27723749480"
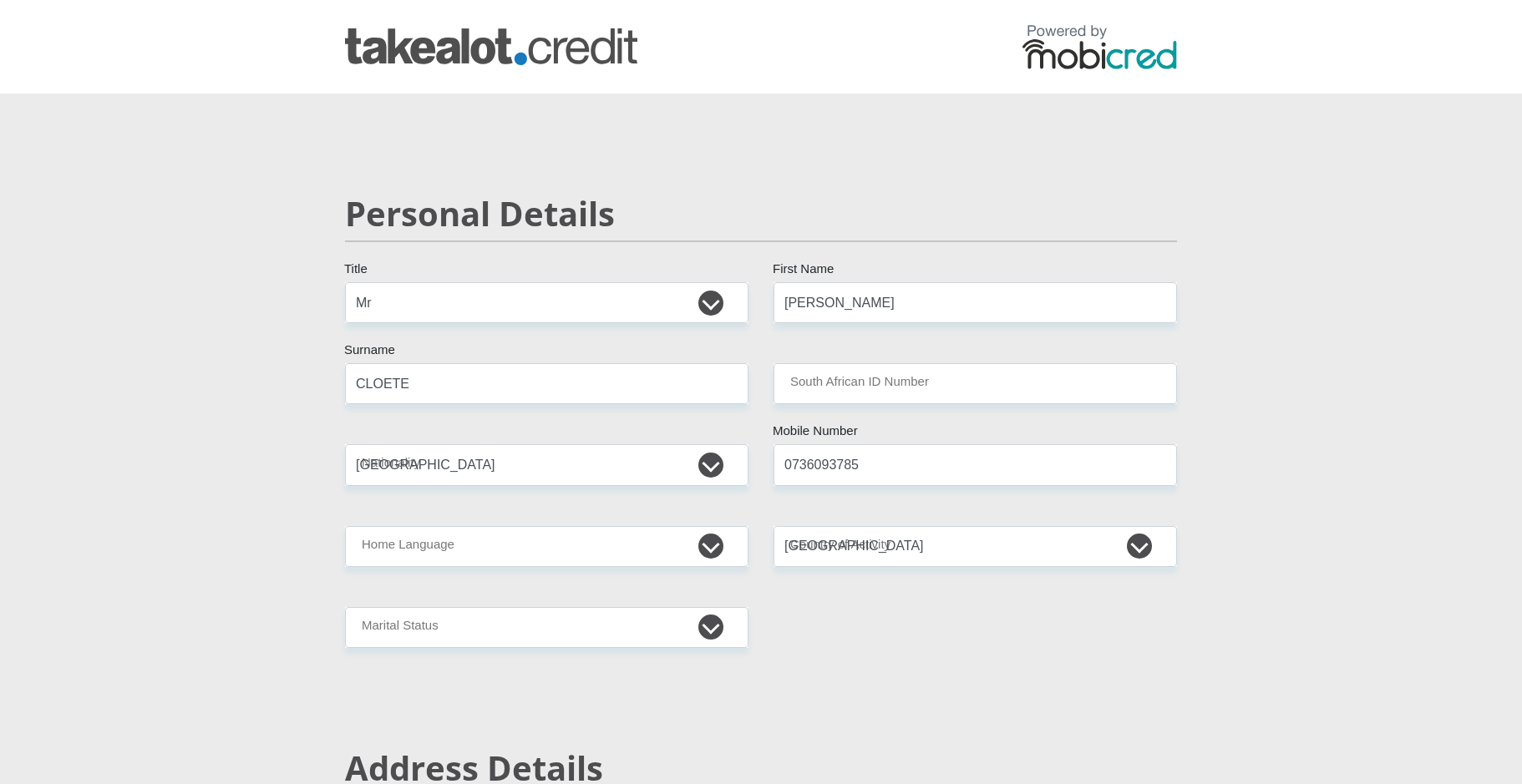
type input "4095842635"
type input "632005"
click at [841, 394] on input "South African ID Number" at bounding box center [975, 384] width 404 height 41
type input "7006015058084"
type input "ABSA BANK"
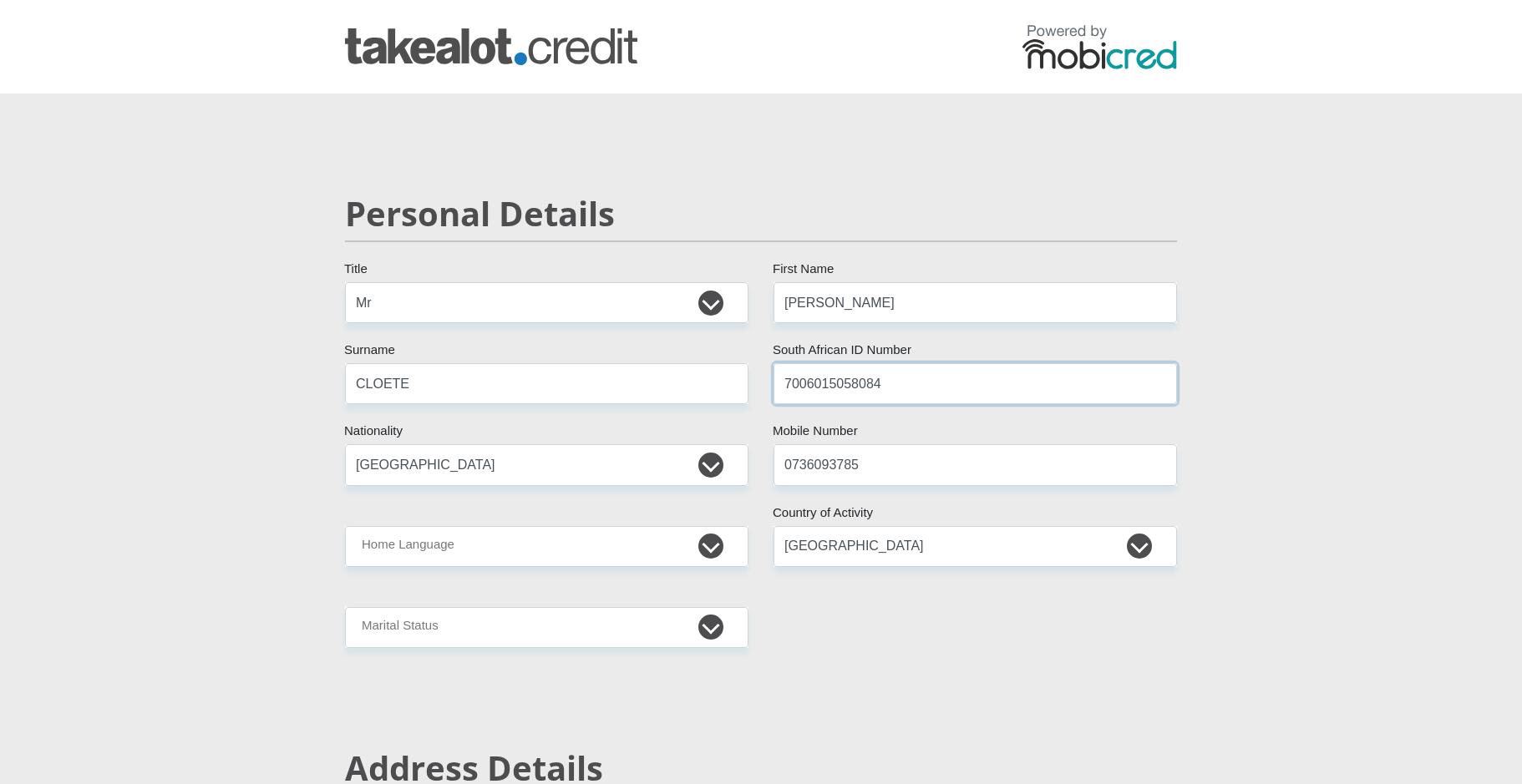
type input "ABSA ELECTRONIC SETTLEMENT CNT"
click at [654, 548] on select "Afrikaans English Sepedi South Ndebele Southern Sotho Swati Tsonga Tswana Venda…" at bounding box center [547, 546] width 404 height 41
select select "afr"
click at [345, 526] on select "Afrikaans English Sepedi South Ndebele Southern Sotho Swati Tsonga Tswana Venda…" at bounding box center [547, 546] width 404 height 41
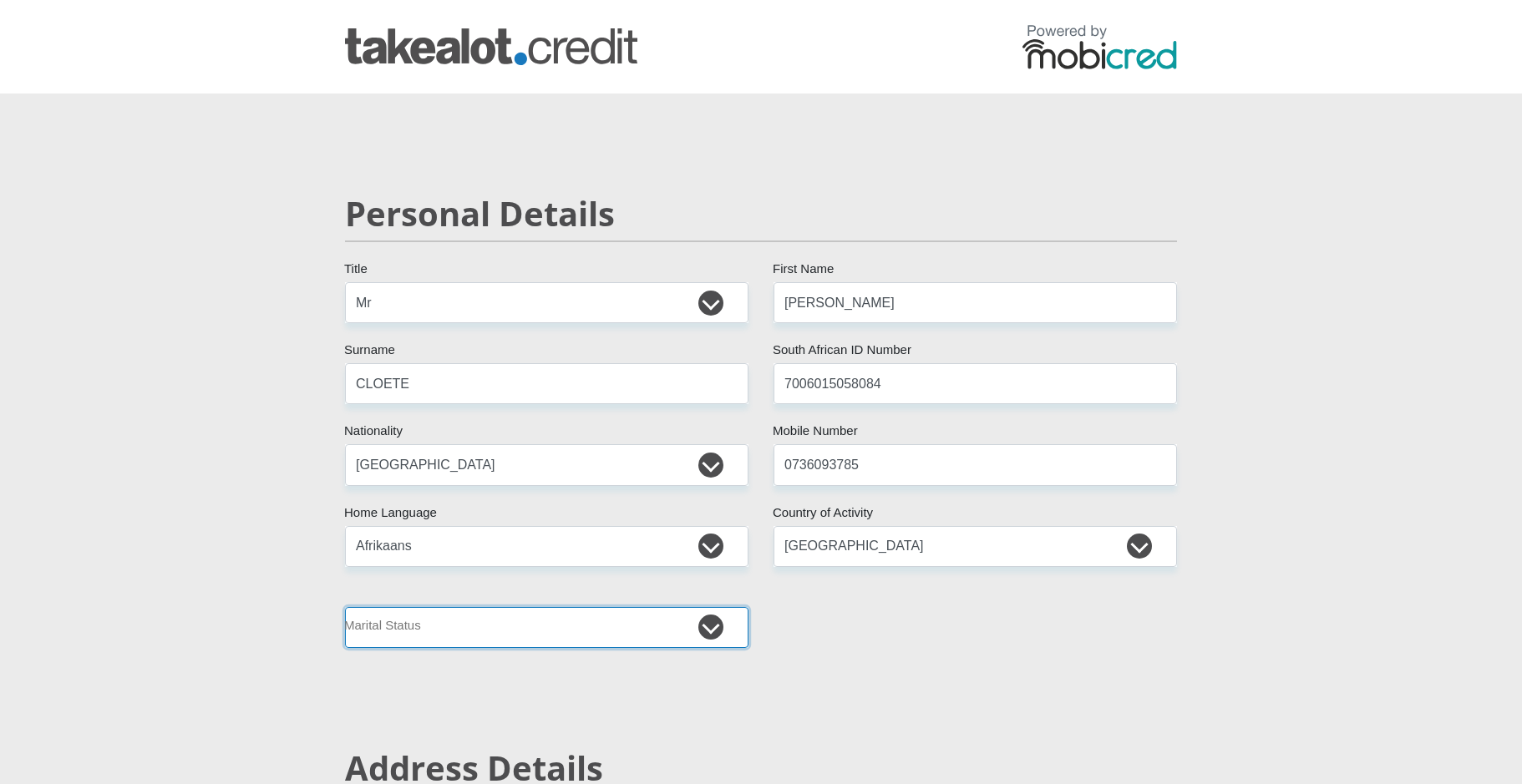
click at [635, 630] on select "Married ANC Single Divorced Widowed Married COP or Customary Law" at bounding box center [547, 627] width 404 height 41
select select "5"
click at [345, 607] on select "Married ANC Single Divorced Widowed Married COP or Customary Law" at bounding box center [547, 627] width 404 height 41
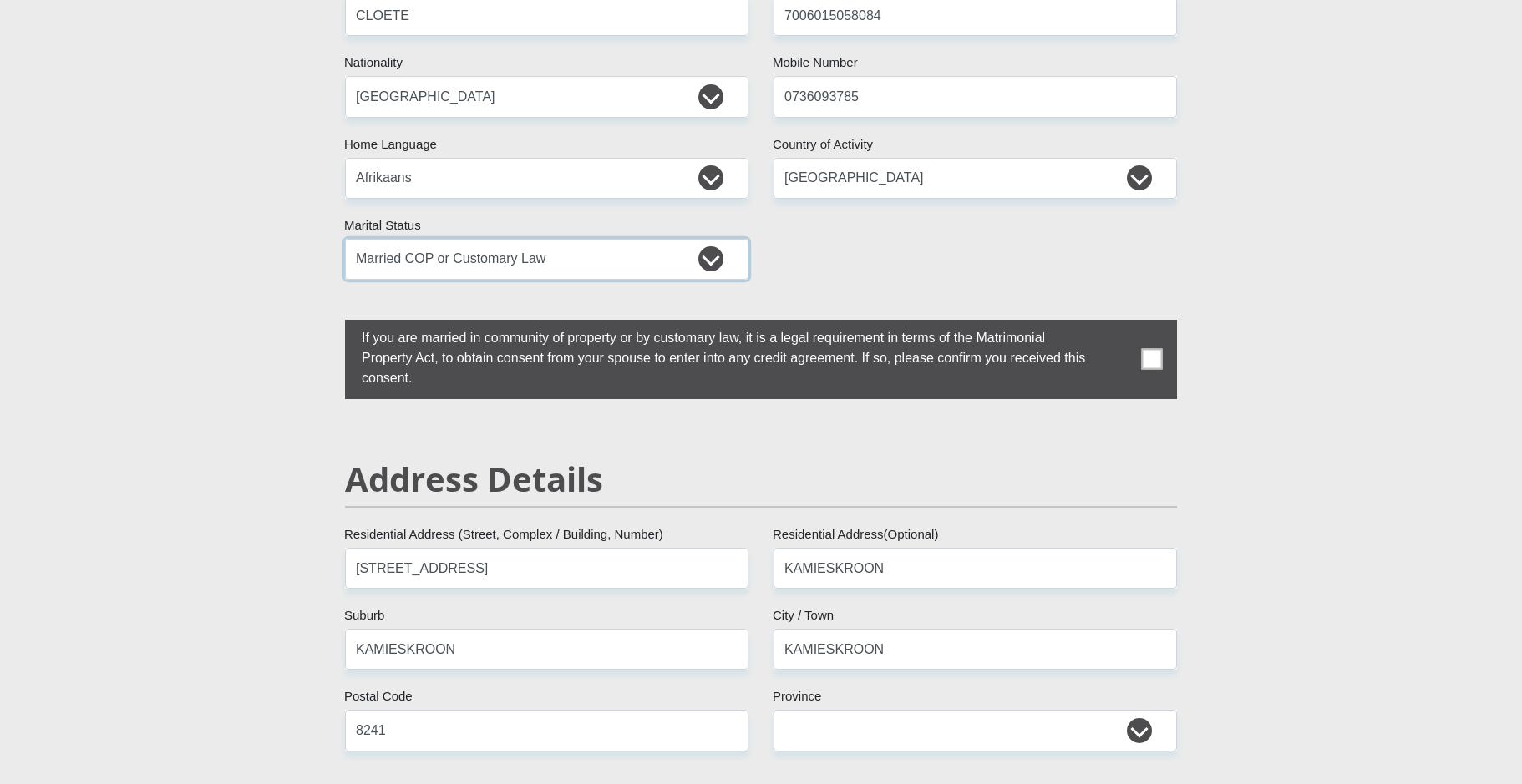
scroll to position [501, 0]
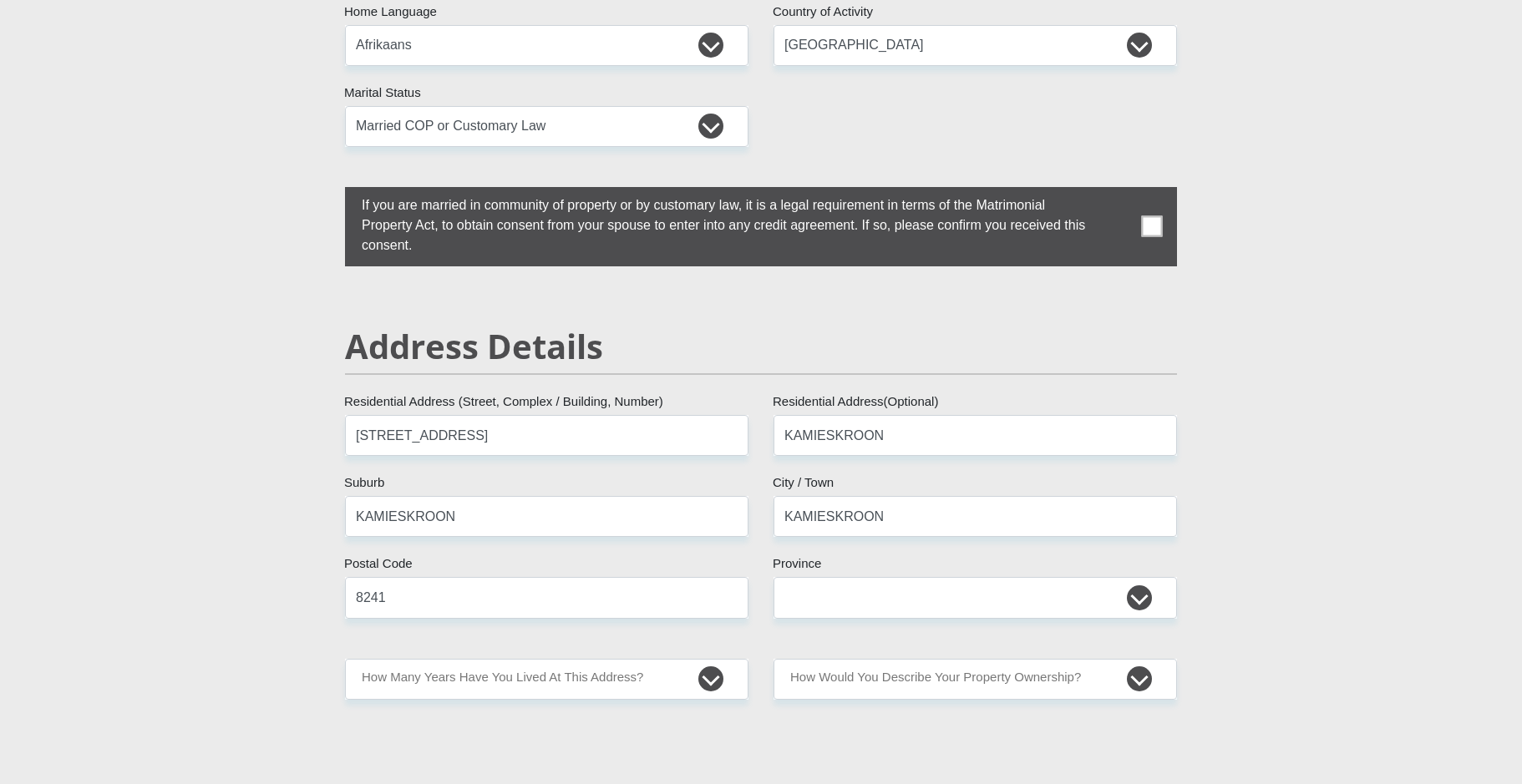
click at [1153, 229] on span at bounding box center [1152, 227] width 21 height 21
click at [328, 191] on input "checkbox" at bounding box center [328, 191] width 0 height 0
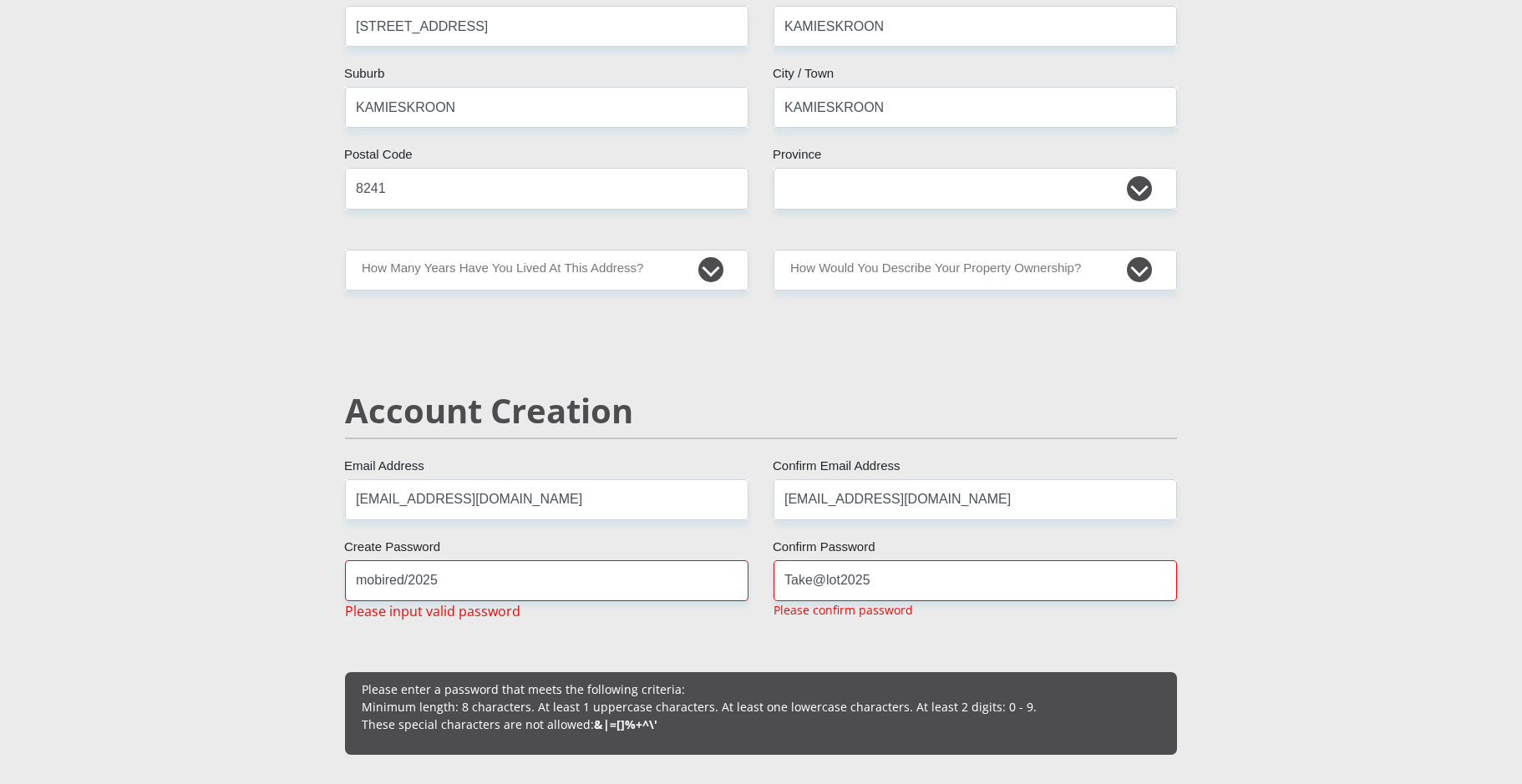
scroll to position [918, 0]
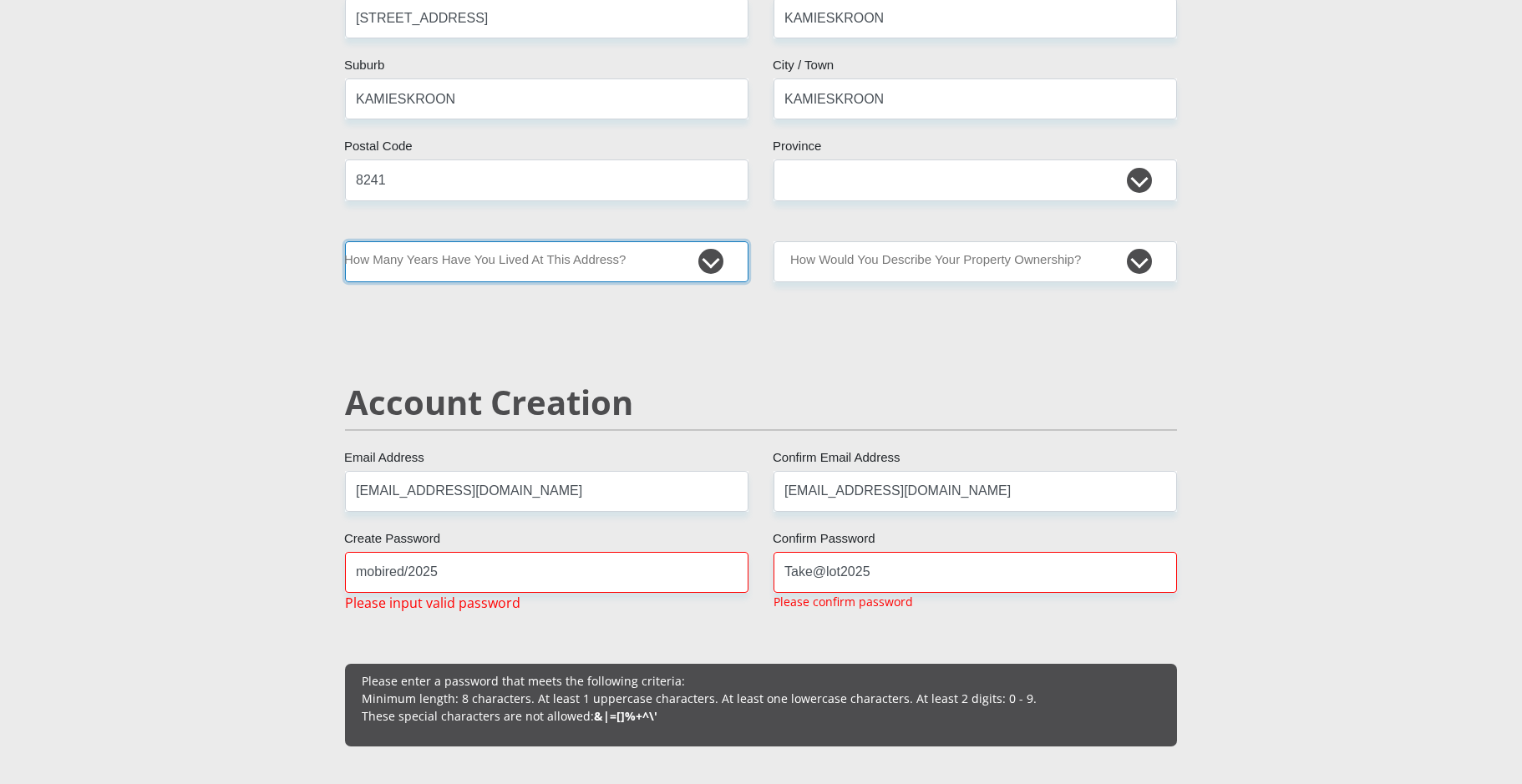
click at [713, 264] on select "less than 1 year 1-3 years 3-5 years 5+ years" at bounding box center [547, 261] width 404 height 41
select select "5"
click at [345, 241] on select "less than 1 year 1-3 years 3-5 years 5+ years" at bounding box center [547, 261] width 404 height 41
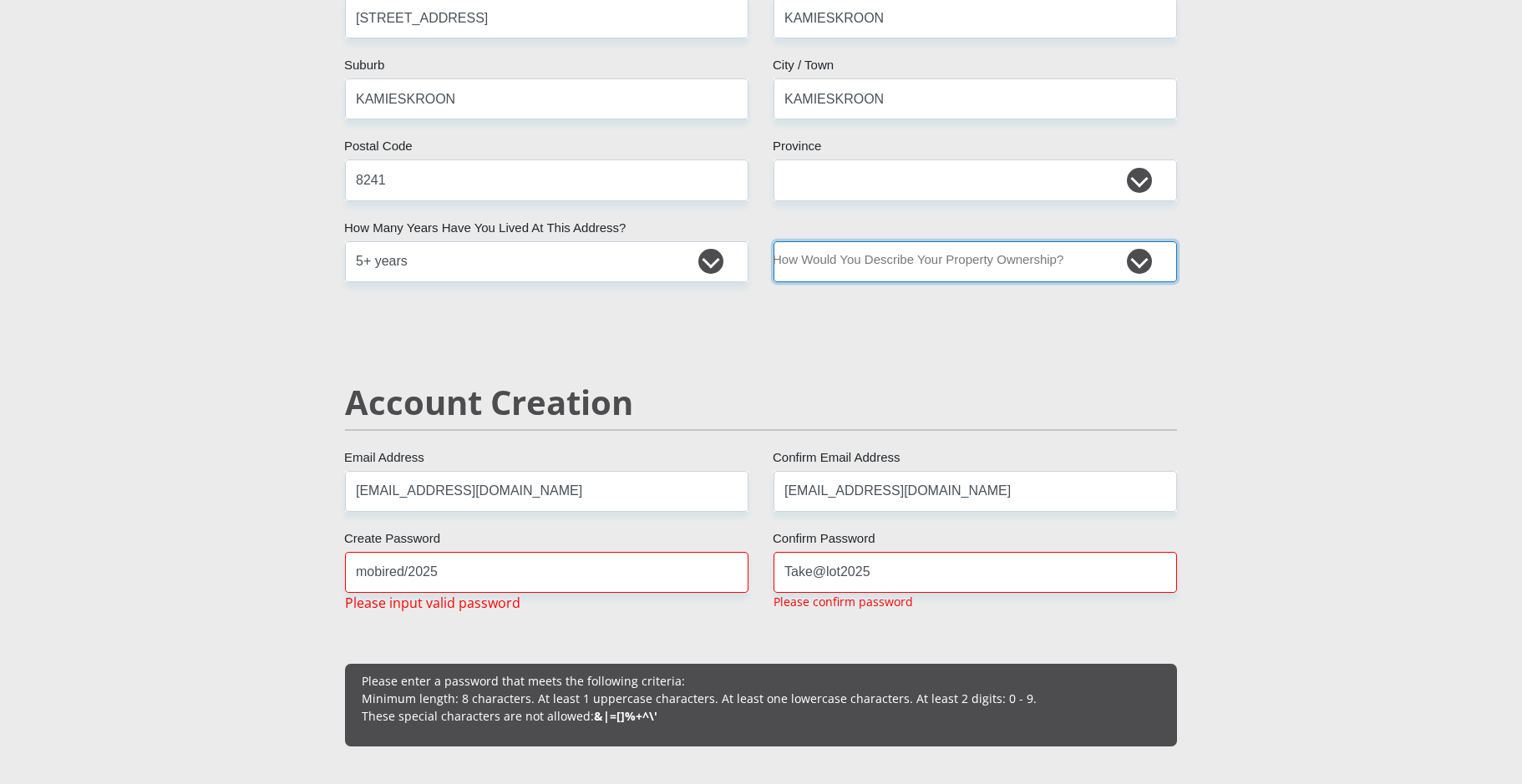
click at [908, 261] on select "Owned Rented Family Owned Company Dwelling" at bounding box center [975, 261] width 404 height 41
select select "Owned"
click at [773, 241] on select "Owned Rented Family Owned Company Dwelling" at bounding box center [975, 261] width 404 height 41
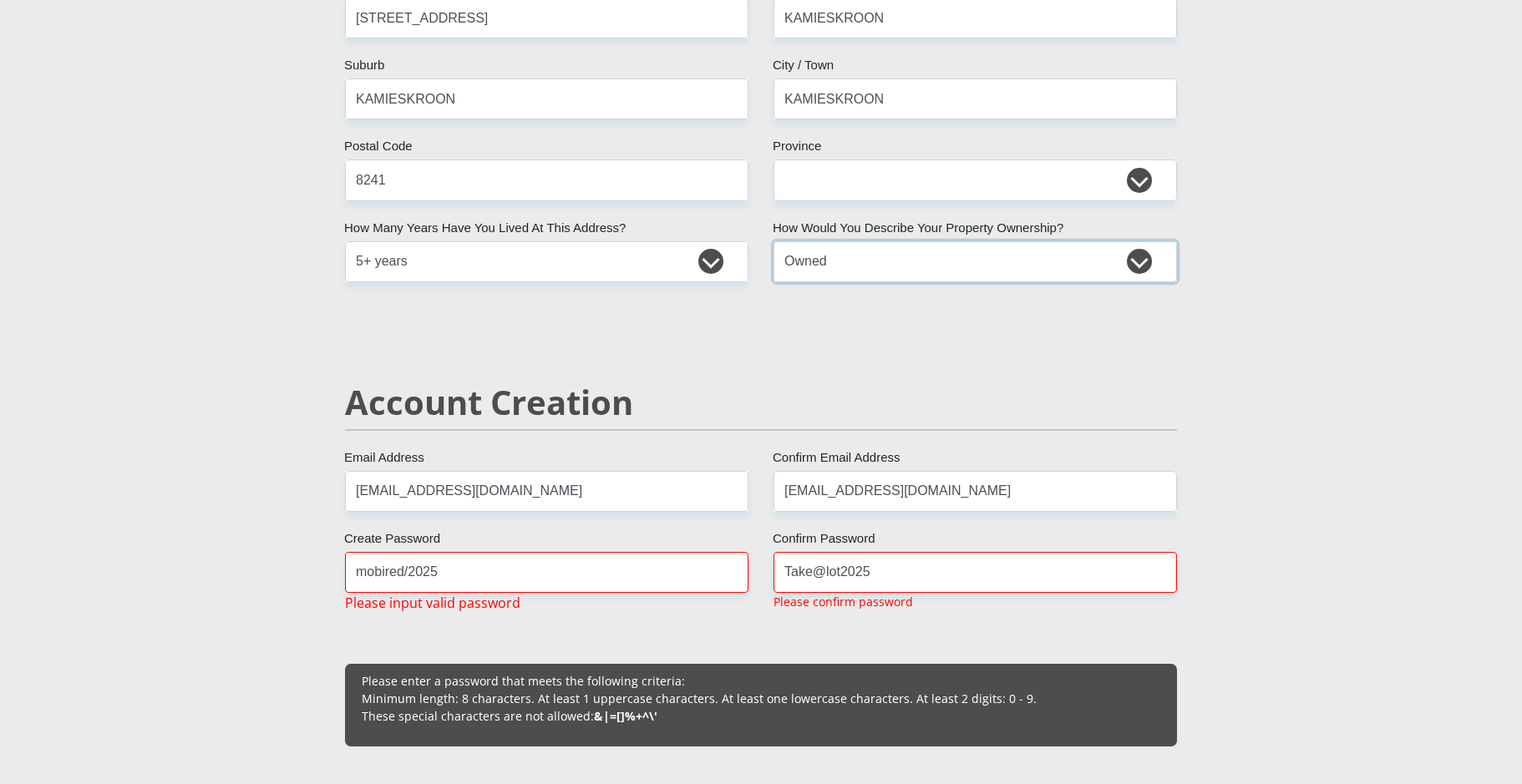
scroll to position [1169, 0]
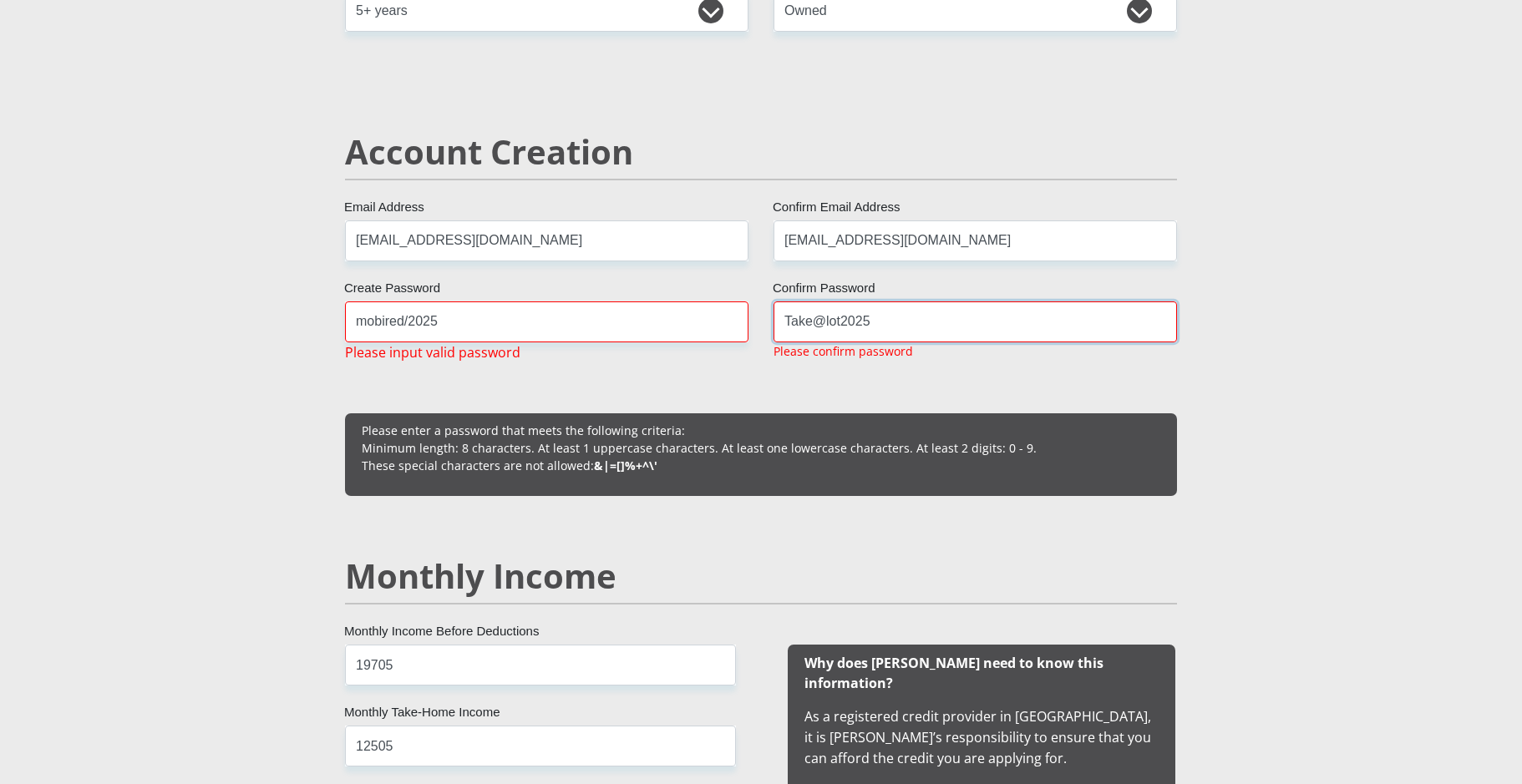
click at [842, 322] on input "Take@lot2025" at bounding box center [975, 321] width 404 height 41
click at [579, 322] on input "mobired/2025" at bounding box center [547, 321] width 404 height 41
type input "Mobired/2025"
click at [837, 326] on input "Take@lot2025" at bounding box center [975, 321] width 404 height 41
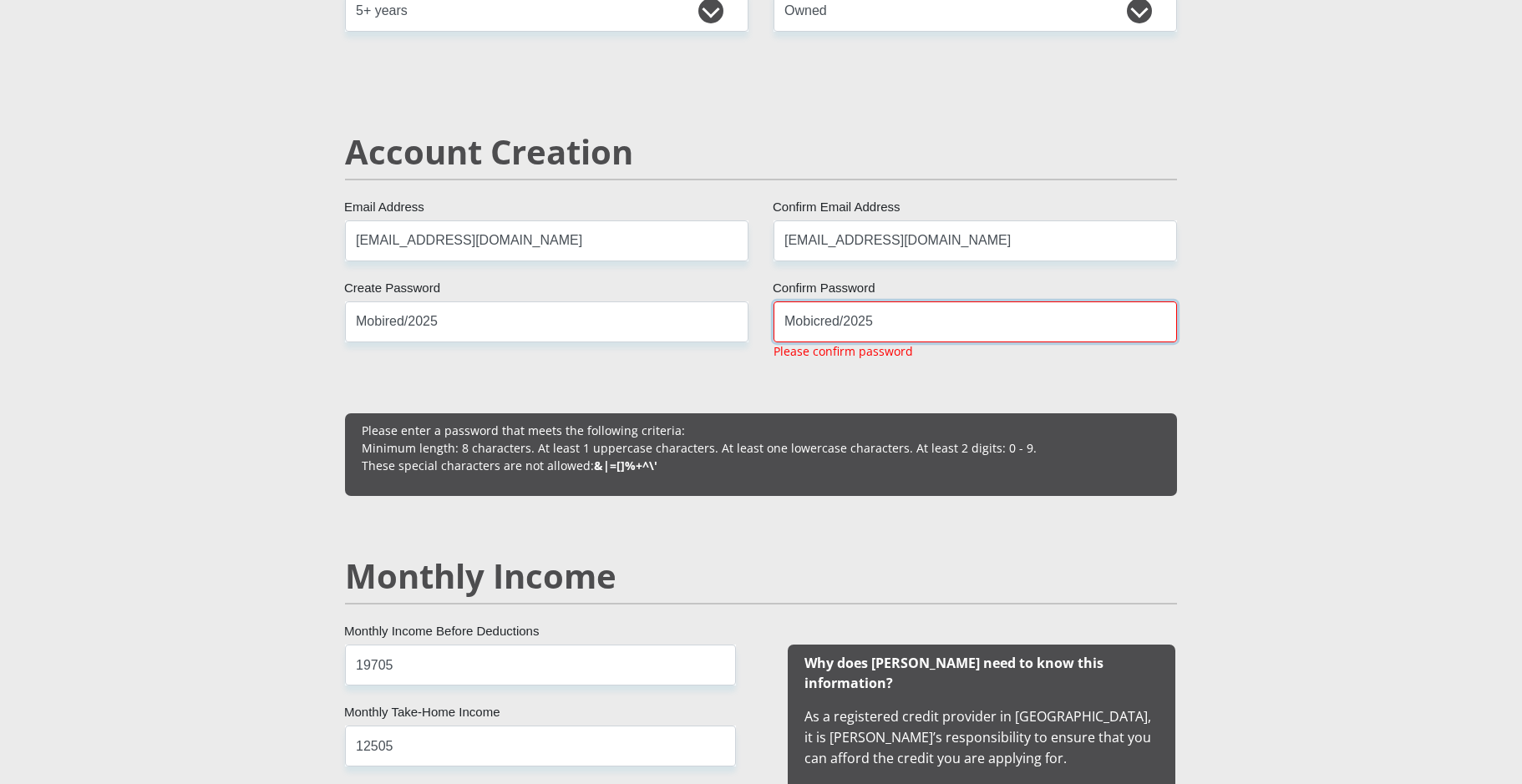
type input "Mobicred/2025"
click at [389, 323] on input "Mobired/2025" at bounding box center [547, 321] width 404 height 41
type input "Mobicred/2025"
click at [914, 324] on input "Mobicred/2025" at bounding box center [975, 321] width 404 height 41
click at [910, 325] on input "Mobicred/2025" at bounding box center [975, 321] width 404 height 41
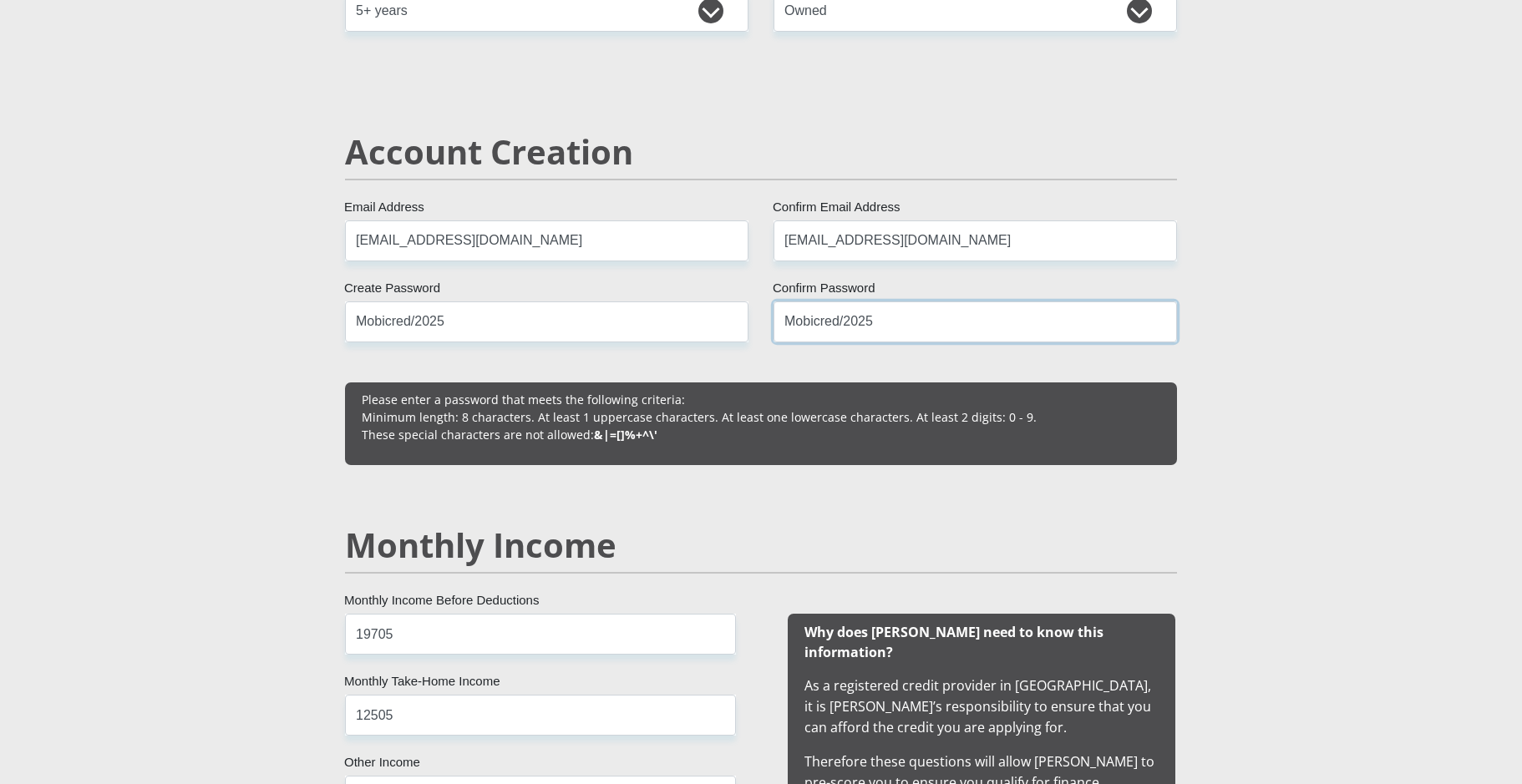
click at [848, 322] on input "Mobicred/2025" at bounding box center [975, 321] width 404 height 41
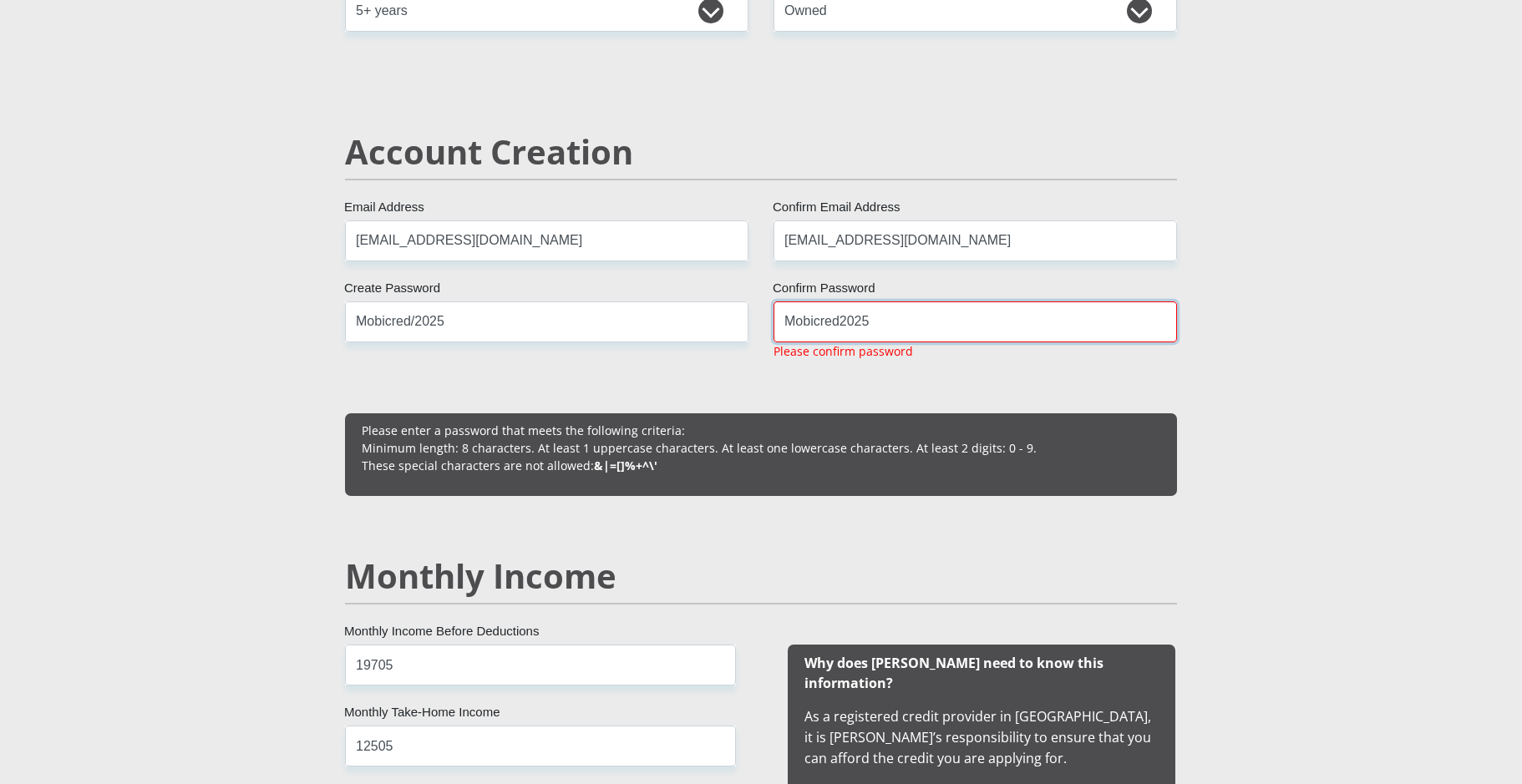
type input "Mobicred2025"
click at [416, 325] on input "Mobicred/2025" at bounding box center [547, 321] width 404 height 41
type input "Mobicred2025"
click at [898, 327] on input "Mobicred2025" at bounding box center [975, 321] width 404 height 41
click at [846, 327] on input "M" at bounding box center [975, 321] width 404 height 41
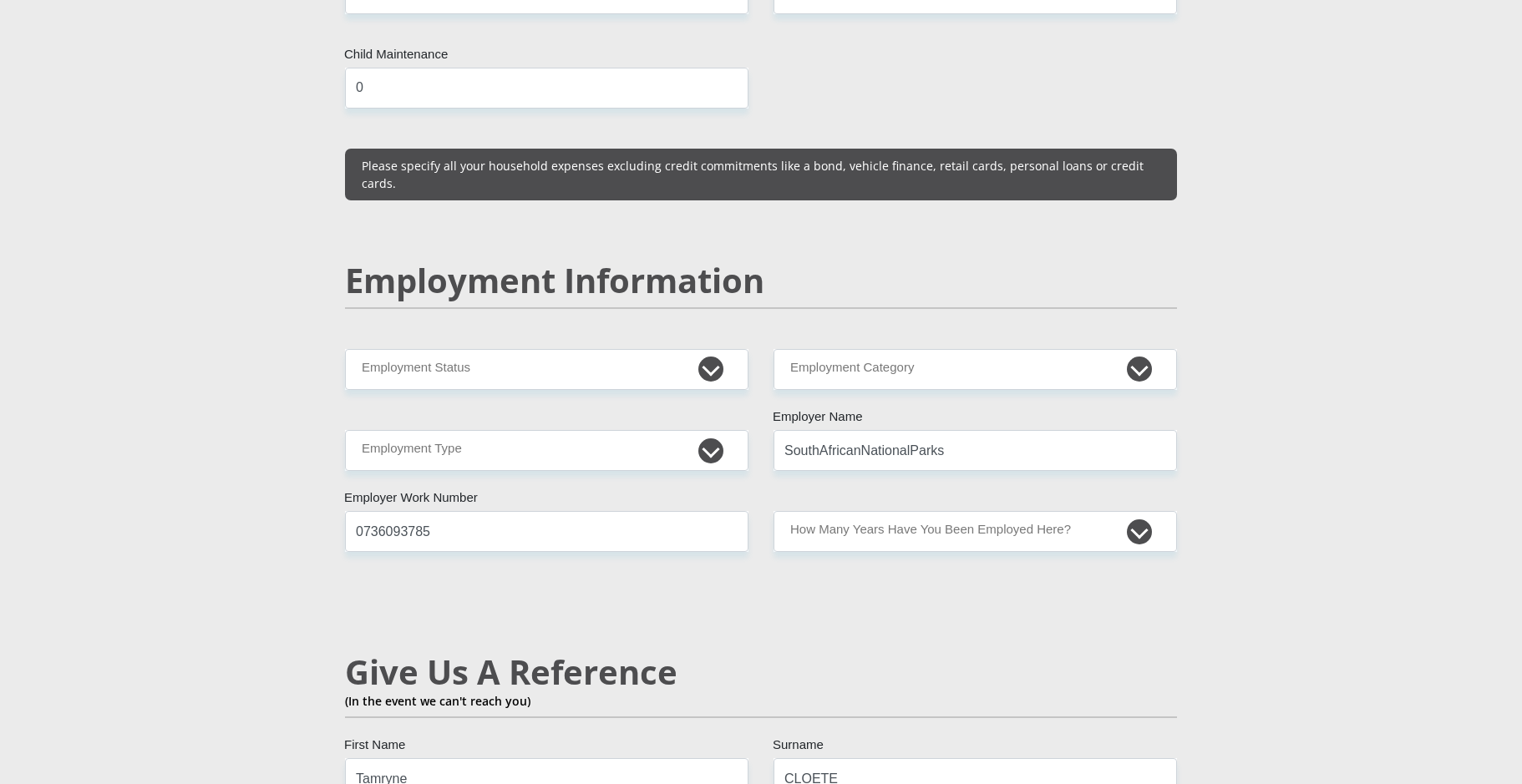
scroll to position [2422, 0]
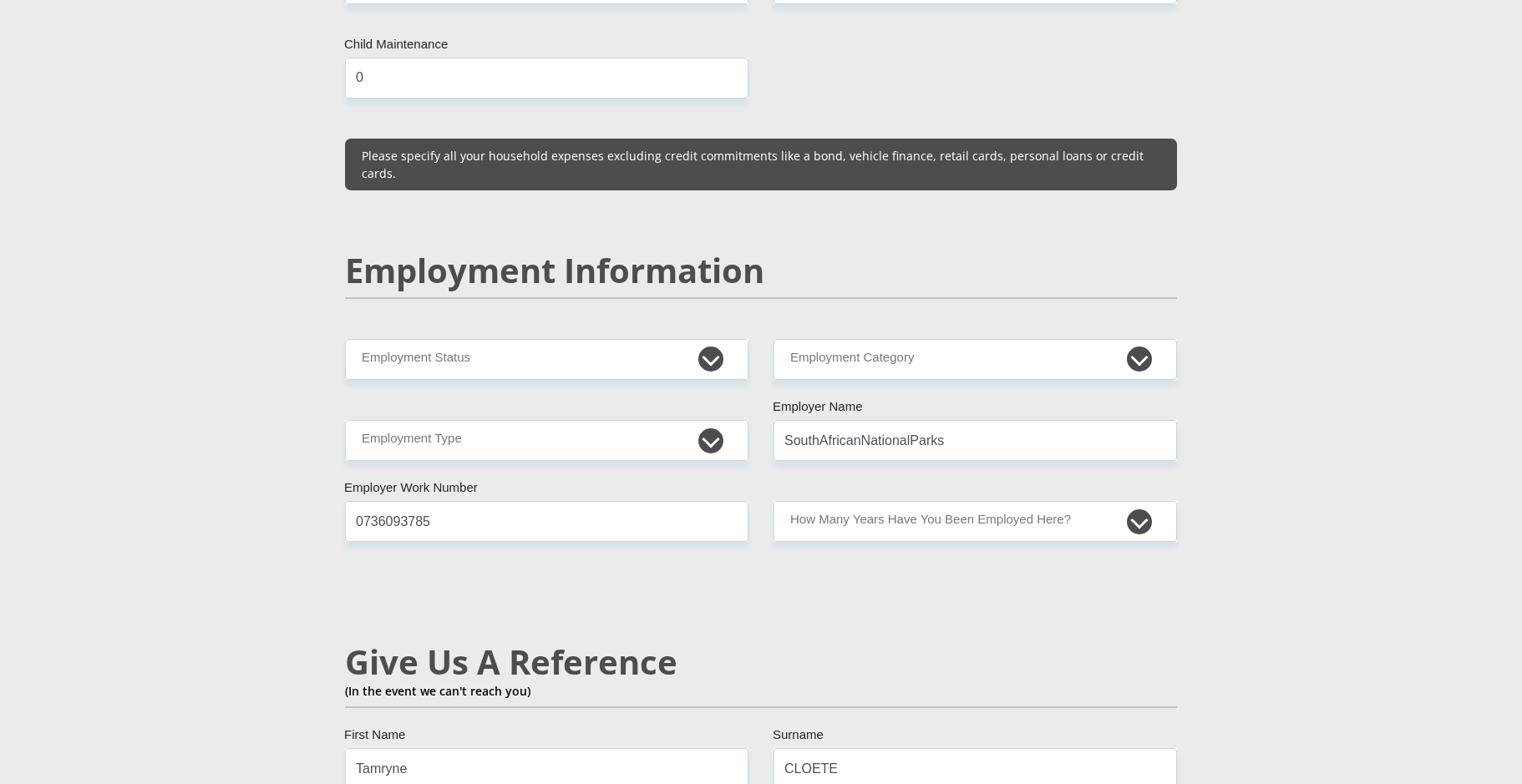
type input "Mobicred2025"
click at [674, 339] on select "Permanent/Full-time Part-time/Casual Contract Worker Self-Employed Housewife Re…" at bounding box center [547, 359] width 404 height 41
select select "1"
click at [345, 339] on select "Permanent/Full-time Part-time/Casual Contract Worker Self-Employed Housewife Re…" at bounding box center [547, 359] width 404 height 41
click at [902, 339] on select "AGRICULTURE ALCOHOL & TOBACCO CONSTRUCTION MATERIALS METALLURGY EQUIPMENT FOR R…" at bounding box center [975, 359] width 404 height 41
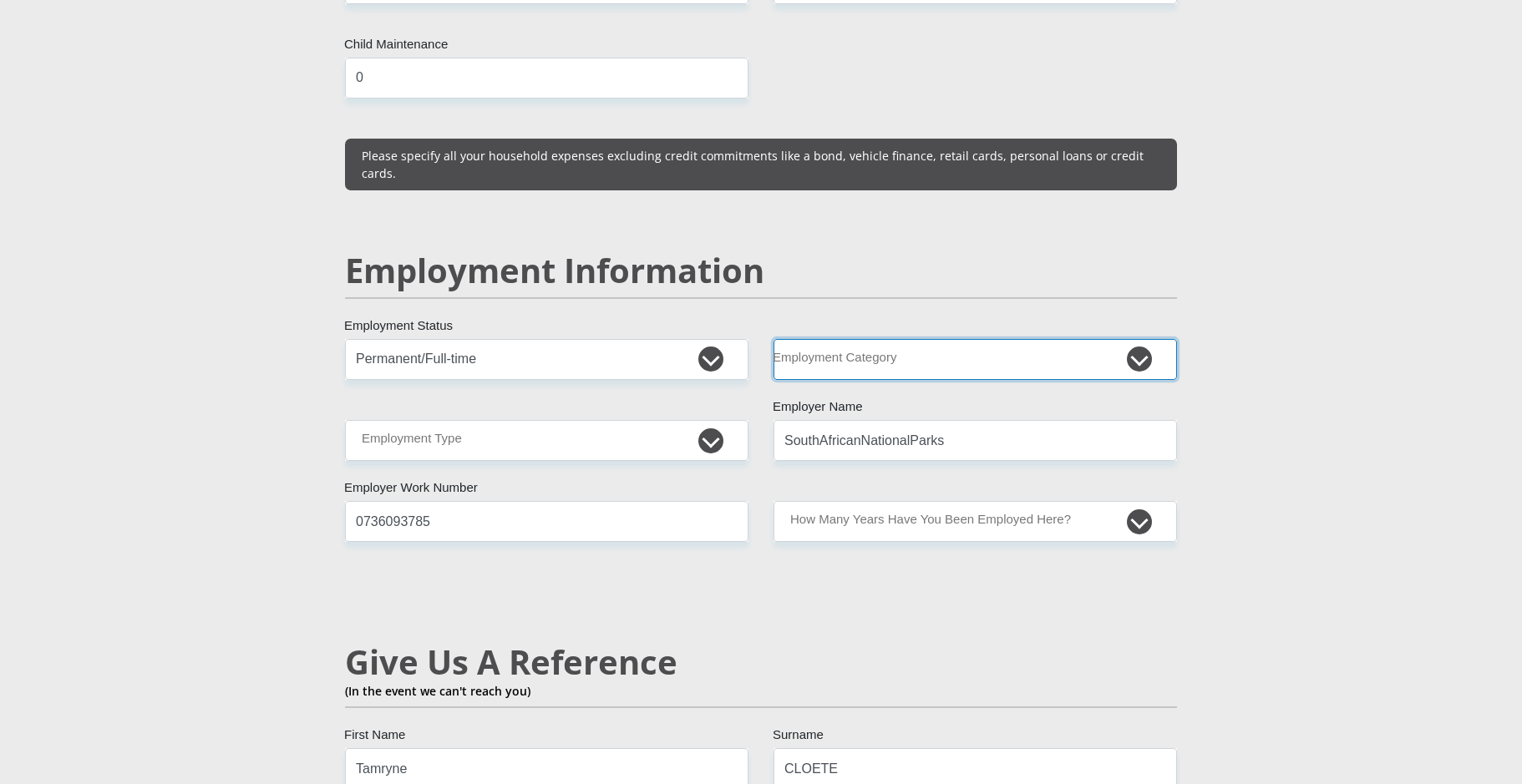
select select "77"
click at [773, 339] on select "AGRICULTURE ALCOHOL & TOBACCO CONSTRUCTION MATERIALS METALLURGY EQUIPMENT FOR R…" at bounding box center [975, 359] width 404 height 41
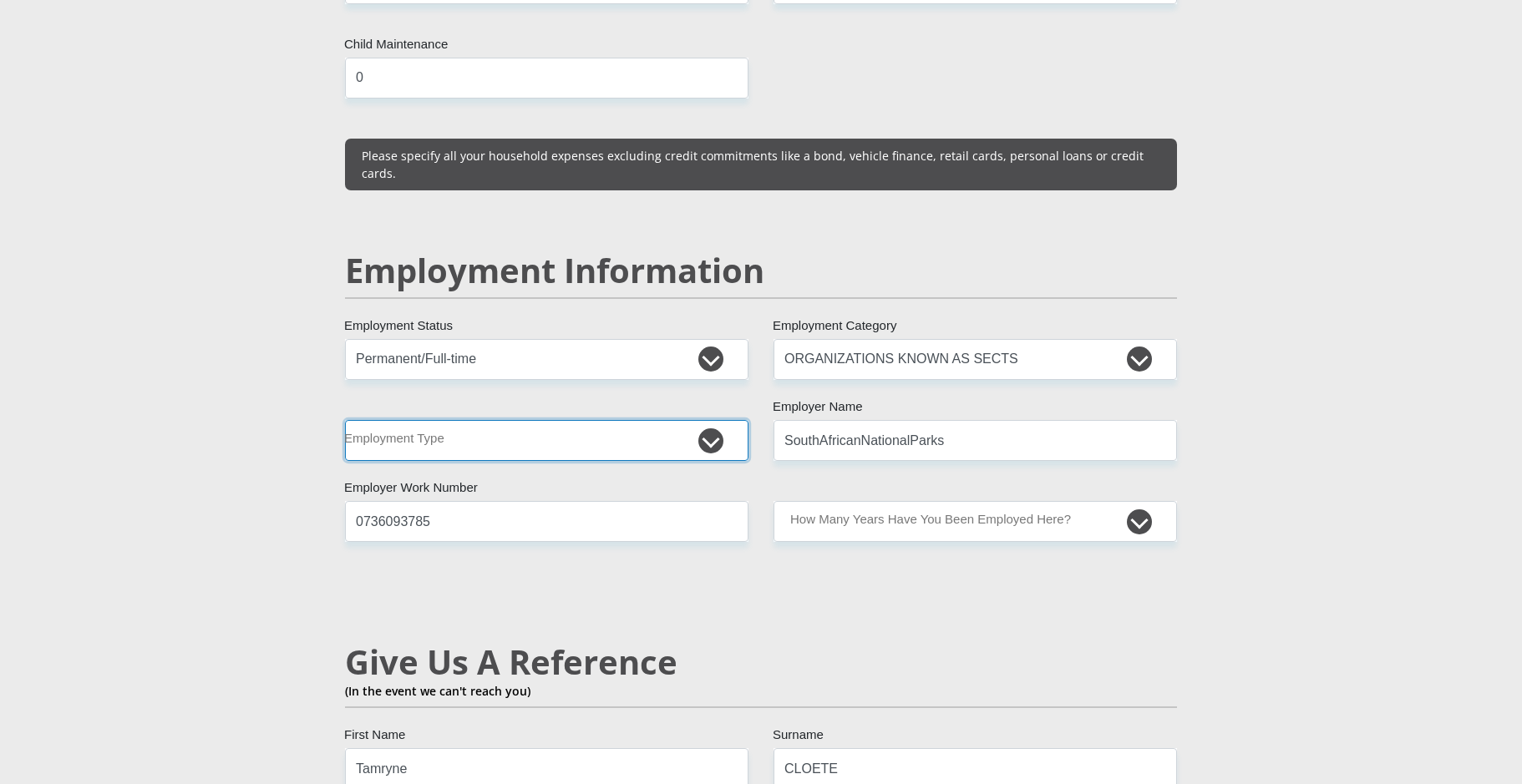
click at [682, 420] on select "College/Lecturer Craft Seller Creative Driver Executive Farmer Forces - Non Com…" at bounding box center [547, 440] width 404 height 41
select select "Office Staff/Clerk"
click at [345, 420] on select "College/Lecturer Craft Seller Creative Driver Executive Farmer Forces - Non Com…" at bounding box center [547, 440] width 404 height 41
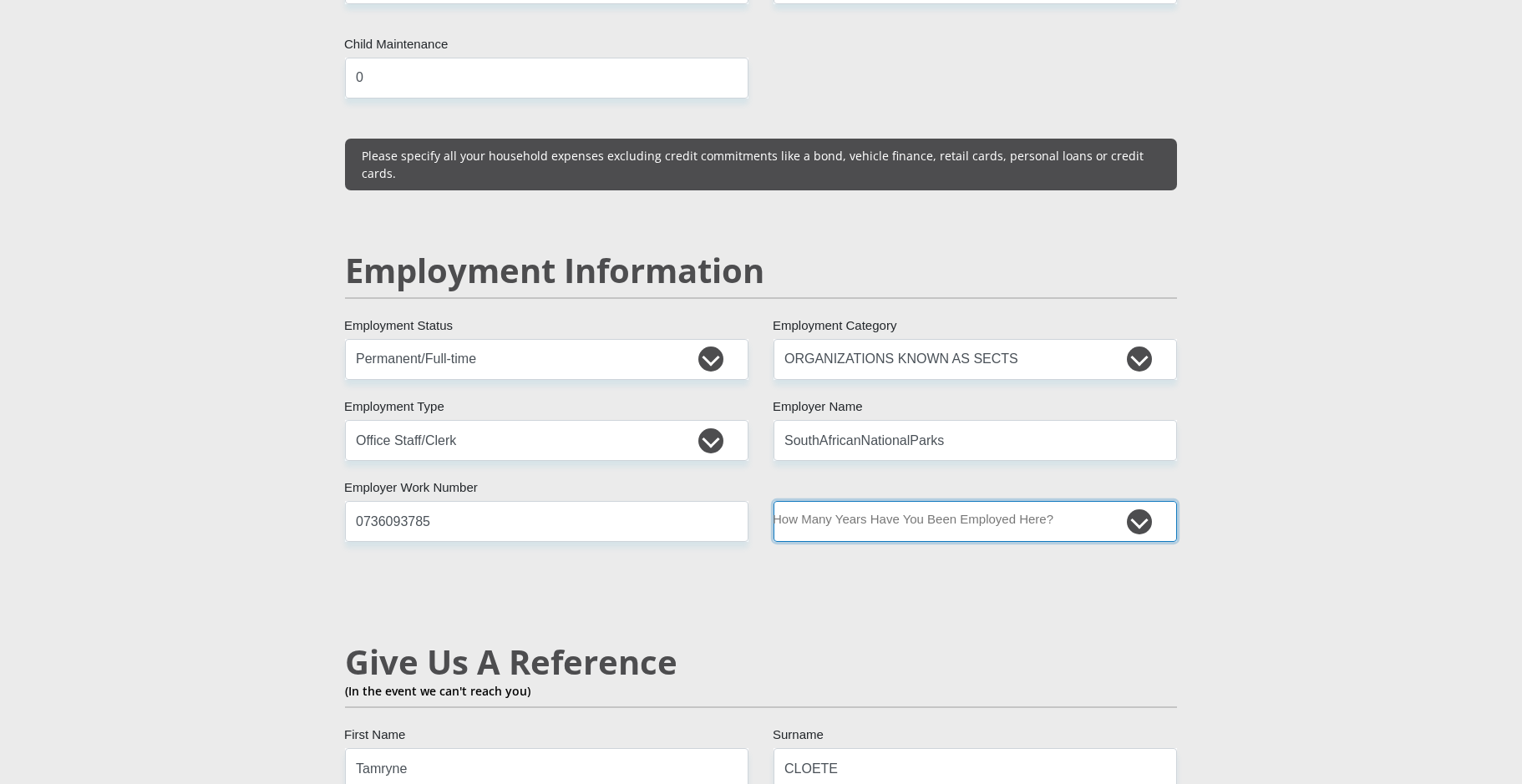
click at [870, 501] on select "less than 1 year 1-3 years 3-5 years 5+ years" at bounding box center [975, 521] width 404 height 41
select select "60"
click at [773, 501] on select "less than 1 year 1-3 years 3-5 years 5+ years" at bounding box center [975, 521] width 404 height 41
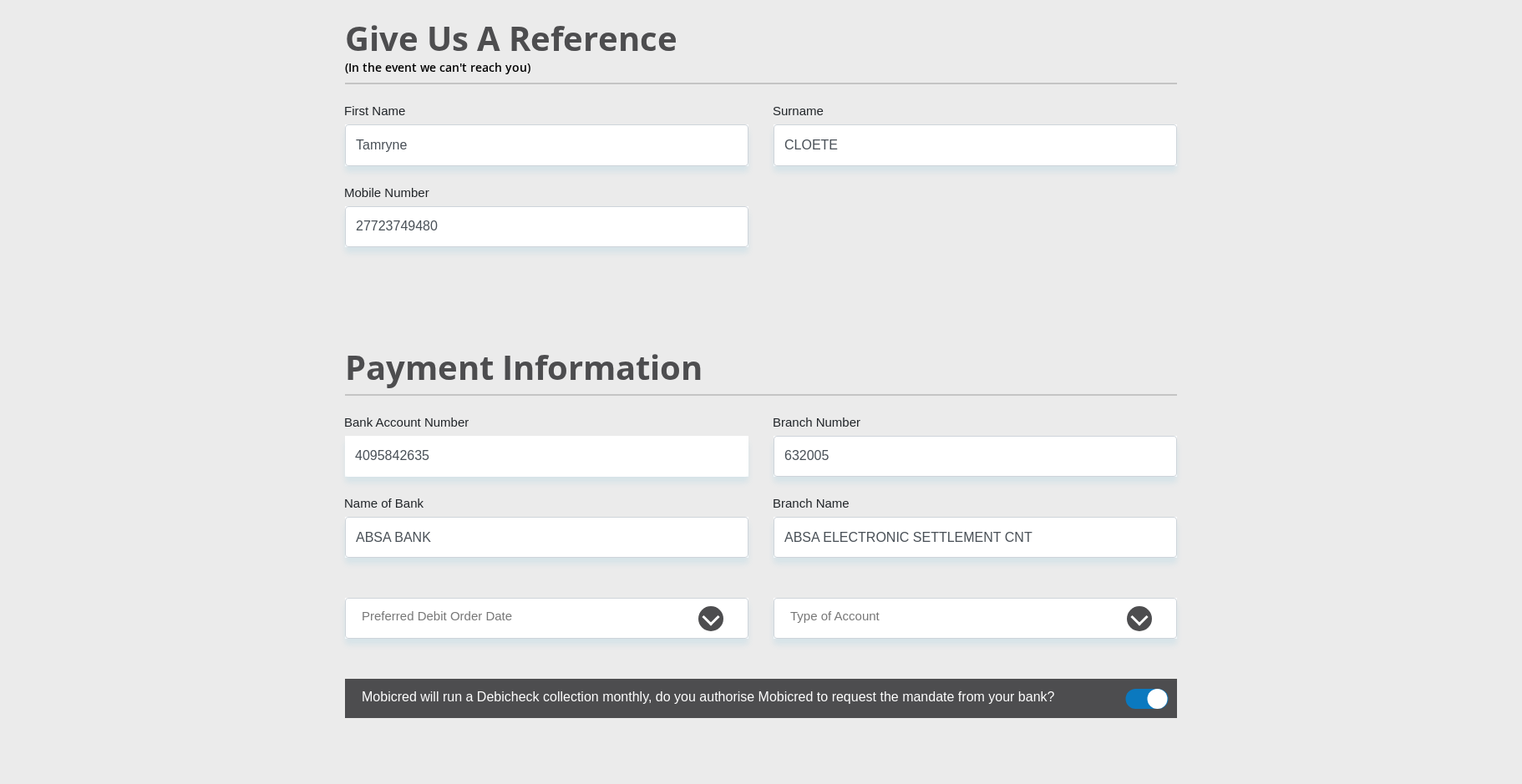
scroll to position [3089, 0]
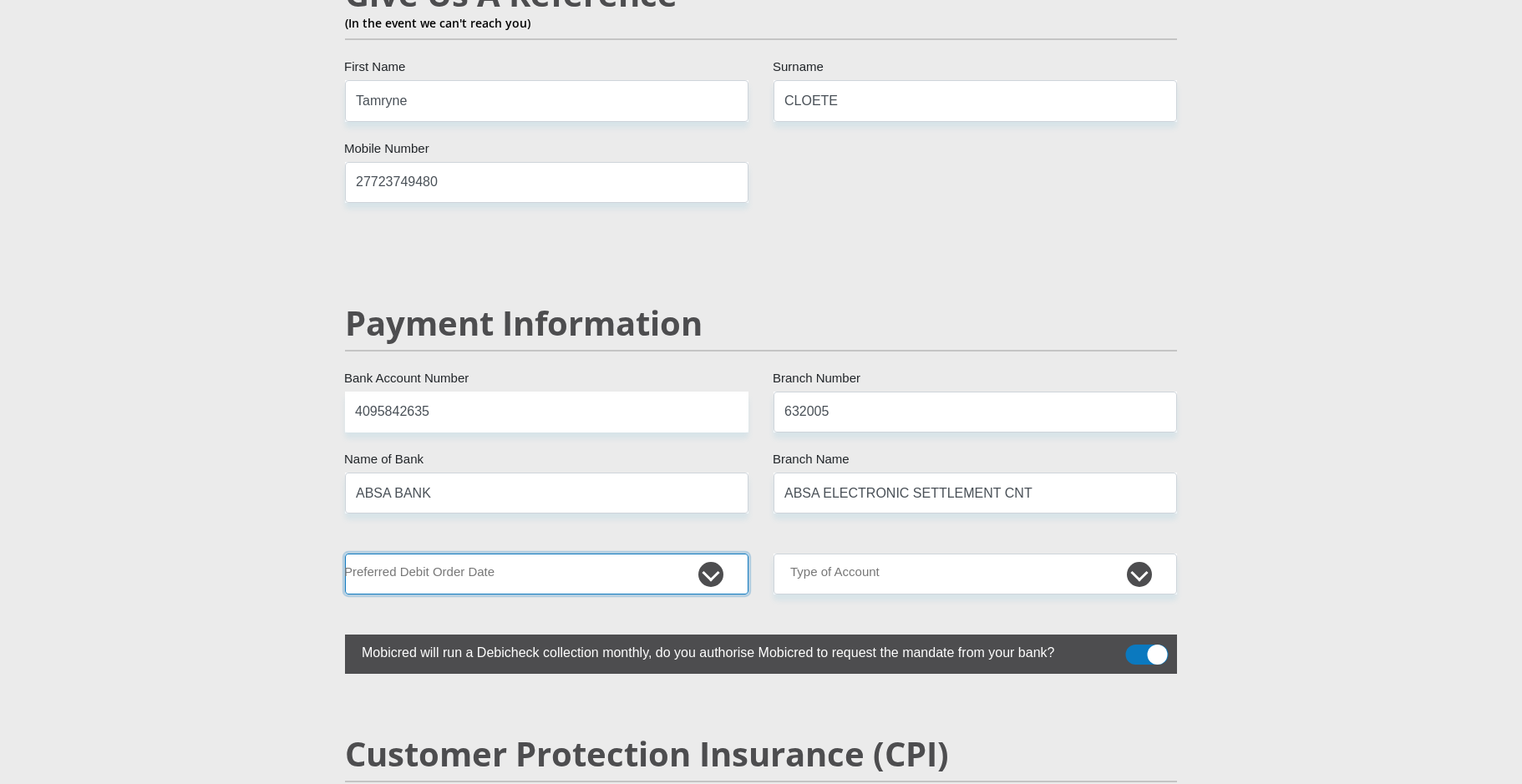
click at [705, 553] on select "1st 2nd 3rd 4th 5th 7th 18th 19th 20th 21st 22nd 23rd 24th 25th 26th 27th 28th …" at bounding box center [547, 573] width 404 height 41
select select "25"
click at [345, 553] on select "1st 2nd 3rd 4th 5th 7th 18th 19th 20th 21st 22nd 23rd 24th 25th 26th 27th 28th …" at bounding box center [547, 573] width 404 height 41
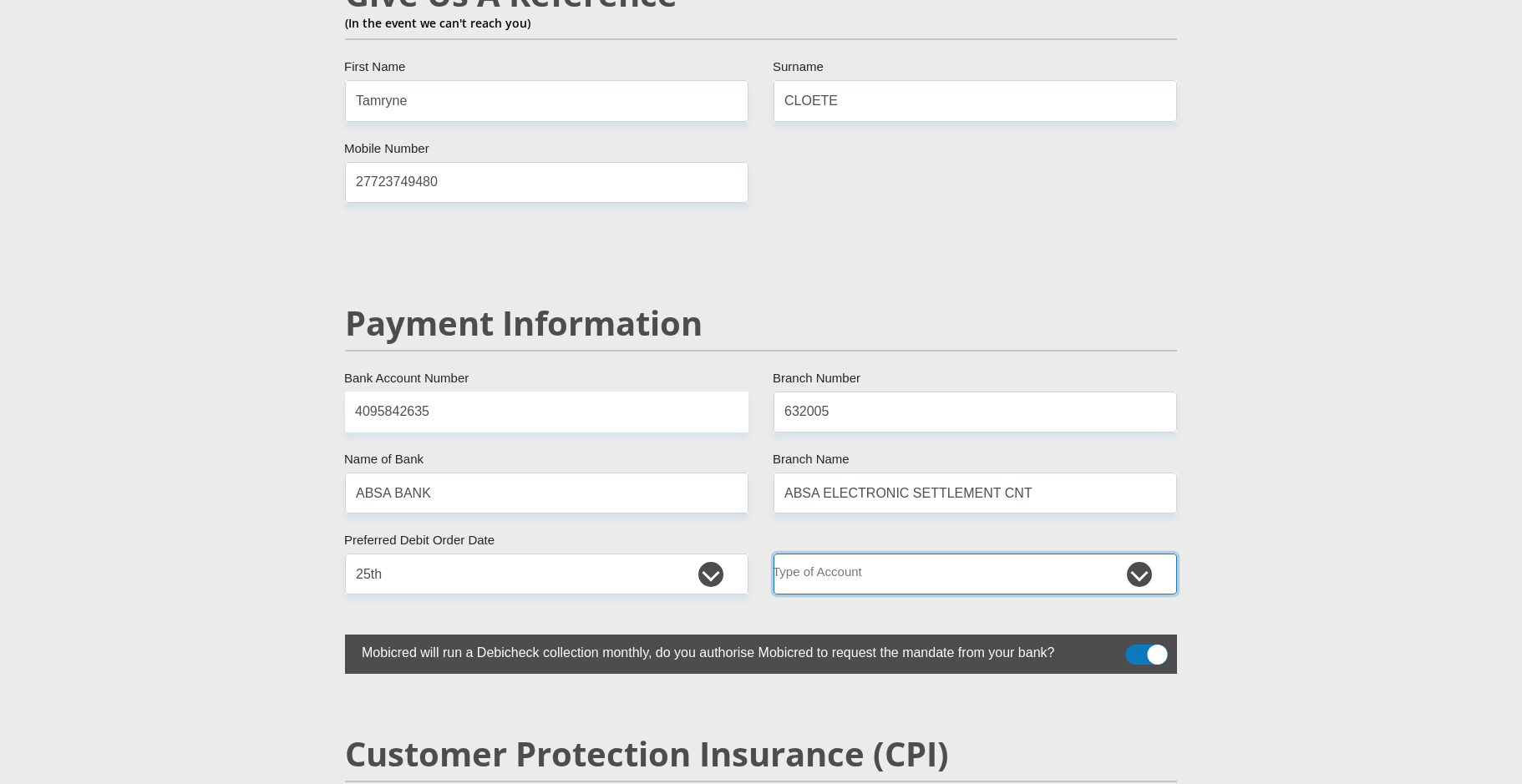
click at [897, 553] on select "Cheque Savings" at bounding box center [975, 573] width 404 height 41
select select "CUR"
click at [773, 553] on select "Cheque Savings" at bounding box center [975, 573] width 404 height 41
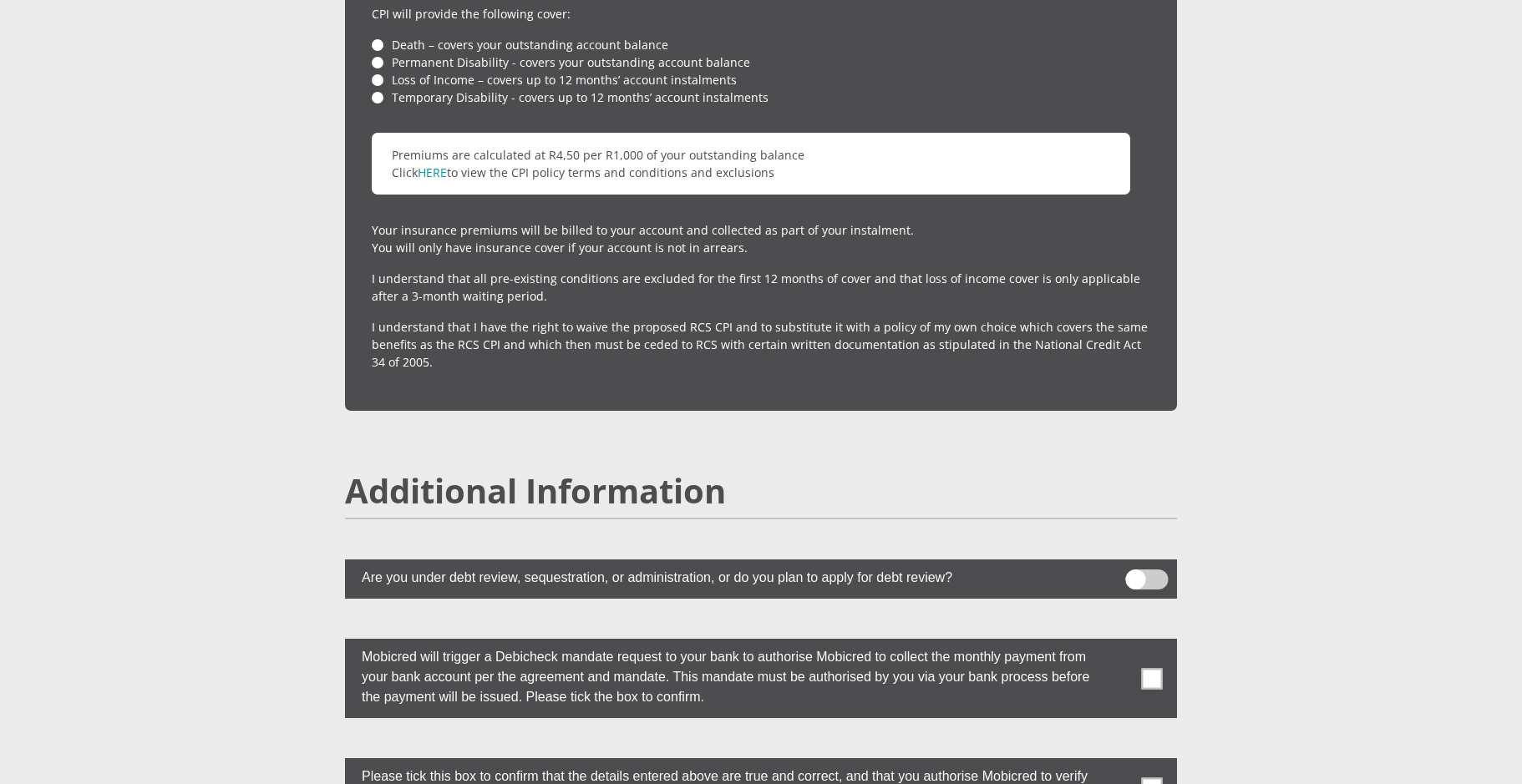
scroll to position [4259, 0]
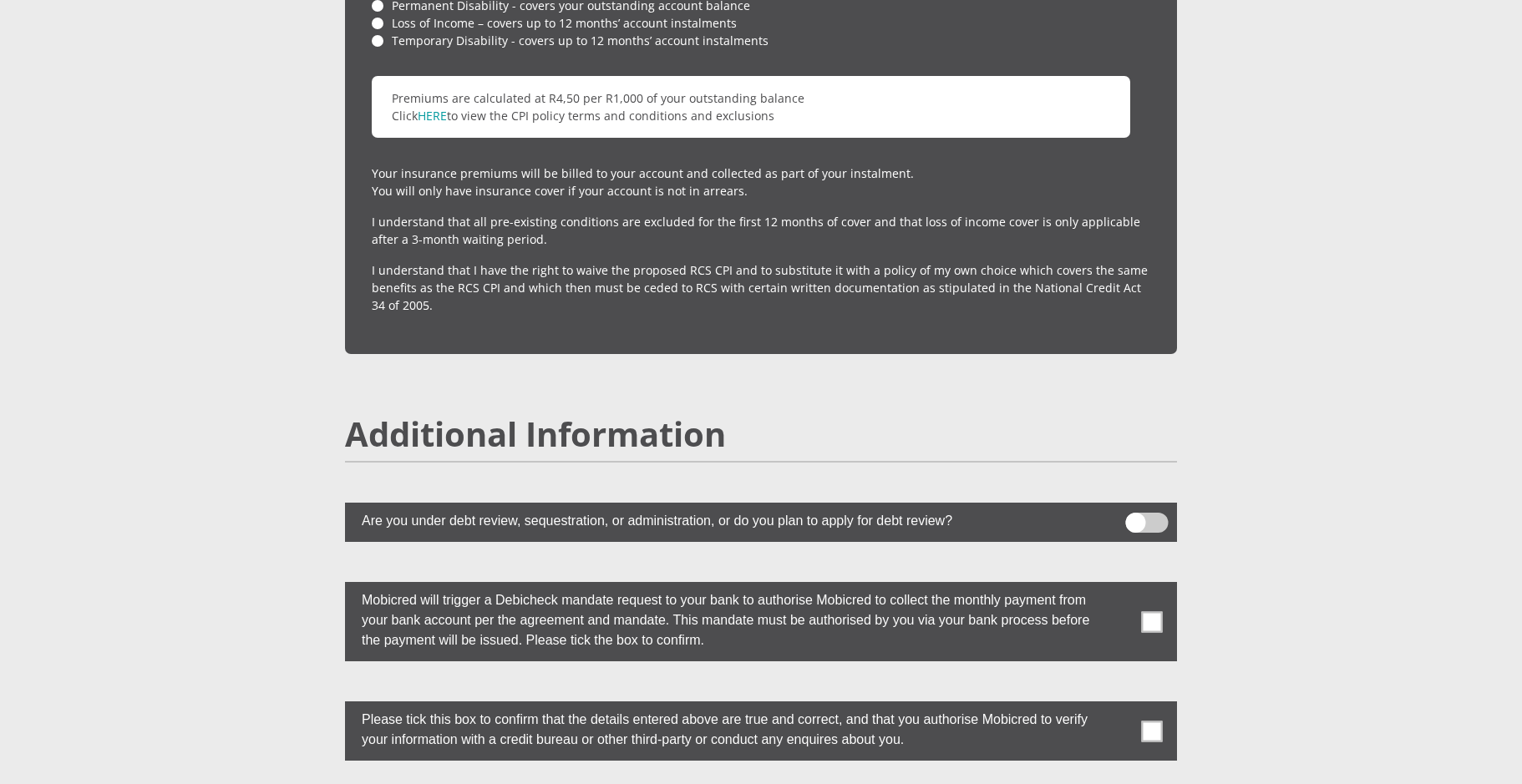
click at [1149, 611] on span at bounding box center [1152, 621] width 21 height 21
click at [1118, 586] on input "checkbox" at bounding box center [1118, 586] width 0 height 0
click at [1155, 720] on span at bounding box center [1152, 730] width 21 height 21
click at [1118, 706] on input "checkbox" at bounding box center [1118, 706] width 0 height 0
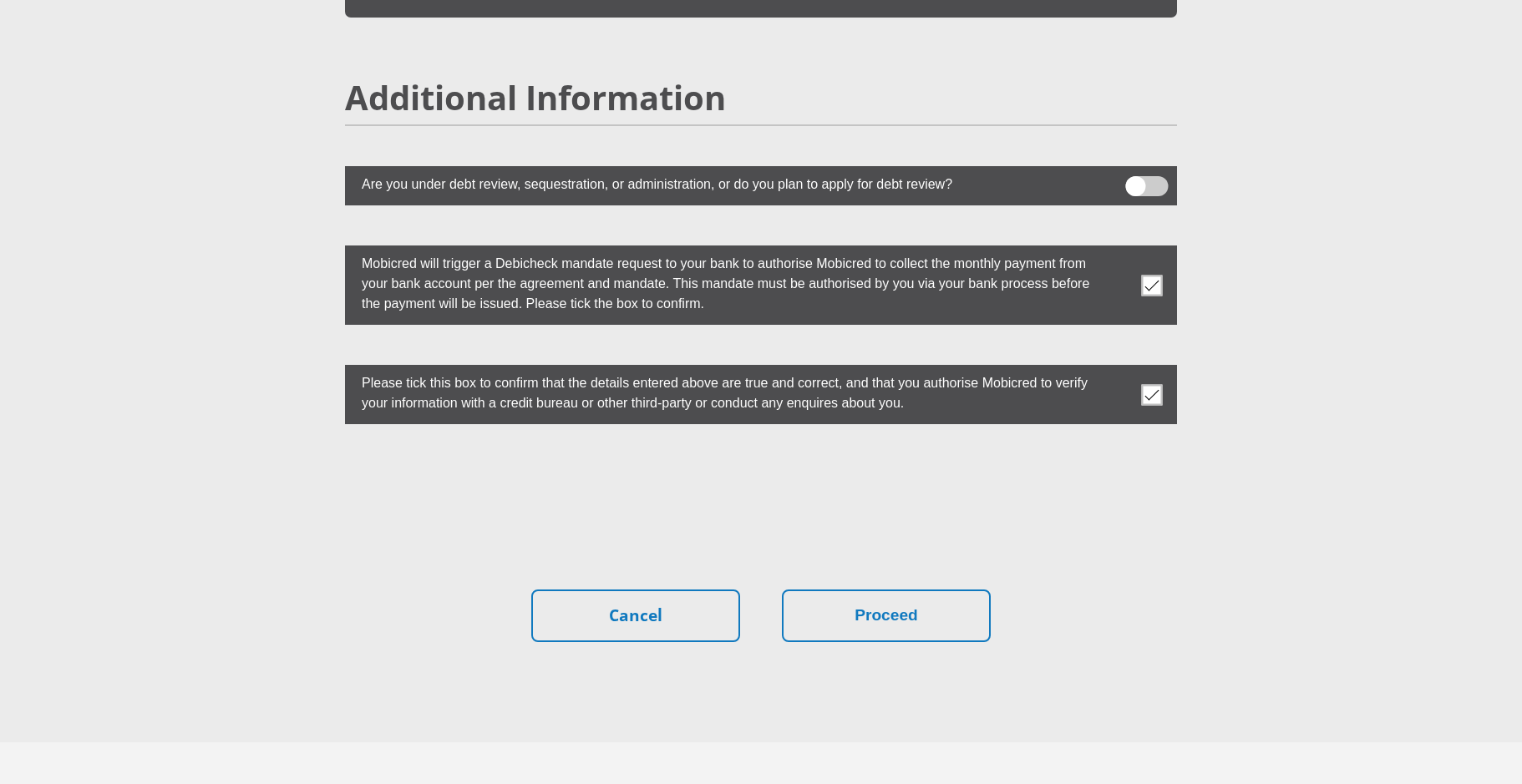
scroll to position [4611, 0]
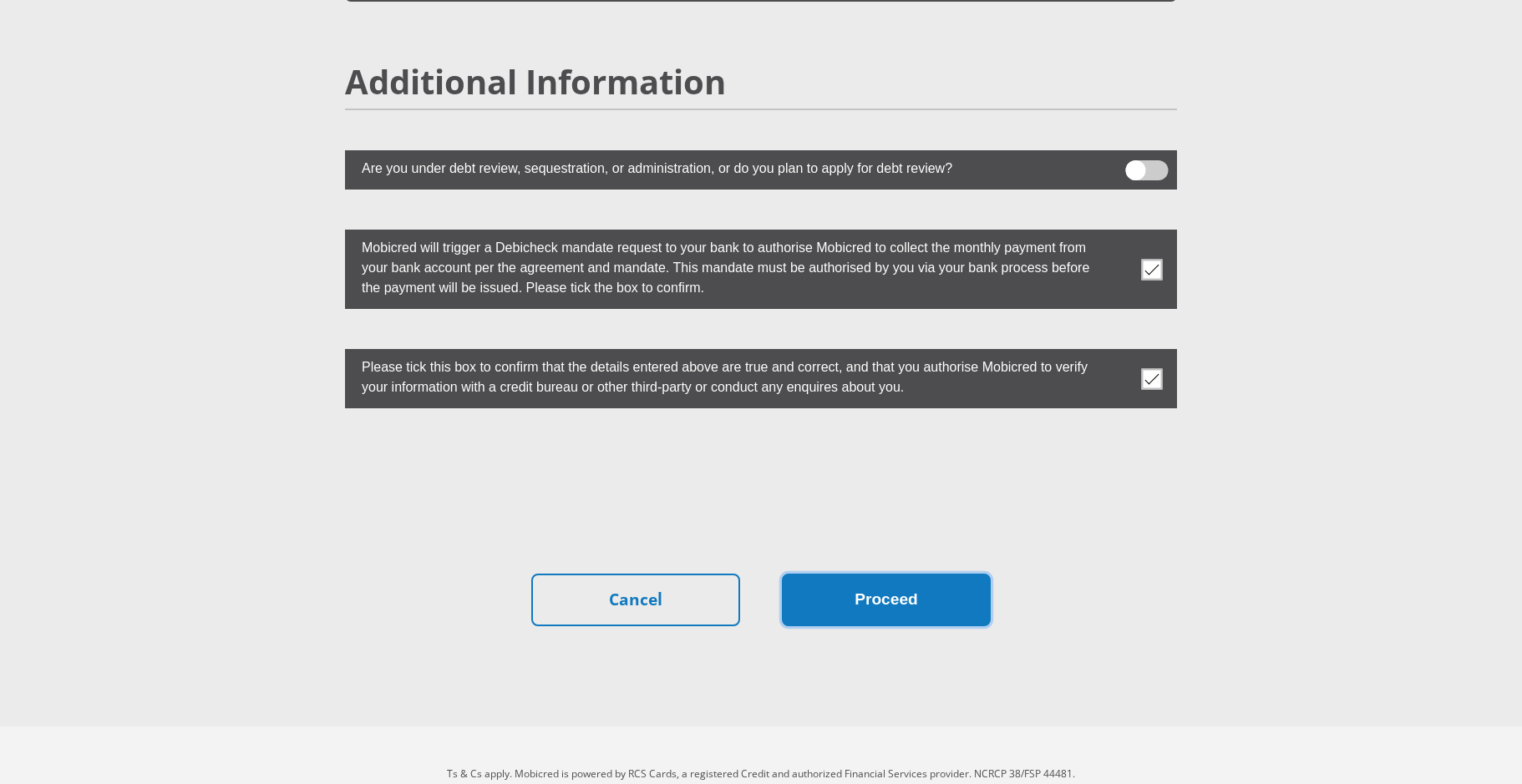
click at [861, 573] on button "Proceed" at bounding box center [887, 599] width 209 height 53
